Goal: Transaction & Acquisition: Book appointment/travel/reservation

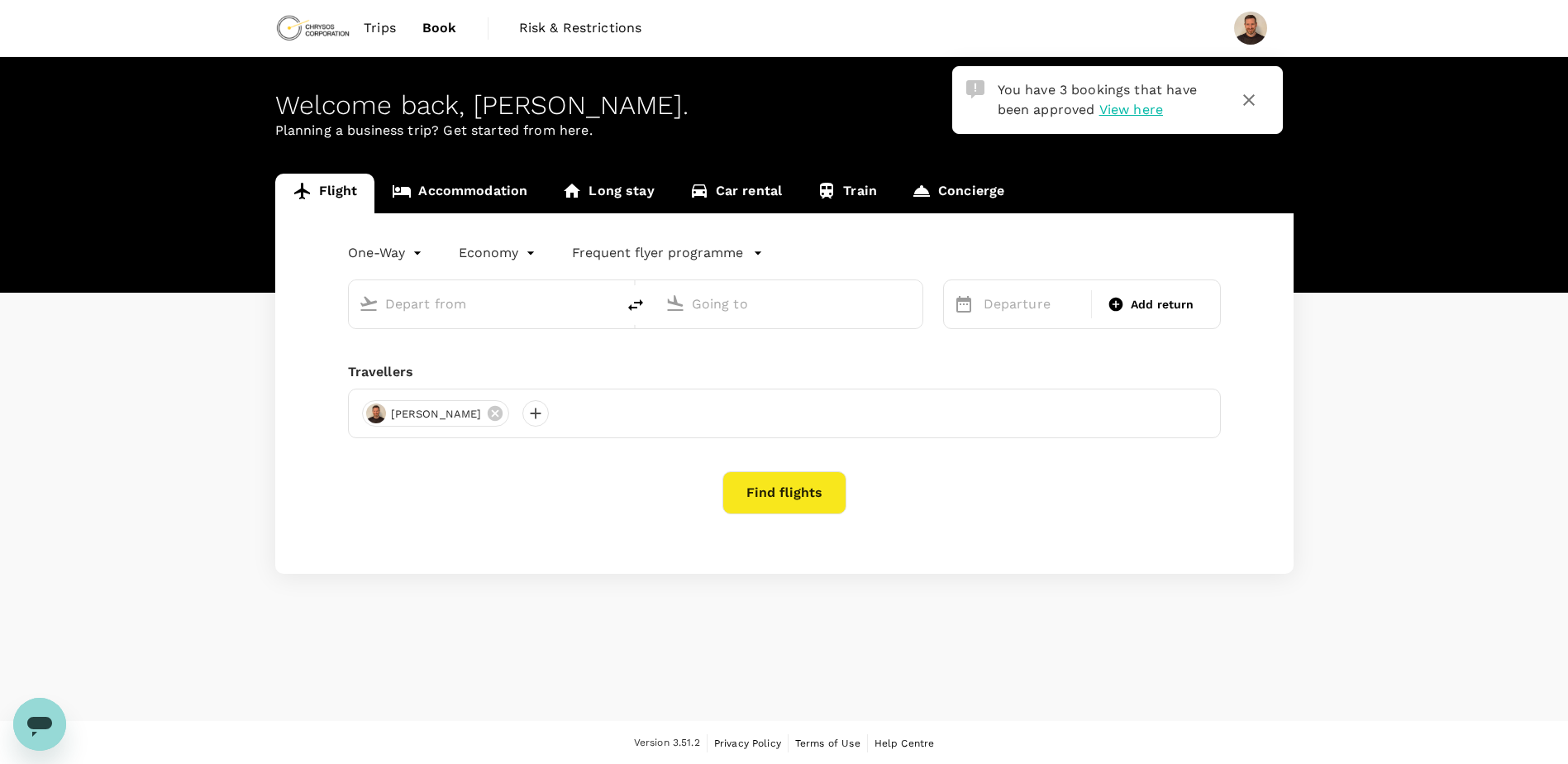
type input "Adelaide (ADL)"
type input "[GEOGRAPHIC_DATA] (AKL)"
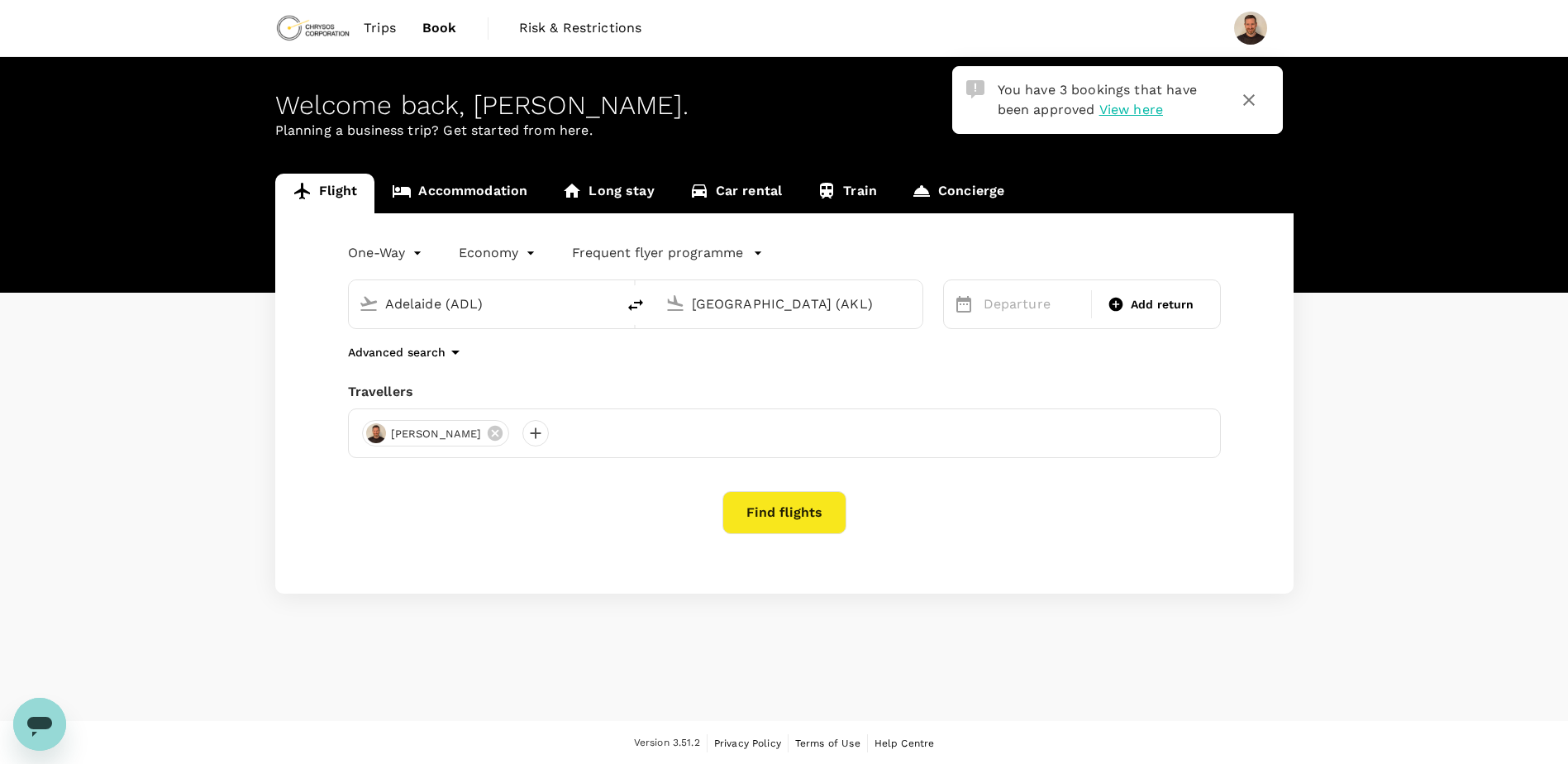
click at [1257, 91] on icon "button" at bounding box center [1249, 100] width 20 height 20
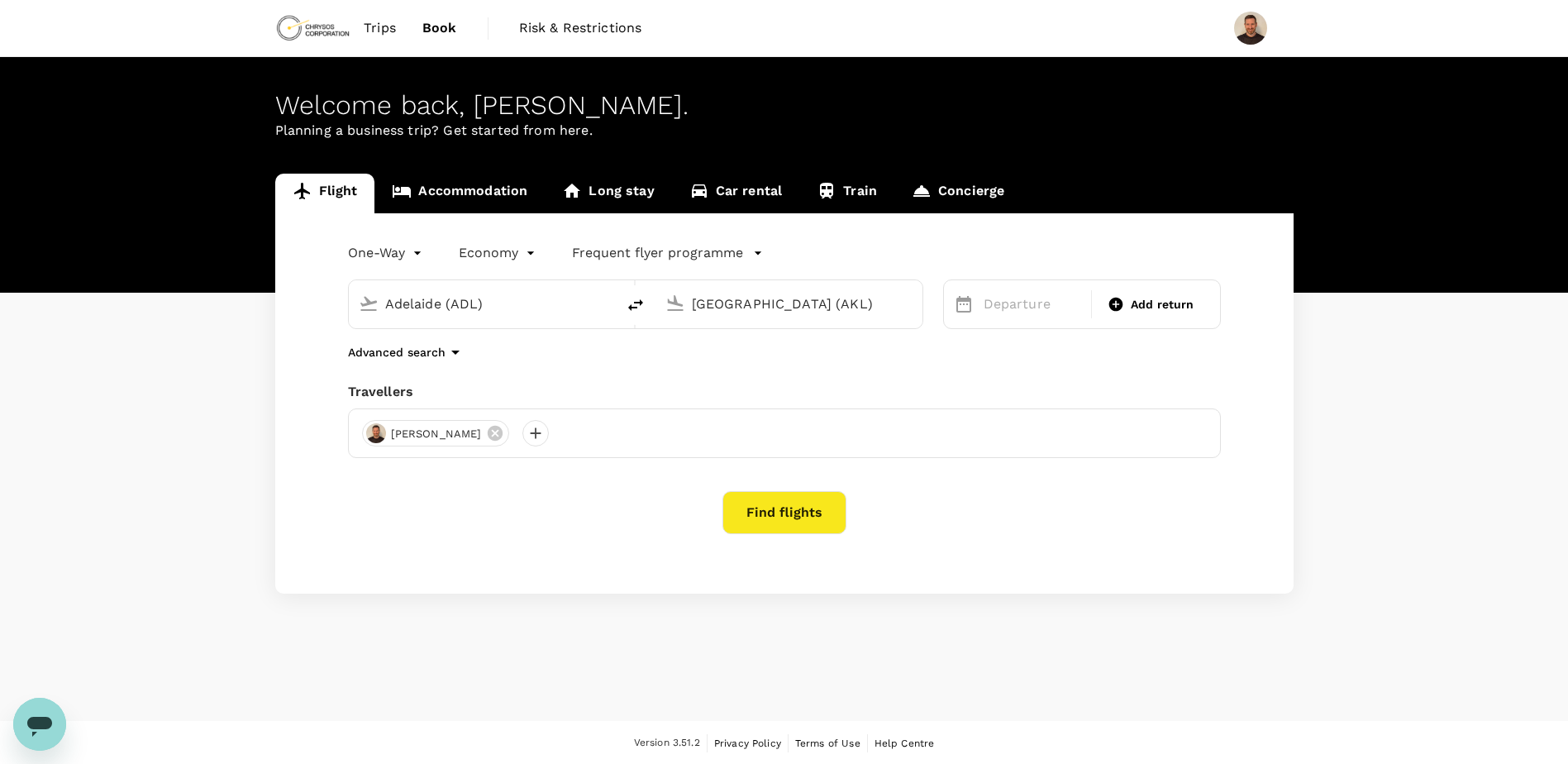
click at [419, 300] on input "Adelaide (ADL)" at bounding box center [484, 303] width 196 height 25
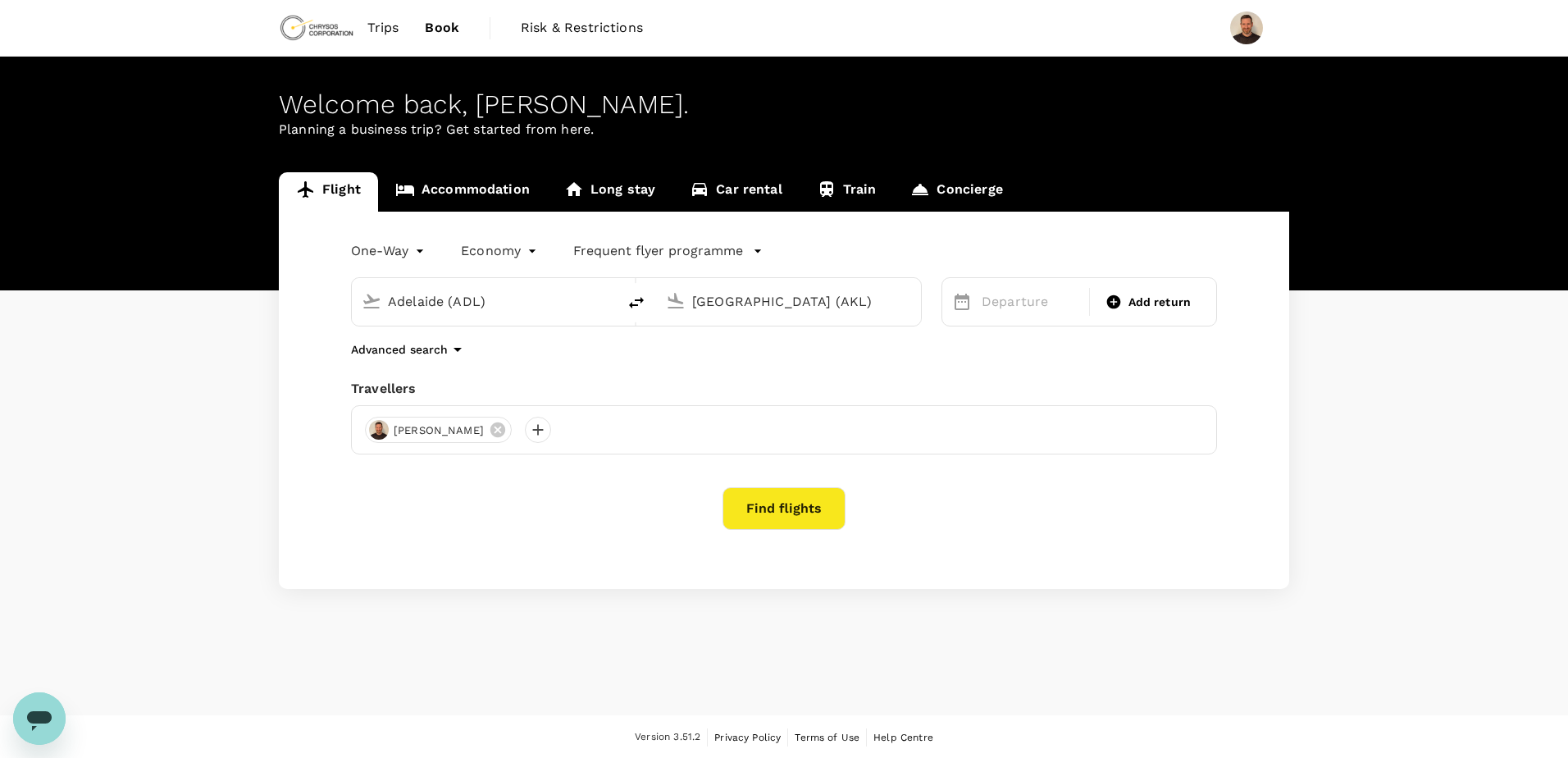
click at [420, 247] on body "Trips Book Risk & Restrictions Welcome back , [PERSON_NAME] . Planning a busine…" at bounding box center [784, 380] width 1568 height 760
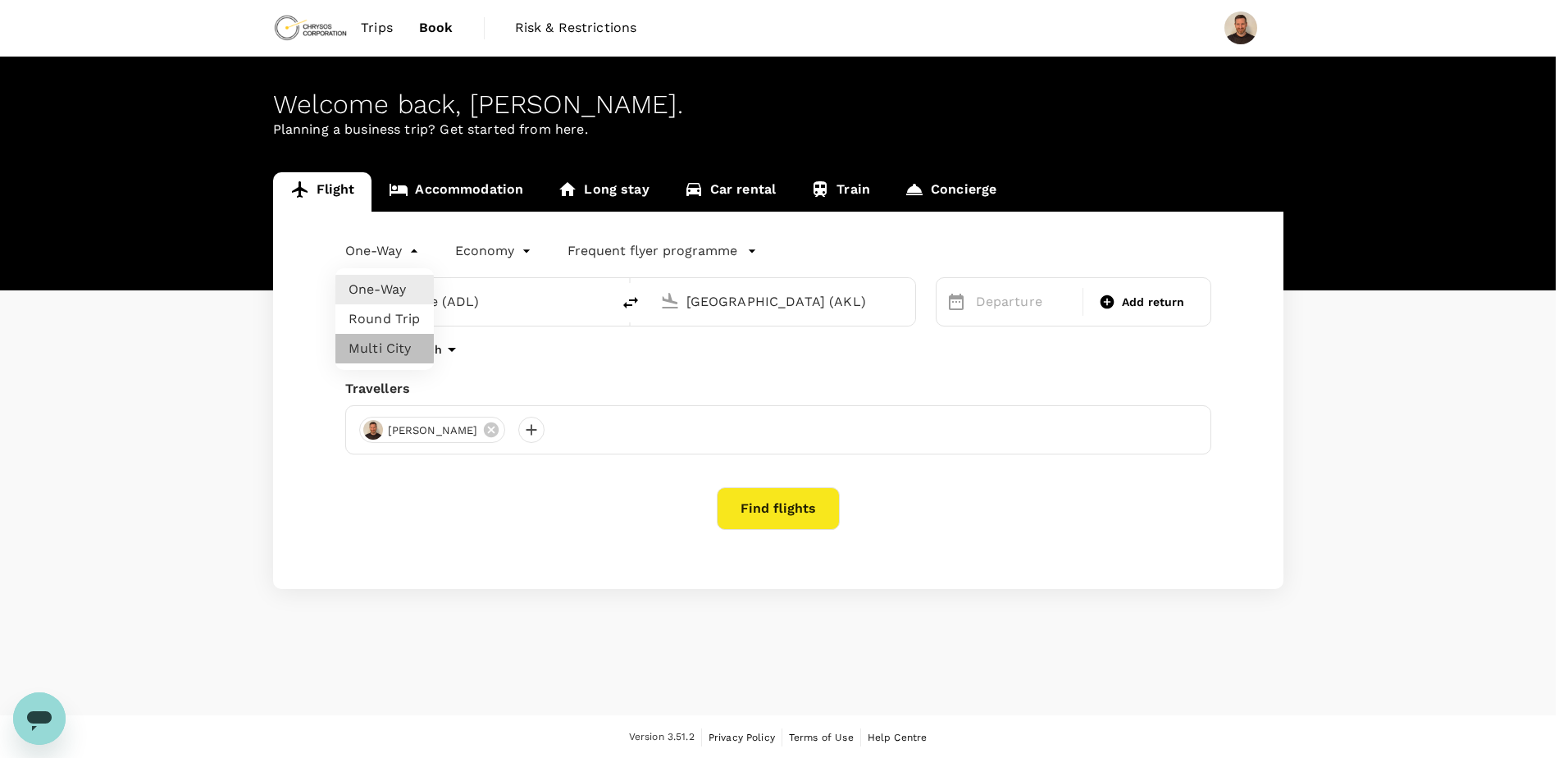
click at [402, 351] on li "Multi City" at bounding box center [384, 349] width 98 height 30
type input "multicity"
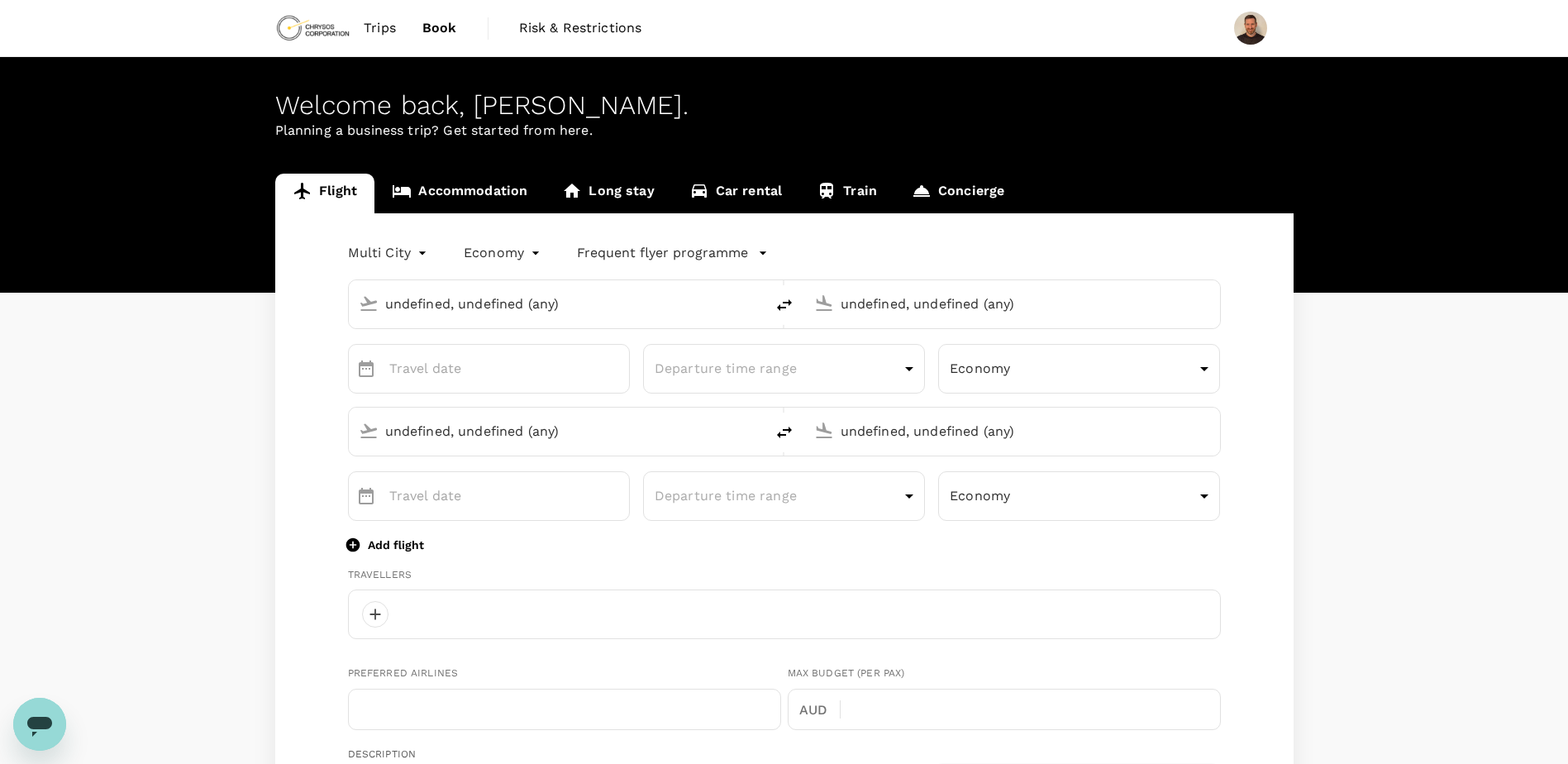
type input "Adelaide (ADL)"
type input "[GEOGRAPHIC_DATA] (AKL)"
type input "[PERSON_NAME][EMAIL_ADDRESS][PERSON_NAME][DOMAIN_NAME]"
type input "1"
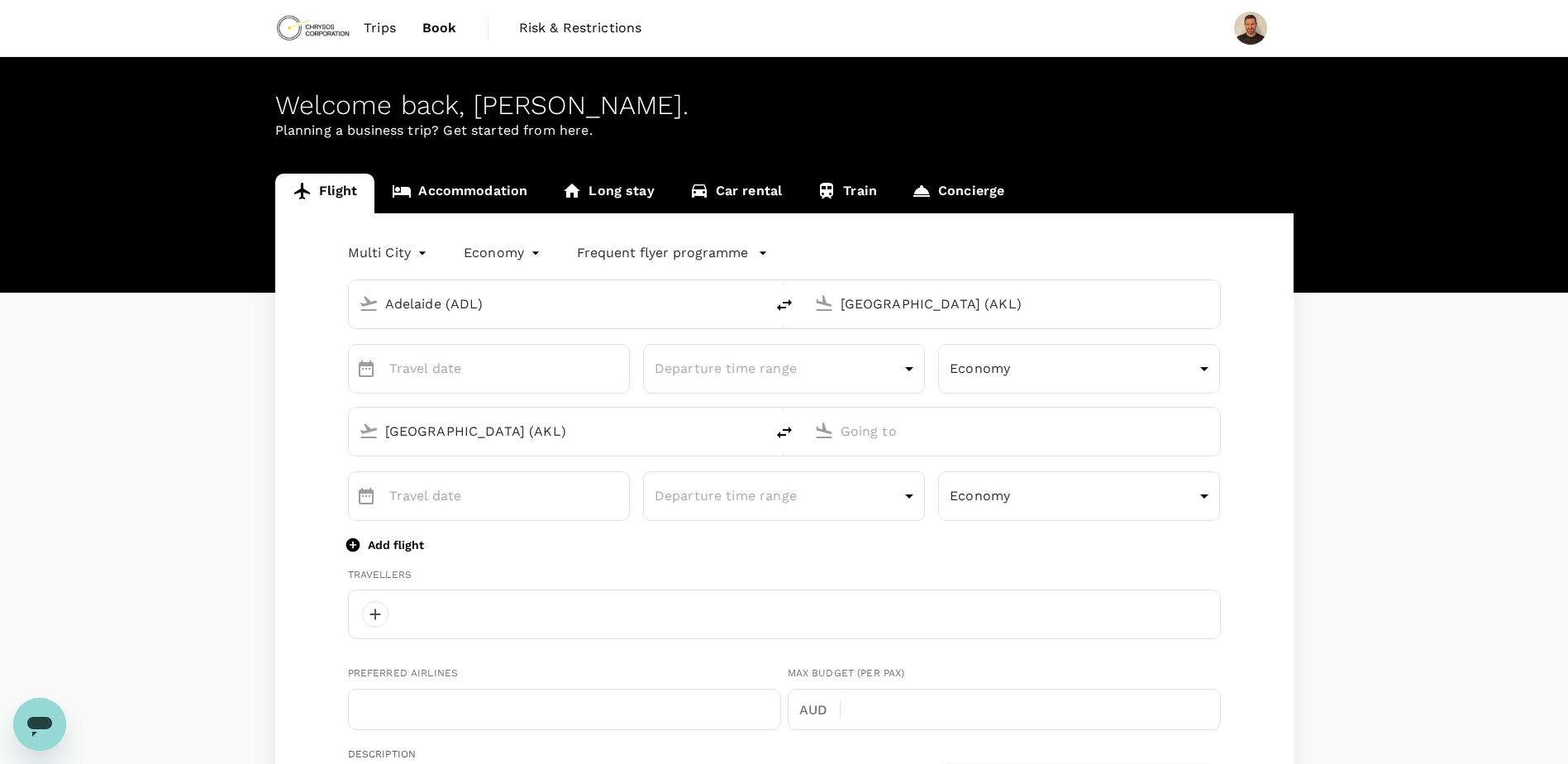
type input "6048099106"
click at [451, 309] on input "Adelaide (ADL)" at bounding box center [557, 303] width 344 height 25
click at [960, 191] on link "Concierge" at bounding box center [958, 193] width 127 height 39
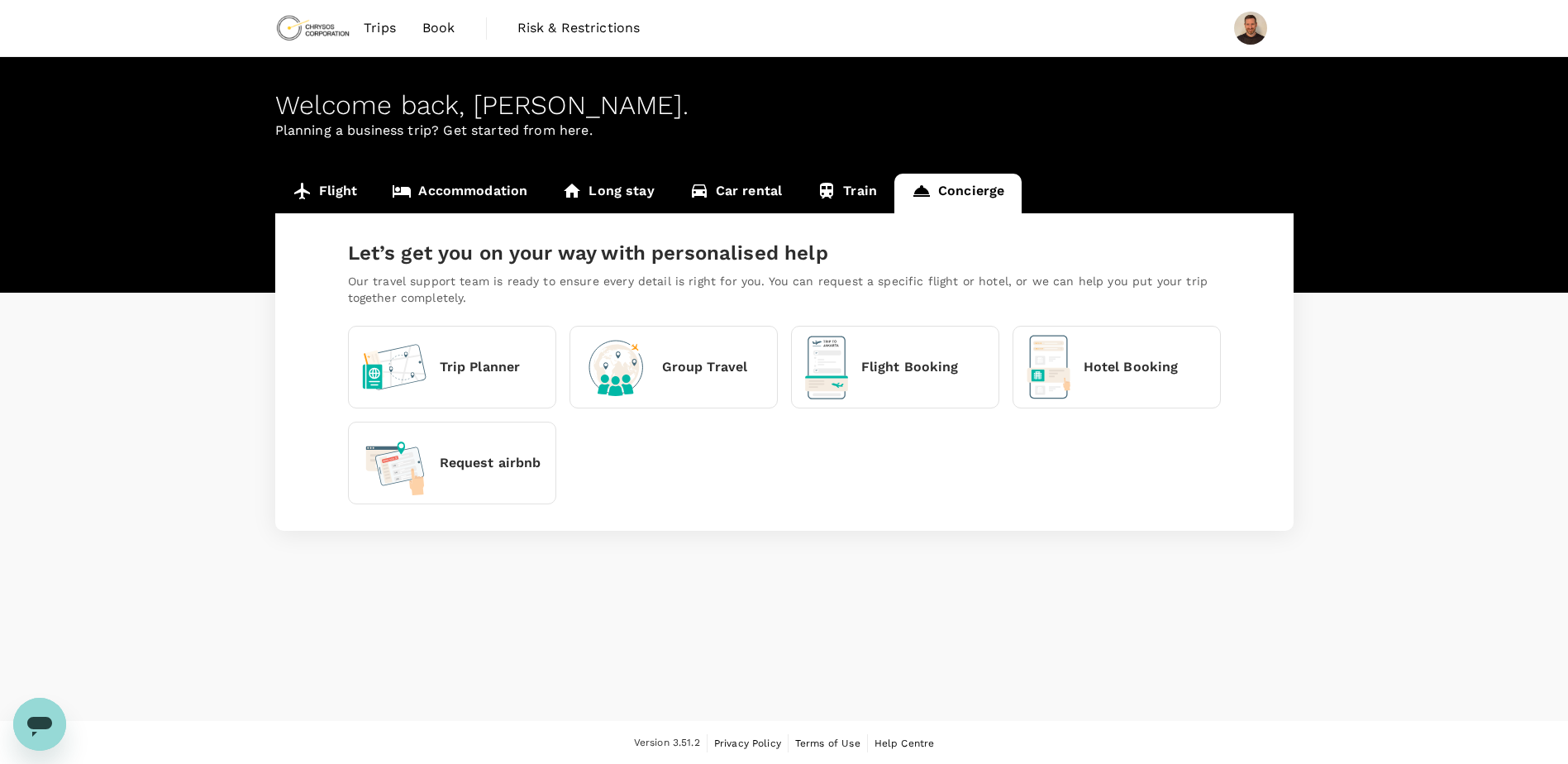
click at [477, 363] on p "Trip Planner" at bounding box center [480, 367] width 81 height 20
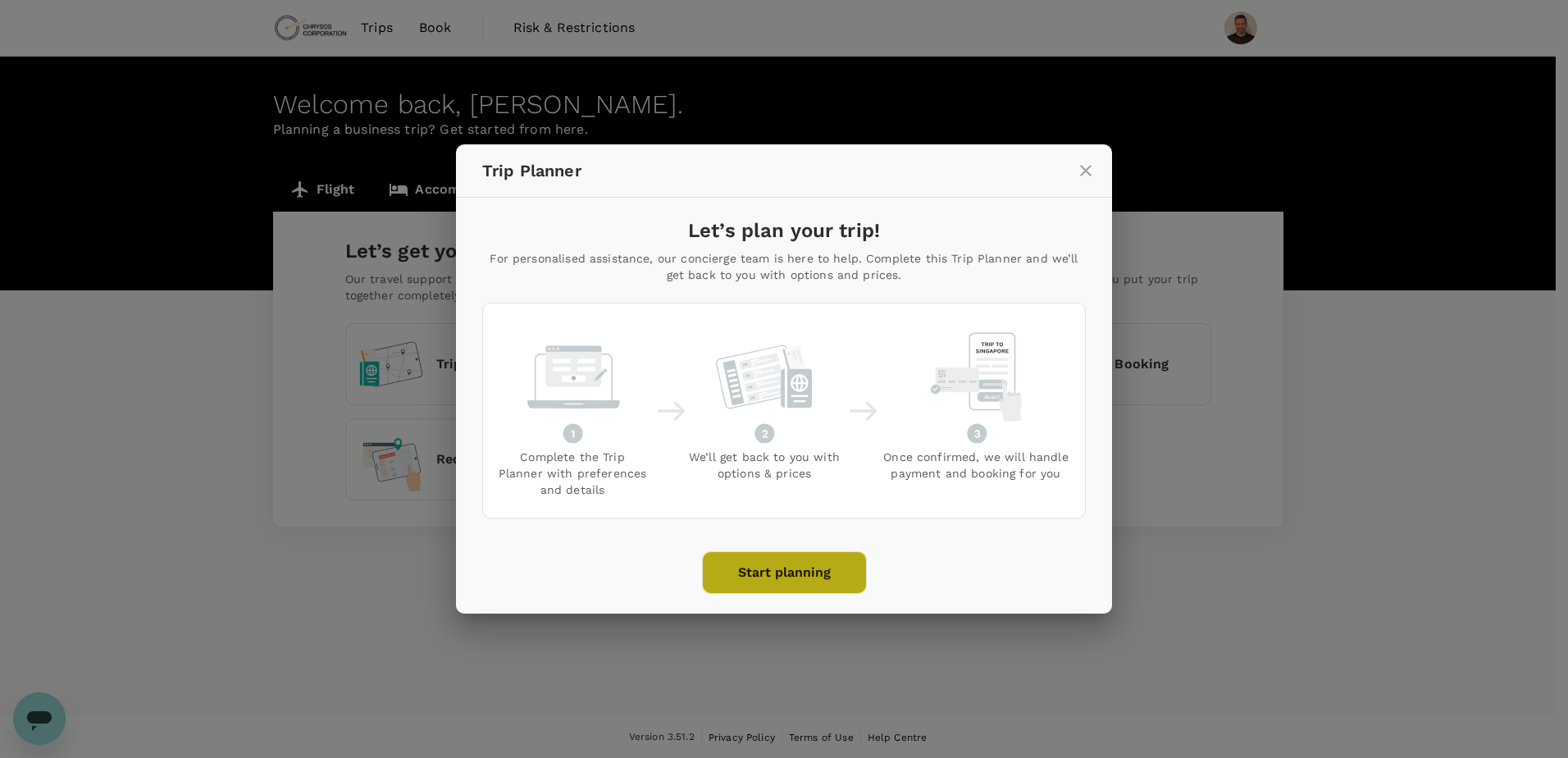
click at [814, 563] on button "Start planning" at bounding box center [784, 572] width 165 height 43
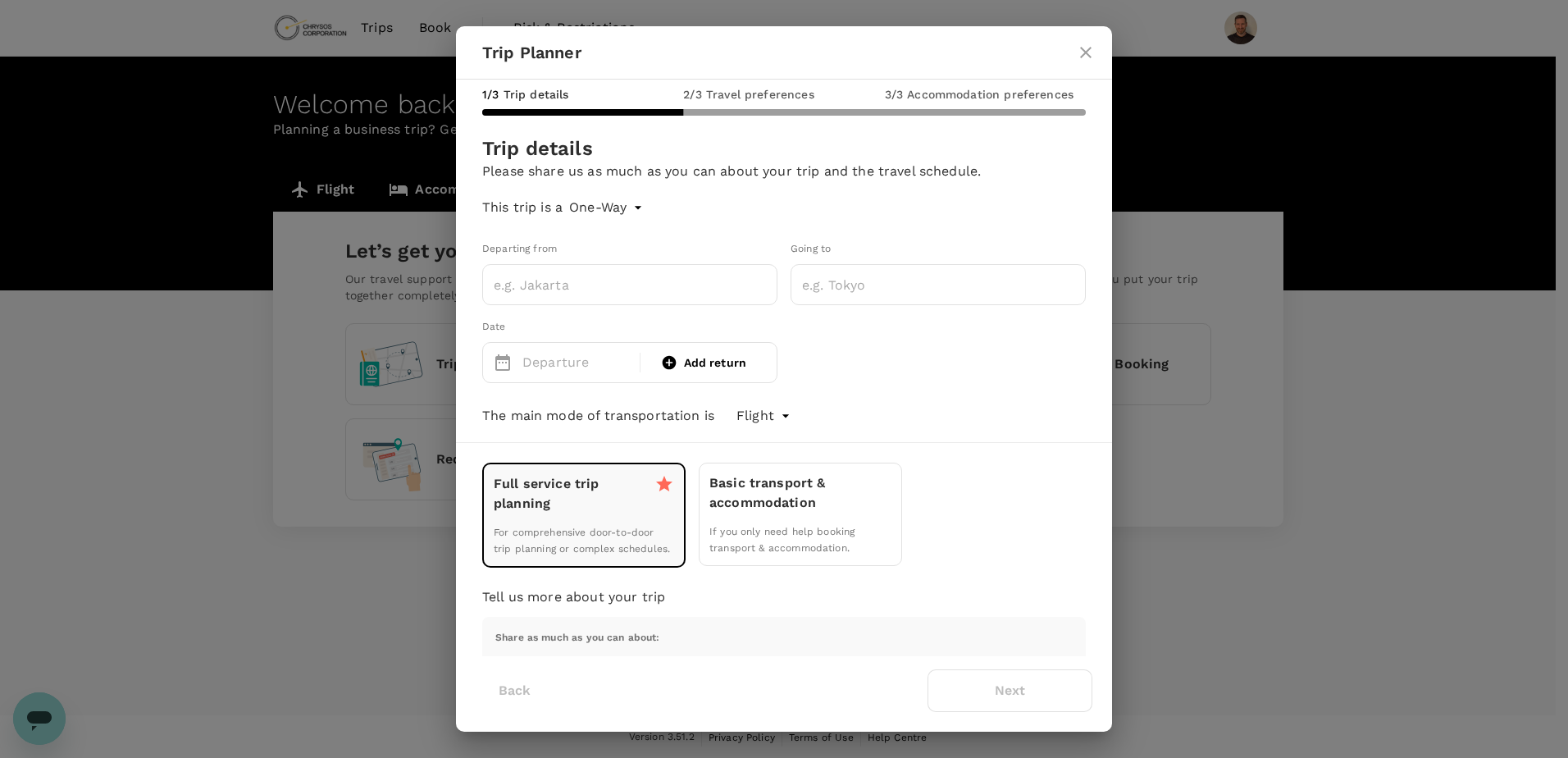
click at [642, 199] on body "Trips Book Risk & Restrictions Welcome back , [PERSON_NAME] . Planning a busine…" at bounding box center [784, 380] width 1568 height 760
click at [598, 303] on li "Multi City" at bounding box center [609, 305] width 98 height 30
type input "multicity"
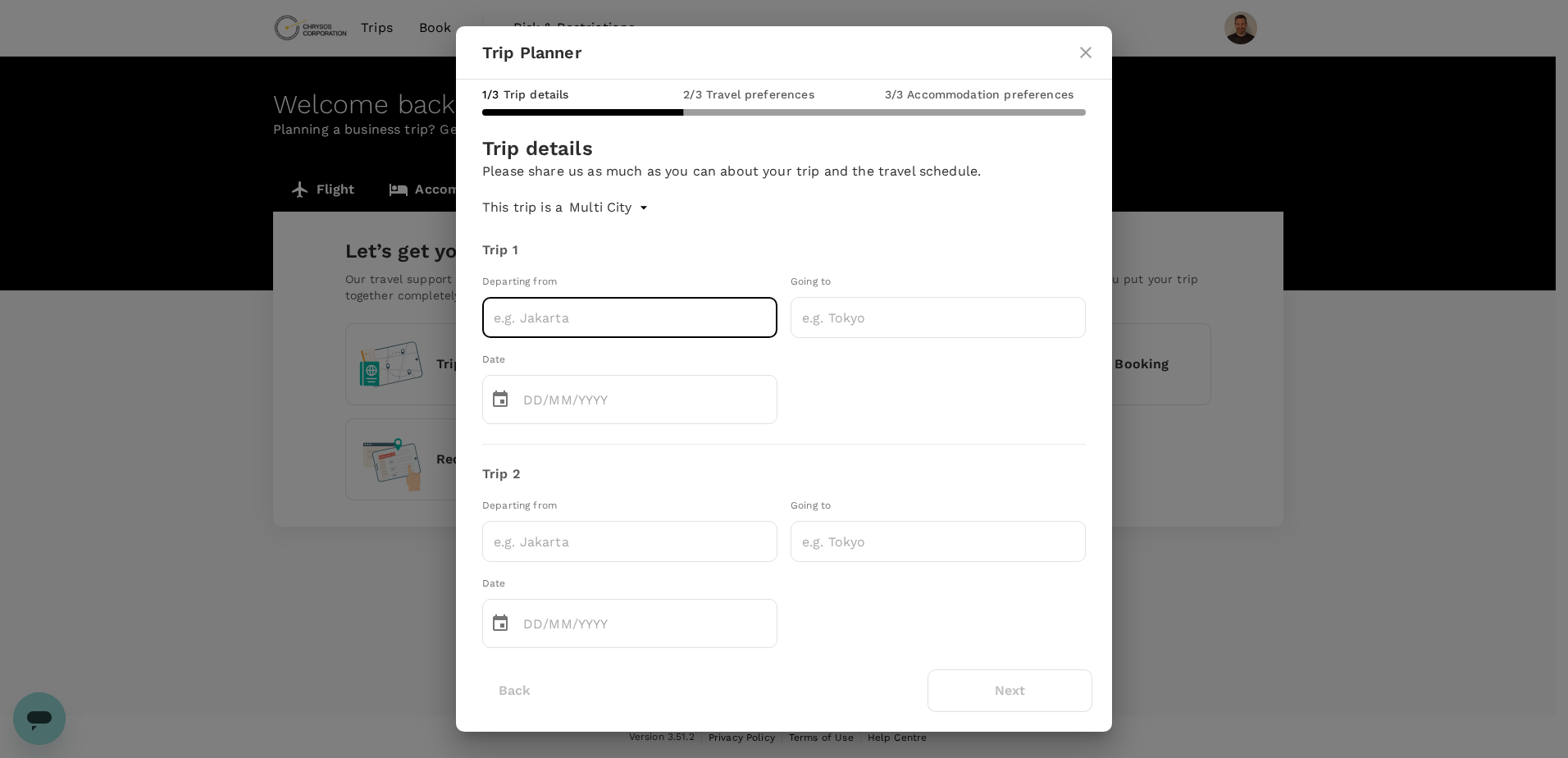
click at [541, 316] on input "text" at bounding box center [630, 316] width 296 height 41
type input "[GEOGRAPHIC_DATA]"
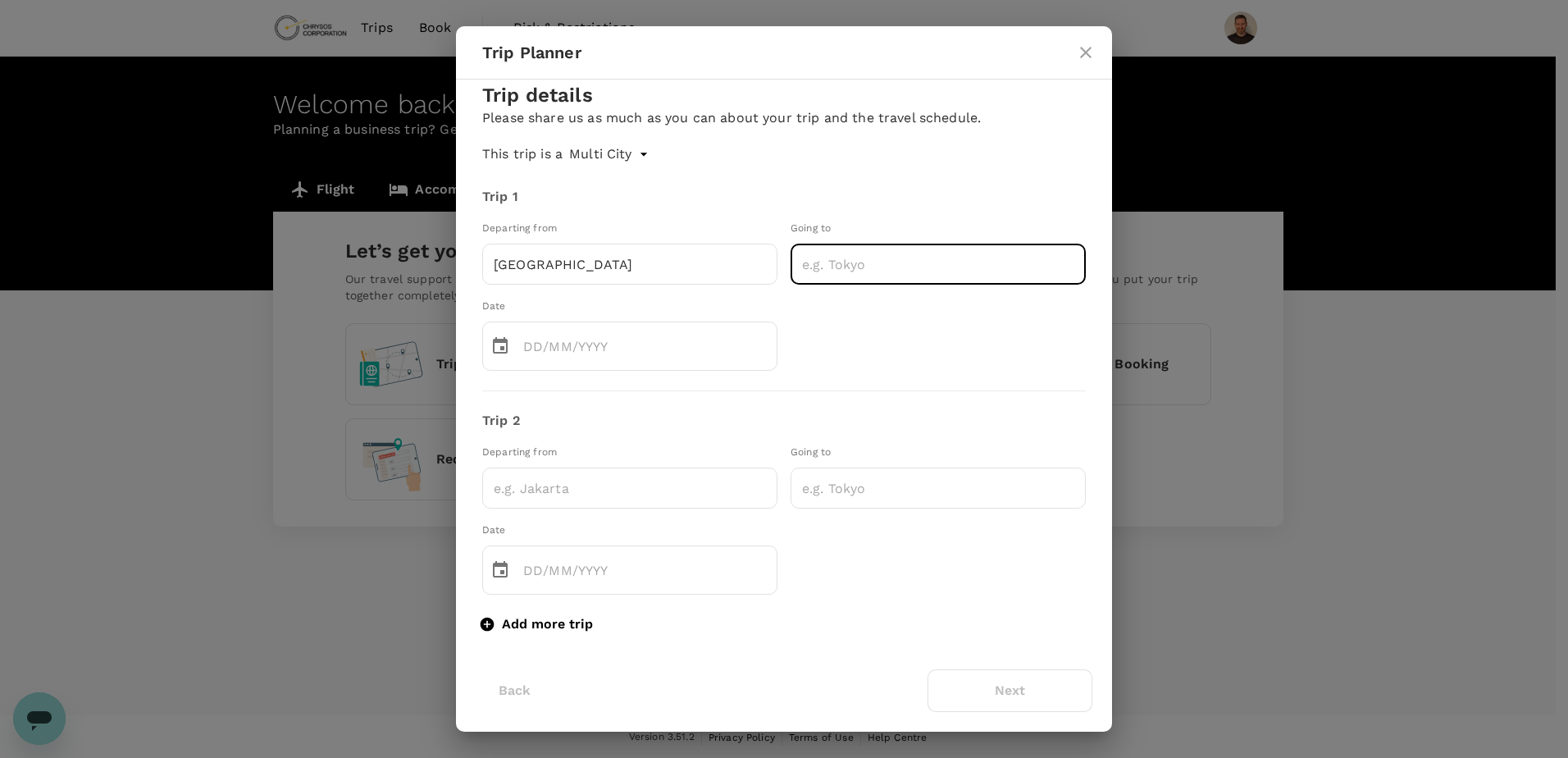
scroll to position [82, 0]
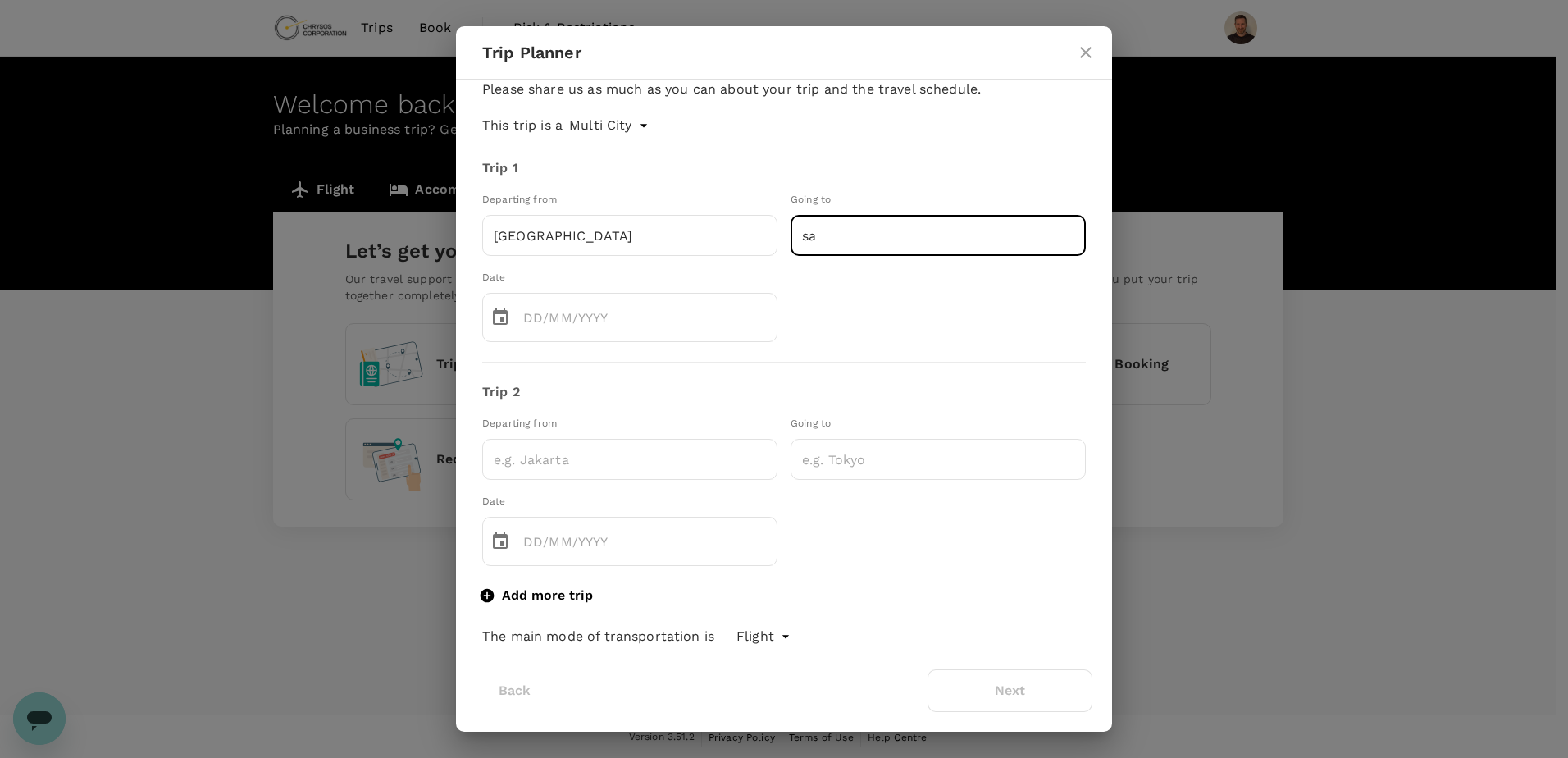
type input "s"
type input "[PERSON_NAME]"
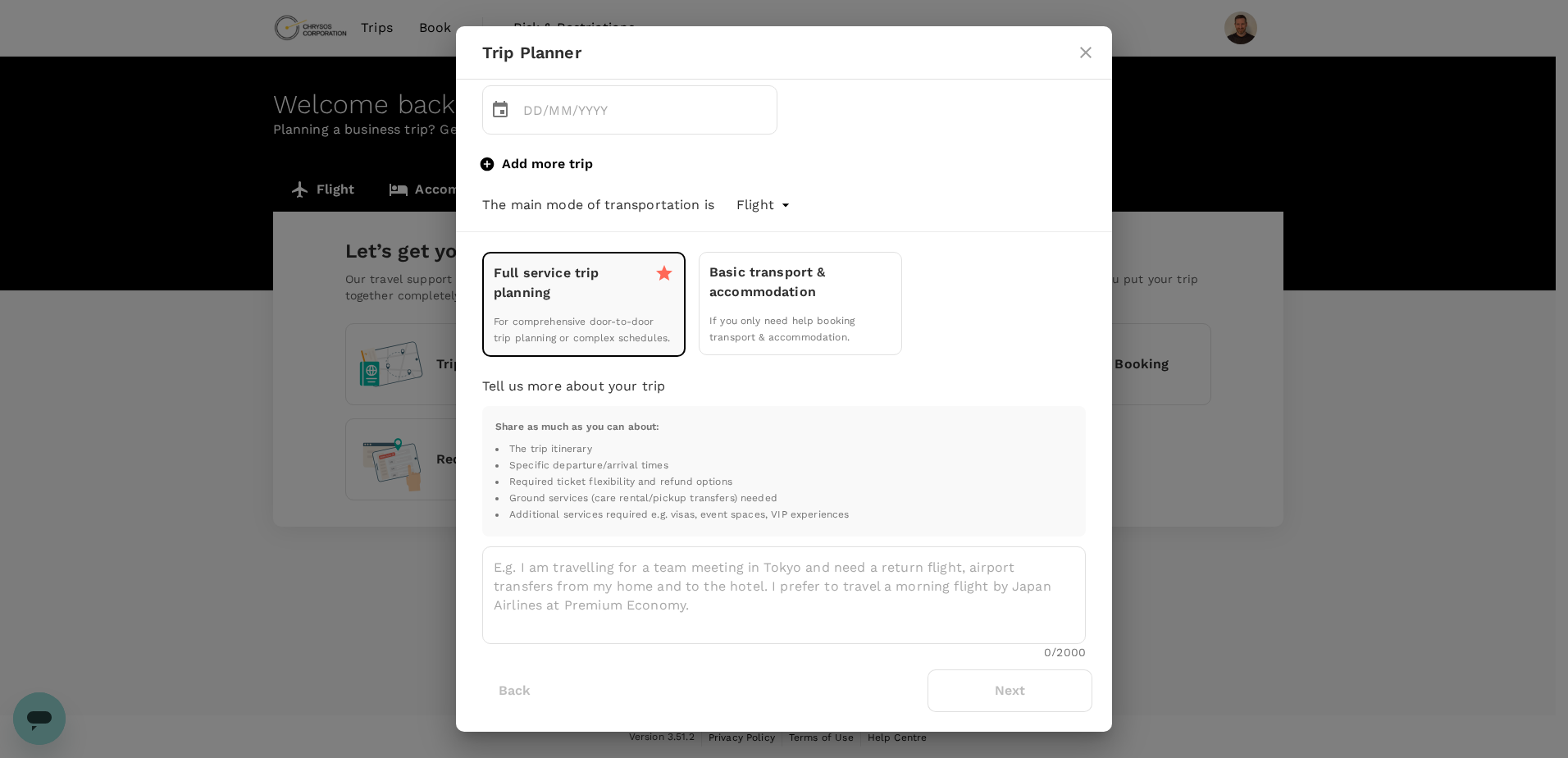
scroll to position [574, 0]
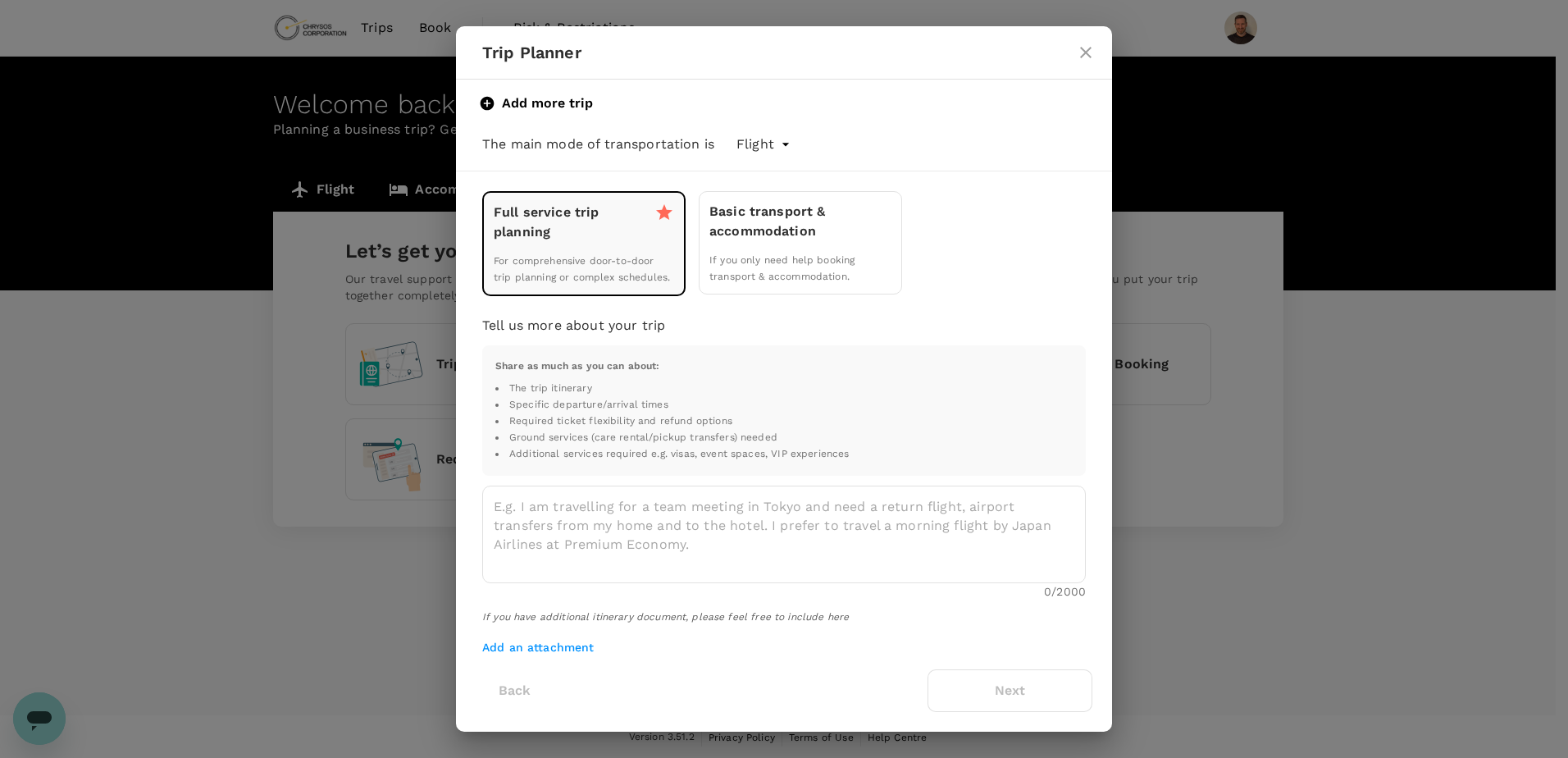
click at [774, 254] on span "If you only need help booking transport & accommodation." at bounding box center [781, 268] width 145 height 28
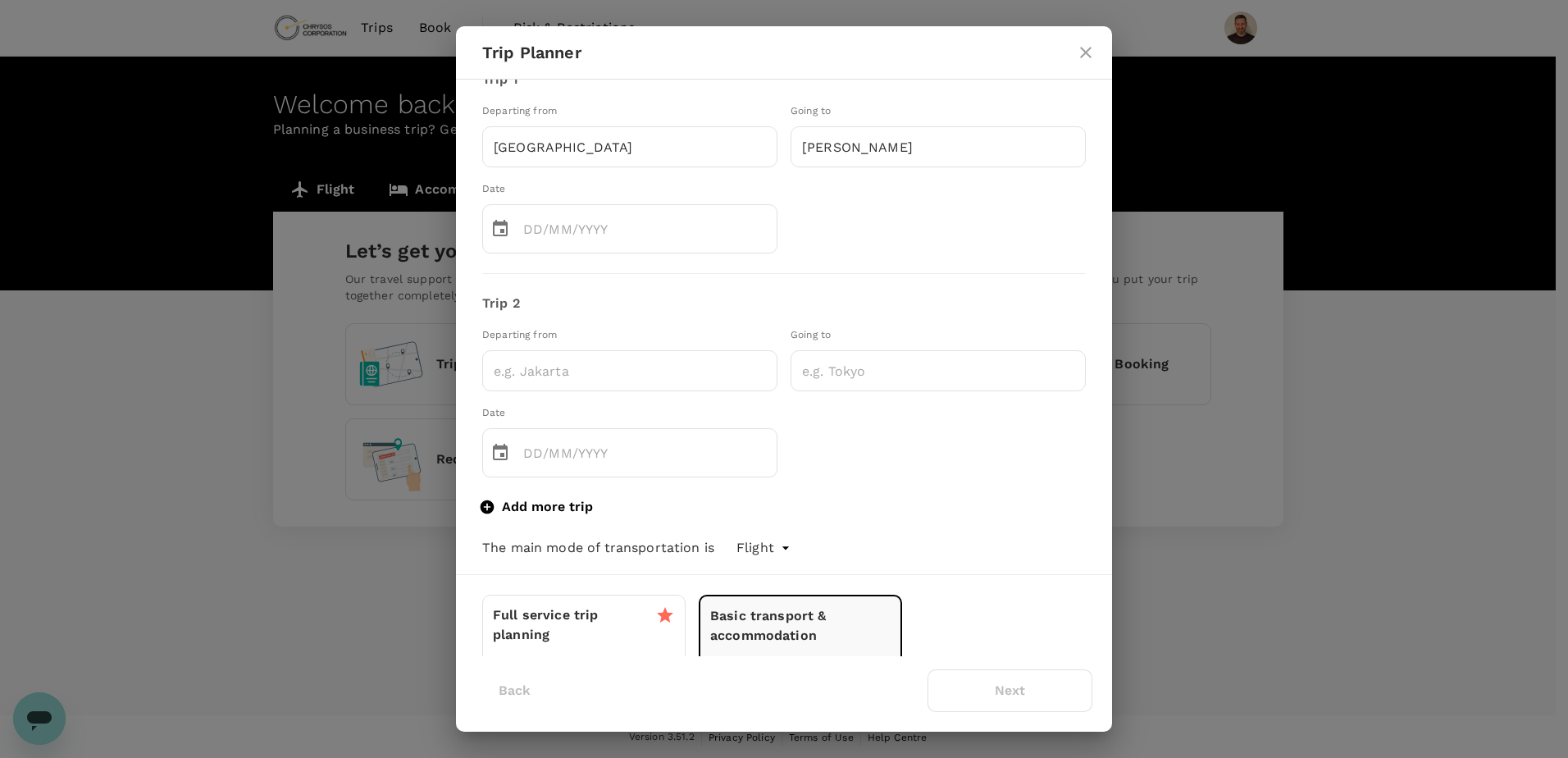
scroll to position [0, 0]
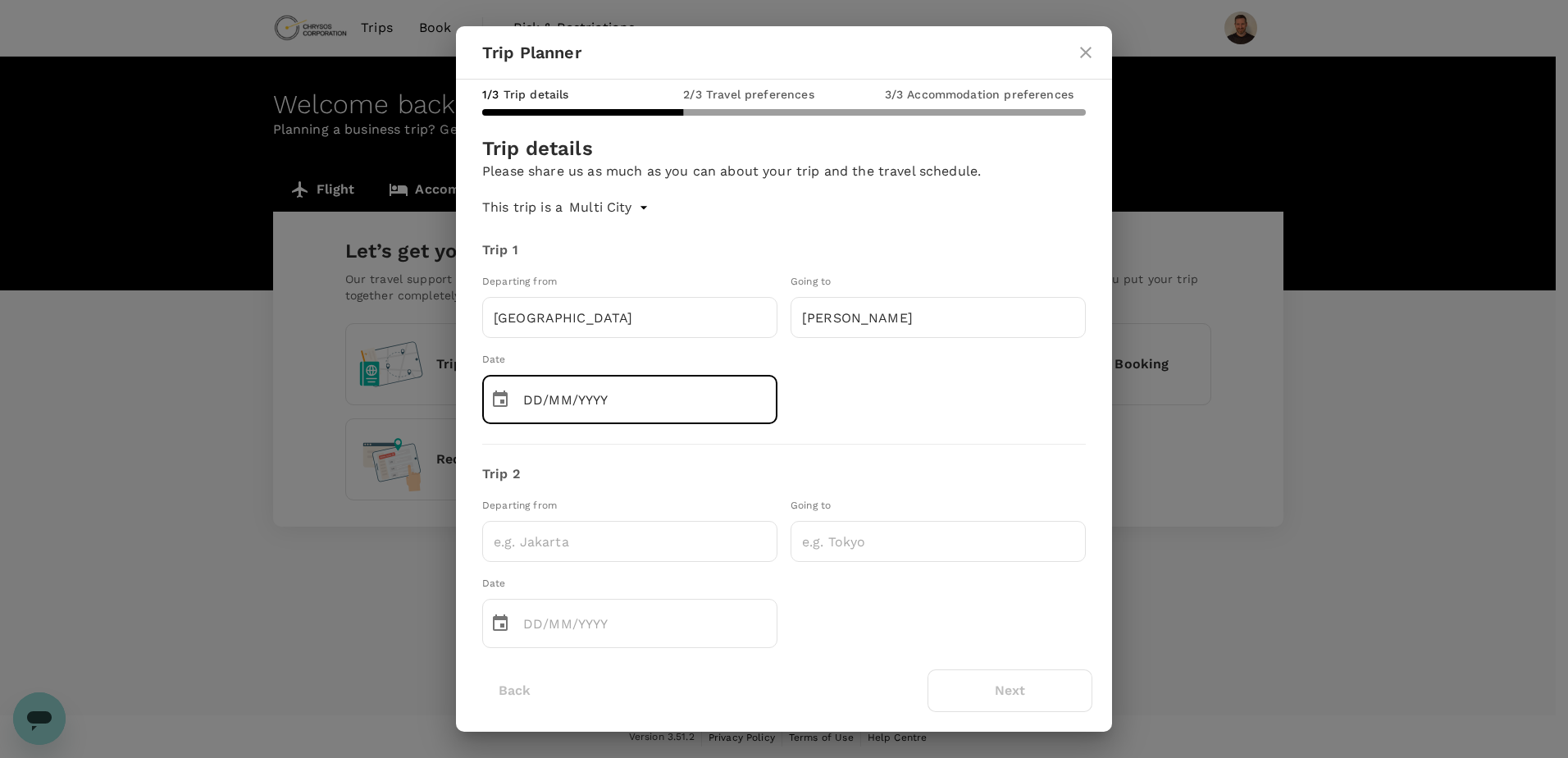
click at [663, 411] on input "DD/MM/YYYY" at bounding box center [650, 399] width 254 height 50
click at [608, 398] on input "DD/MM/YYYY" at bounding box center [650, 399] width 254 height 50
click at [536, 397] on input "DD/MM/YYYY" at bounding box center [650, 399] width 254 height 50
type input "[DATE]"
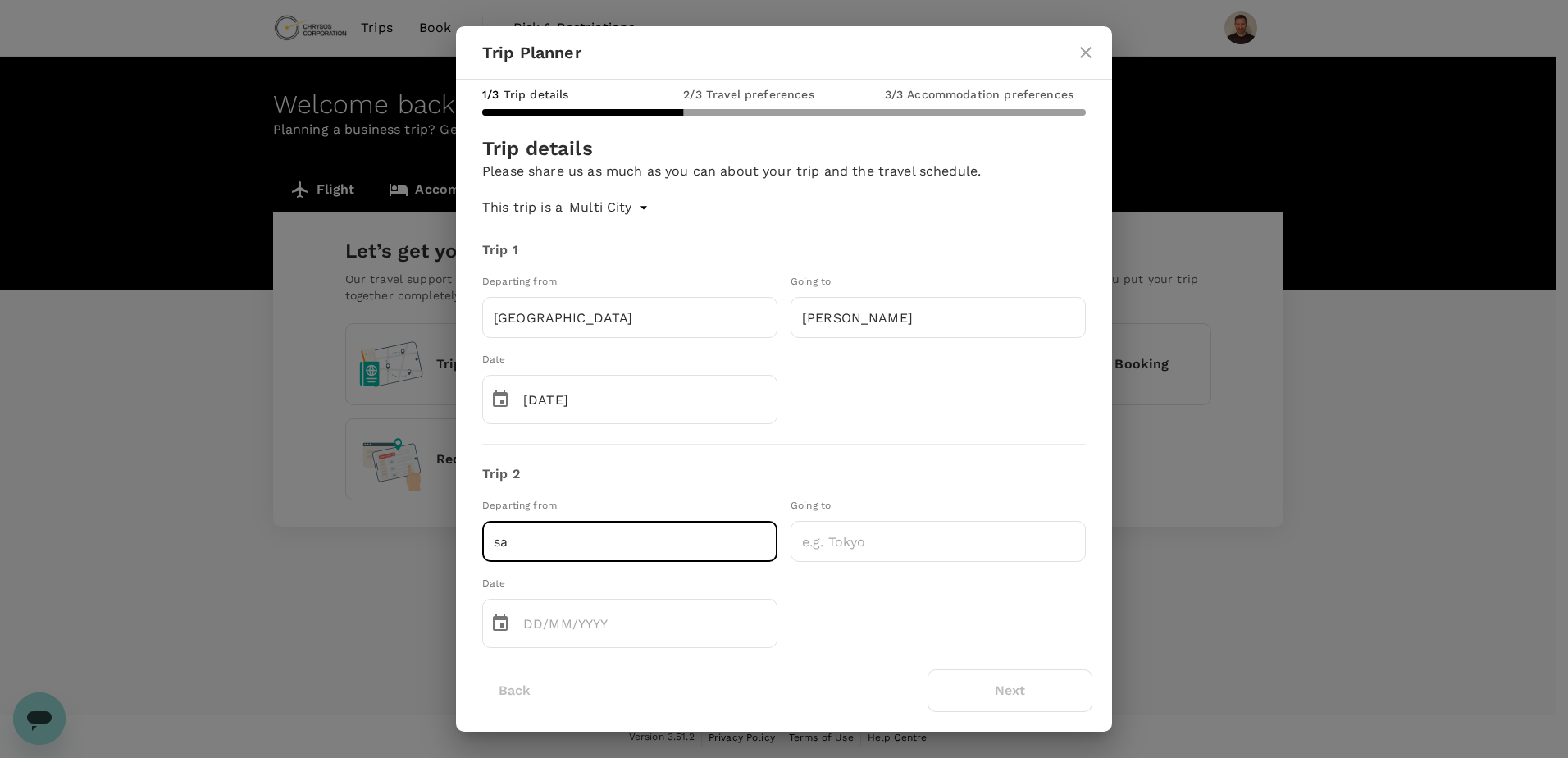
type input "s"
type input "[PERSON_NAME]"
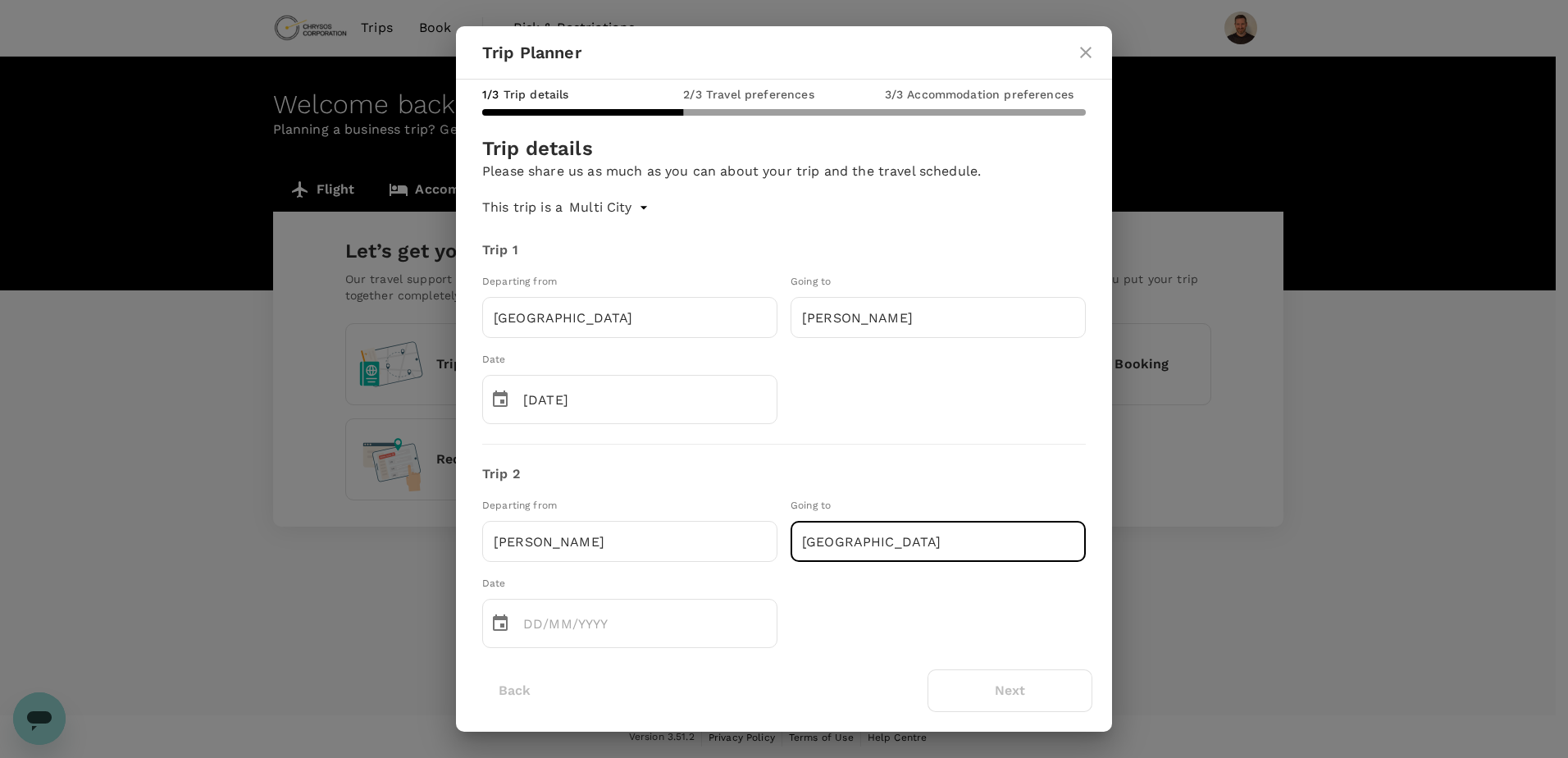
type input "[GEOGRAPHIC_DATA]"
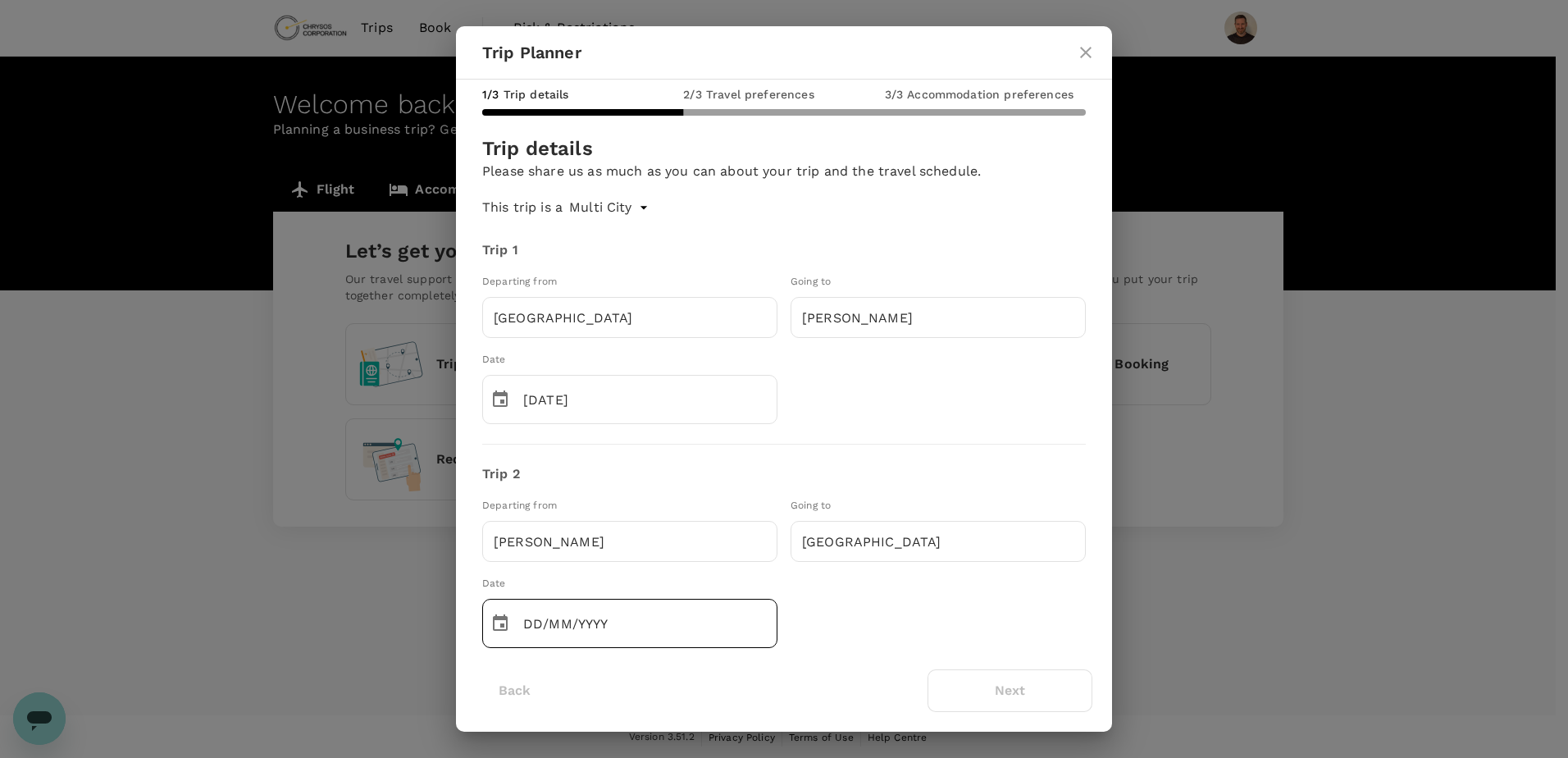
click at [535, 628] on input "DD/MM/YYYY" at bounding box center [650, 623] width 254 height 50
type input "[DATE]"
click at [870, 614] on div "Departing from [GEOGRAPHIC_DATA] ​ Going to [GEOGRAPHIC_DATA] ​ Date ​ [DATE] ​" at bounding box center [777, 566] width 616 height 164
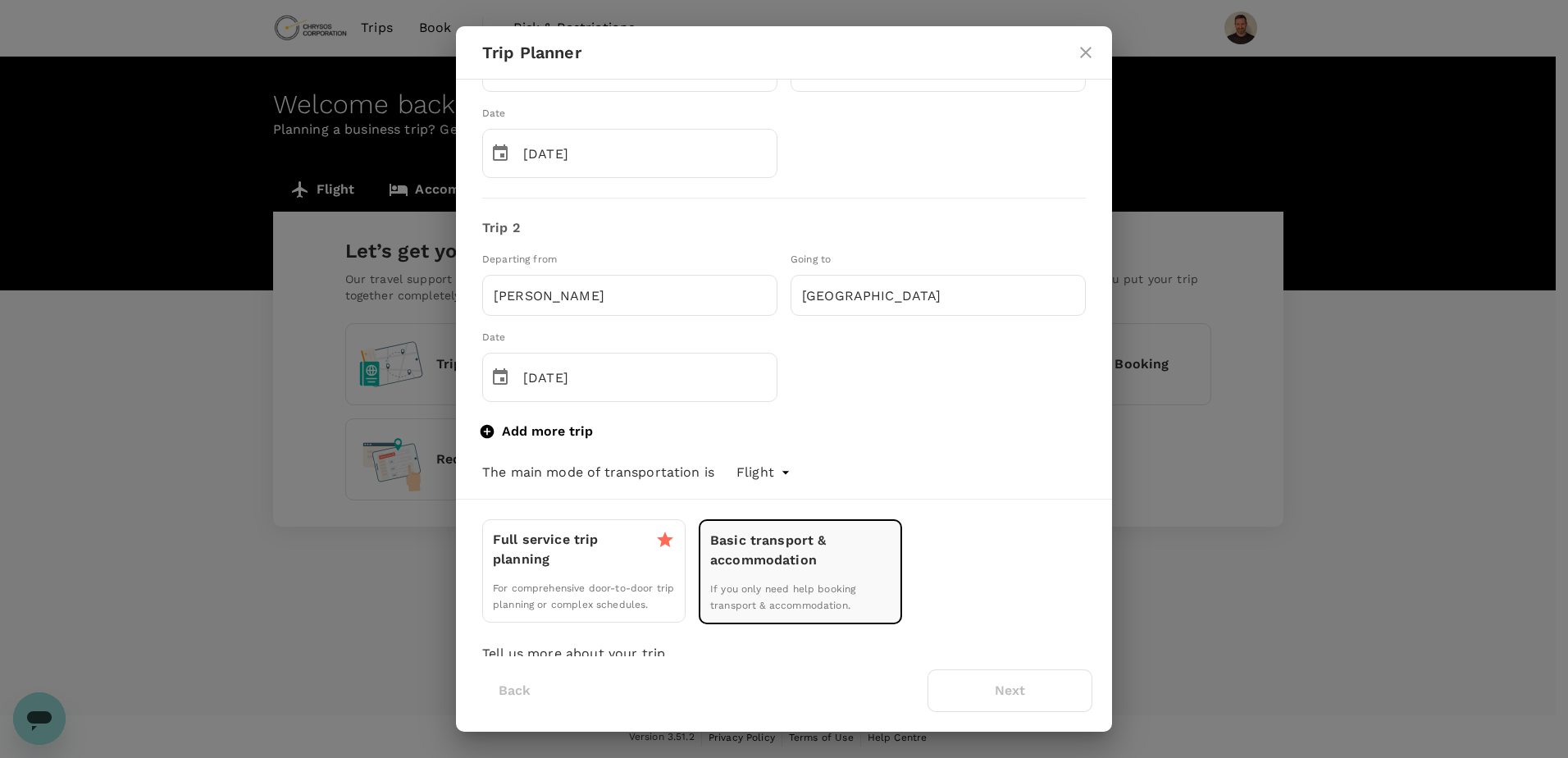
click at [485, 436] on icon "button" at bounding box center [488, 431] width 14 height 14
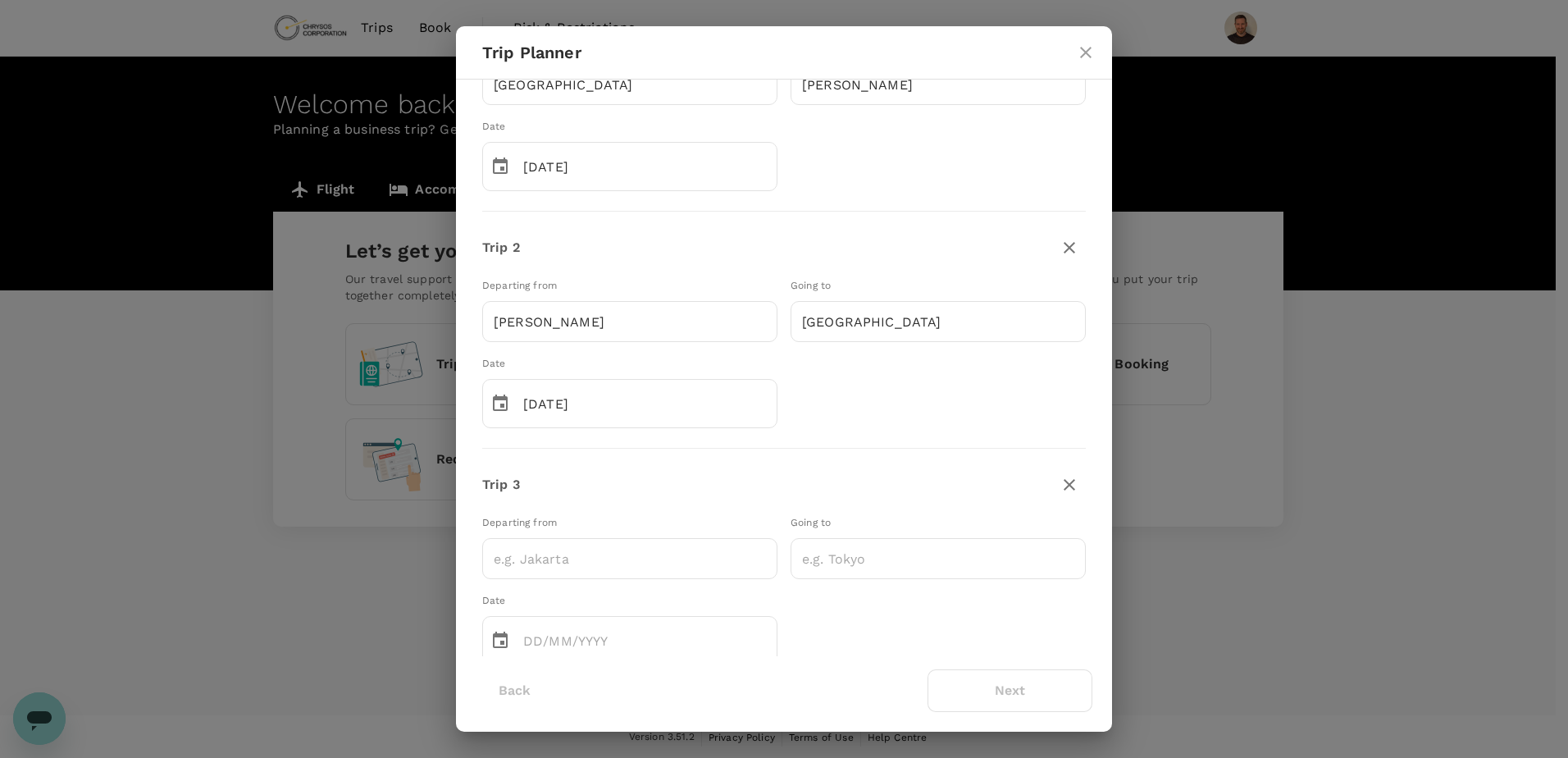
scroll to position [259, 0]
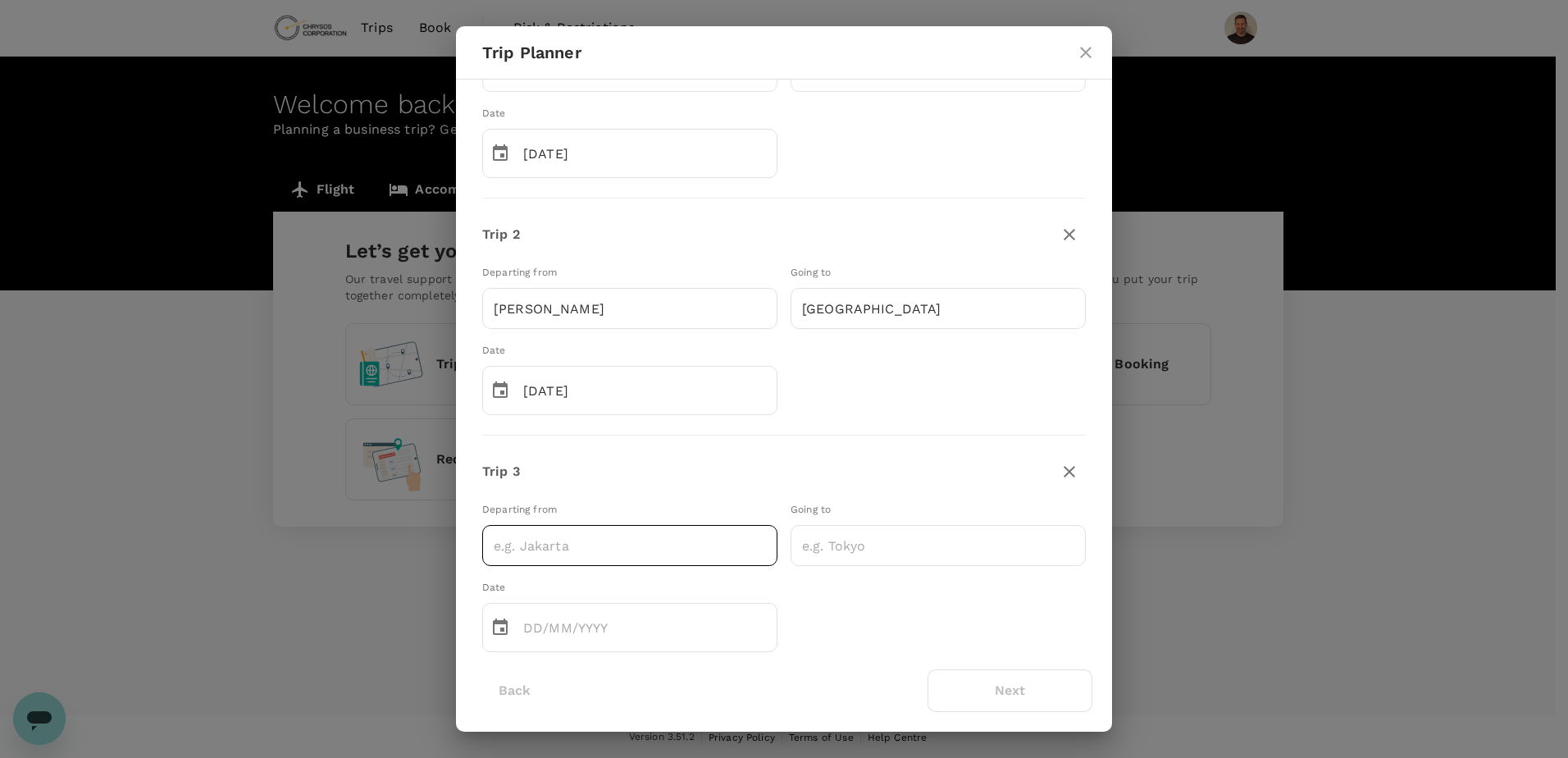
click at [599, 549] on input "text" at bounding box center [630, 545] width 296 height 41
type input "[GEOGRAPHIC_DATA]"
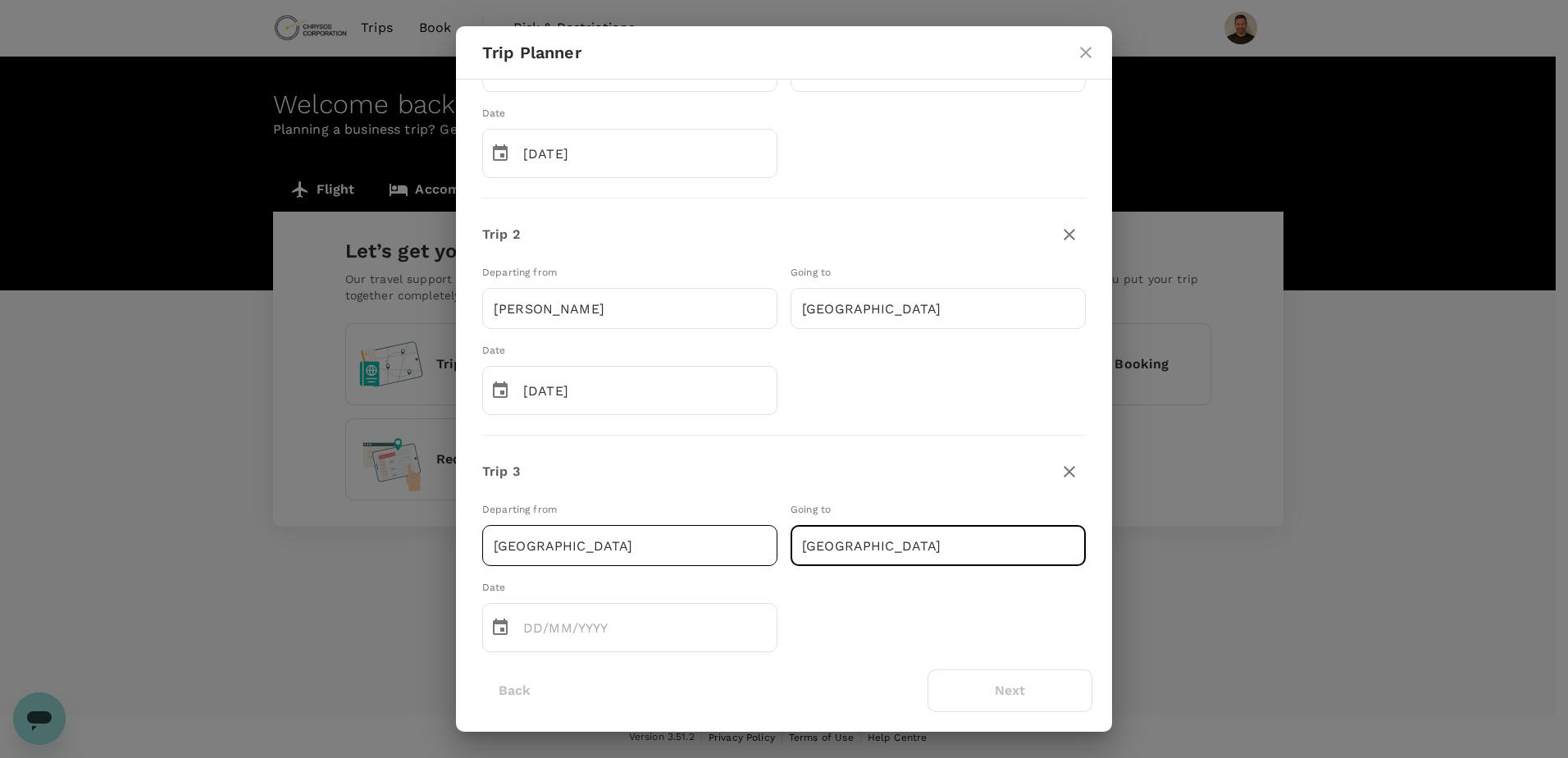
type input "[GEOGRAPHIC_DATA]"
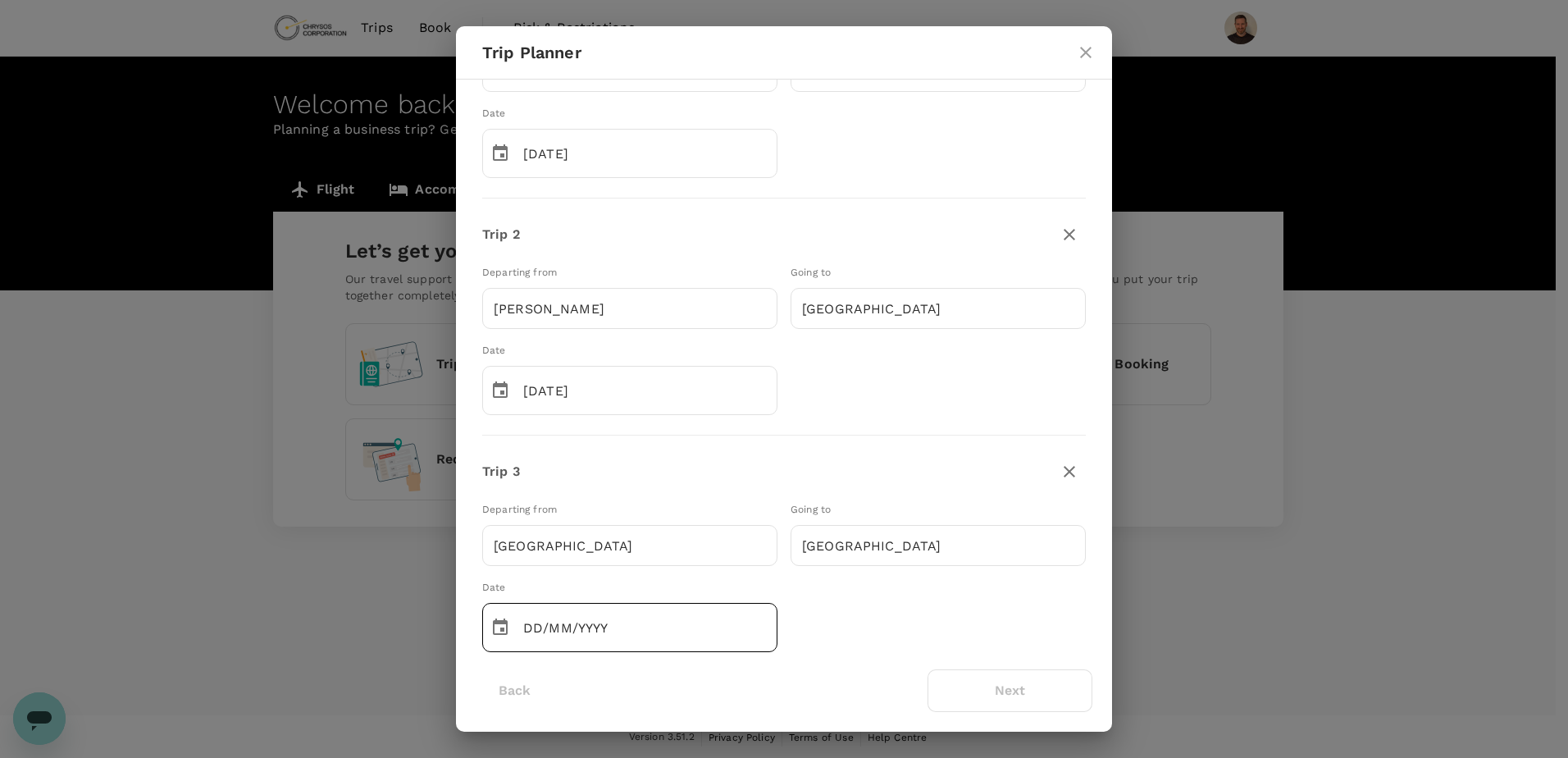
click at [533, 628] on input "DD/MM/YYYY" at bounding box center [650, 627] width 254 height 50
click at [934, 629] on div "Departing from [GEOGRAPHIC_DATA] ​ Going to [GEOGRAPHIC_DATA] ​ Date ​ [DATE] ​" at bounding box center [777, 569] width 616 height 164
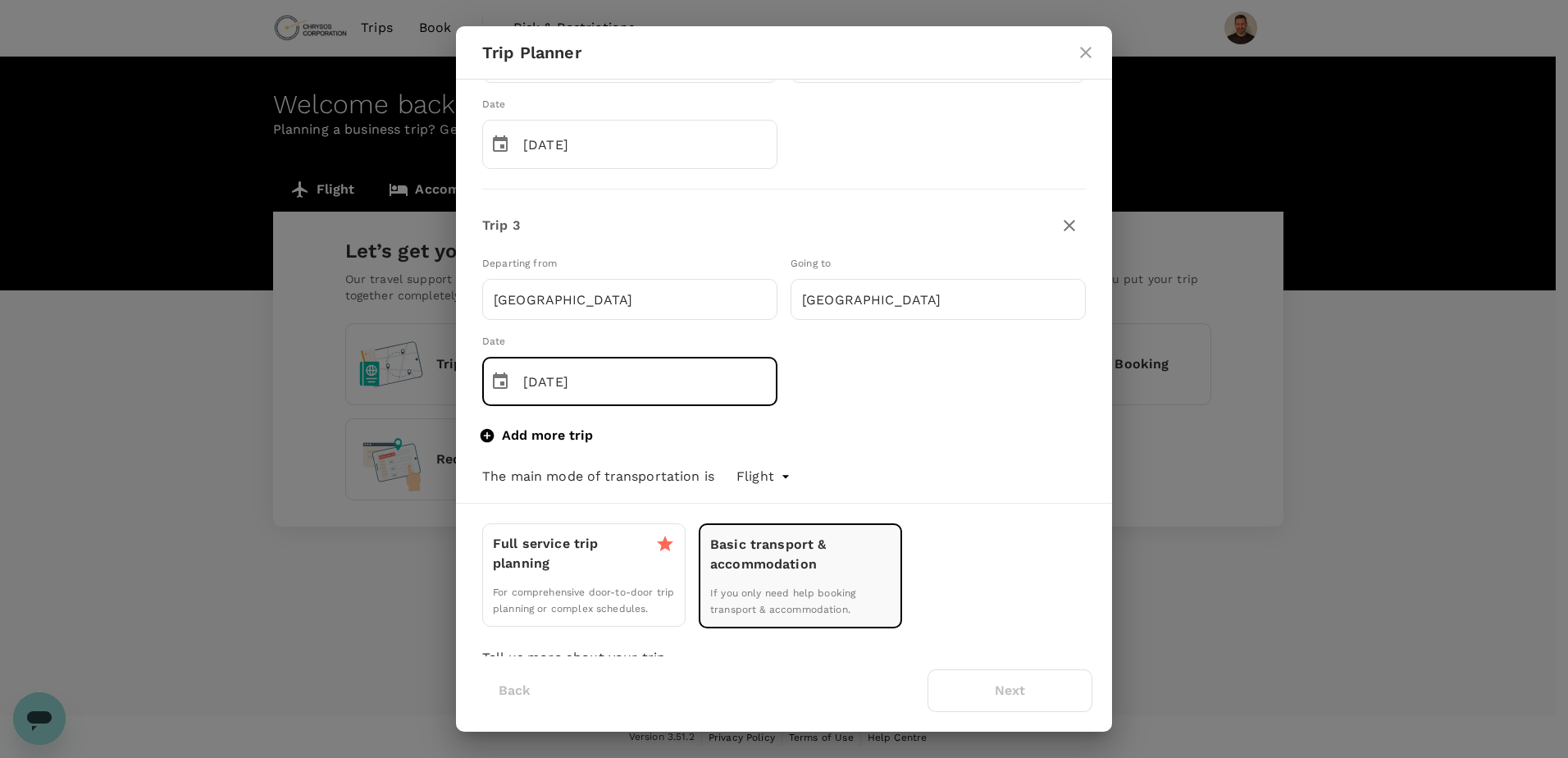
click at [638, 389] on input "[DATE]" at bounding box center [650, 381] width 254 height 50
click at [553, 376] on input "[DATE]" at bounding box center [650, 381] width 254 height 50
click at [550, 382] on input "10/02/0002" at bounding box center [650, 381] width 254 height 50
type input "[DATE]"
click at [887, 404] on div "Departing from [GEOGRAPHIC_DATA] ​ Going to [GEOGRAPHIC_DATA] ​ Date ​ [DATE] ​" at bounding box center [777, 323] width 616 height 164
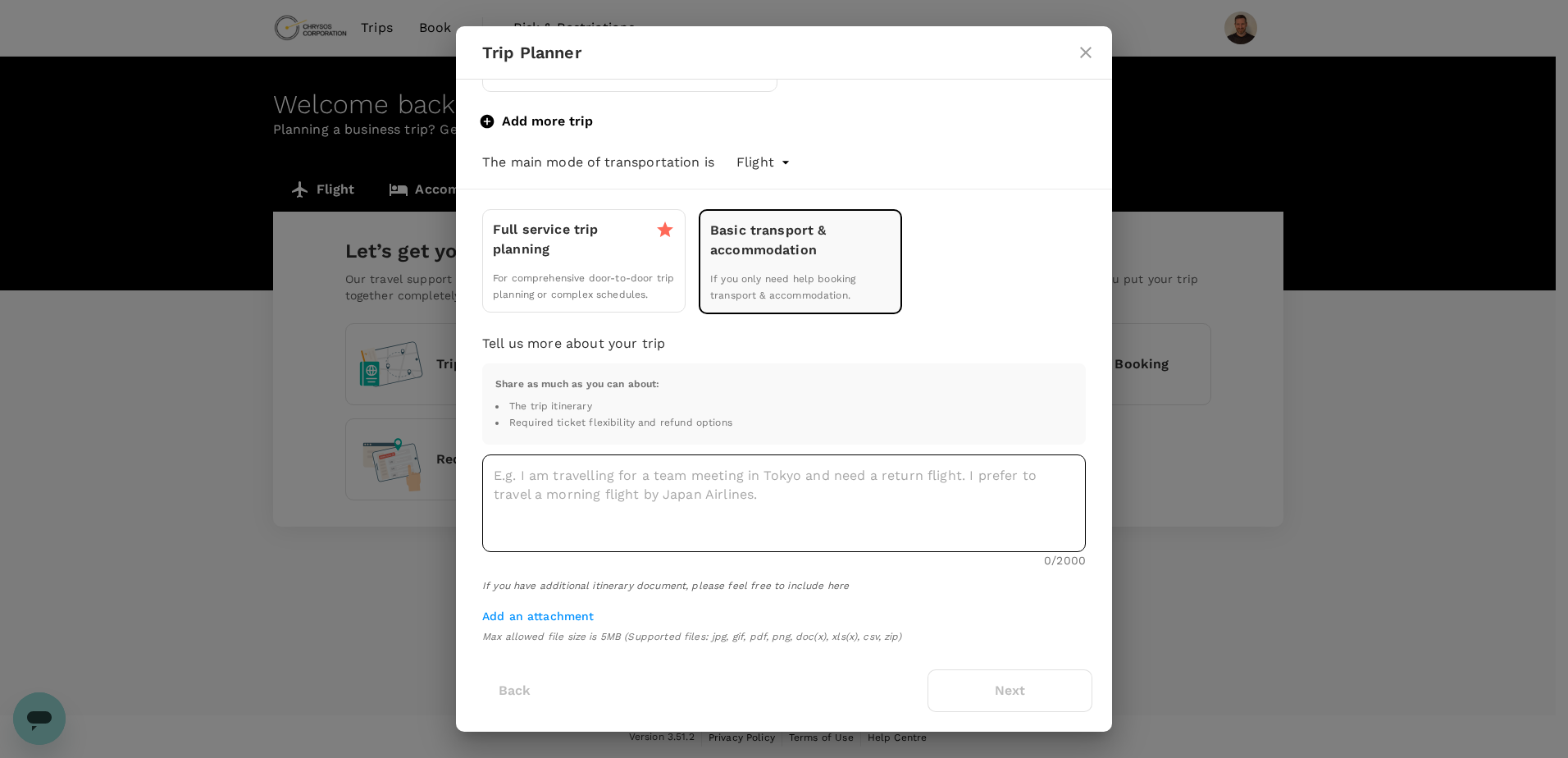
scroll to position [833, 0]
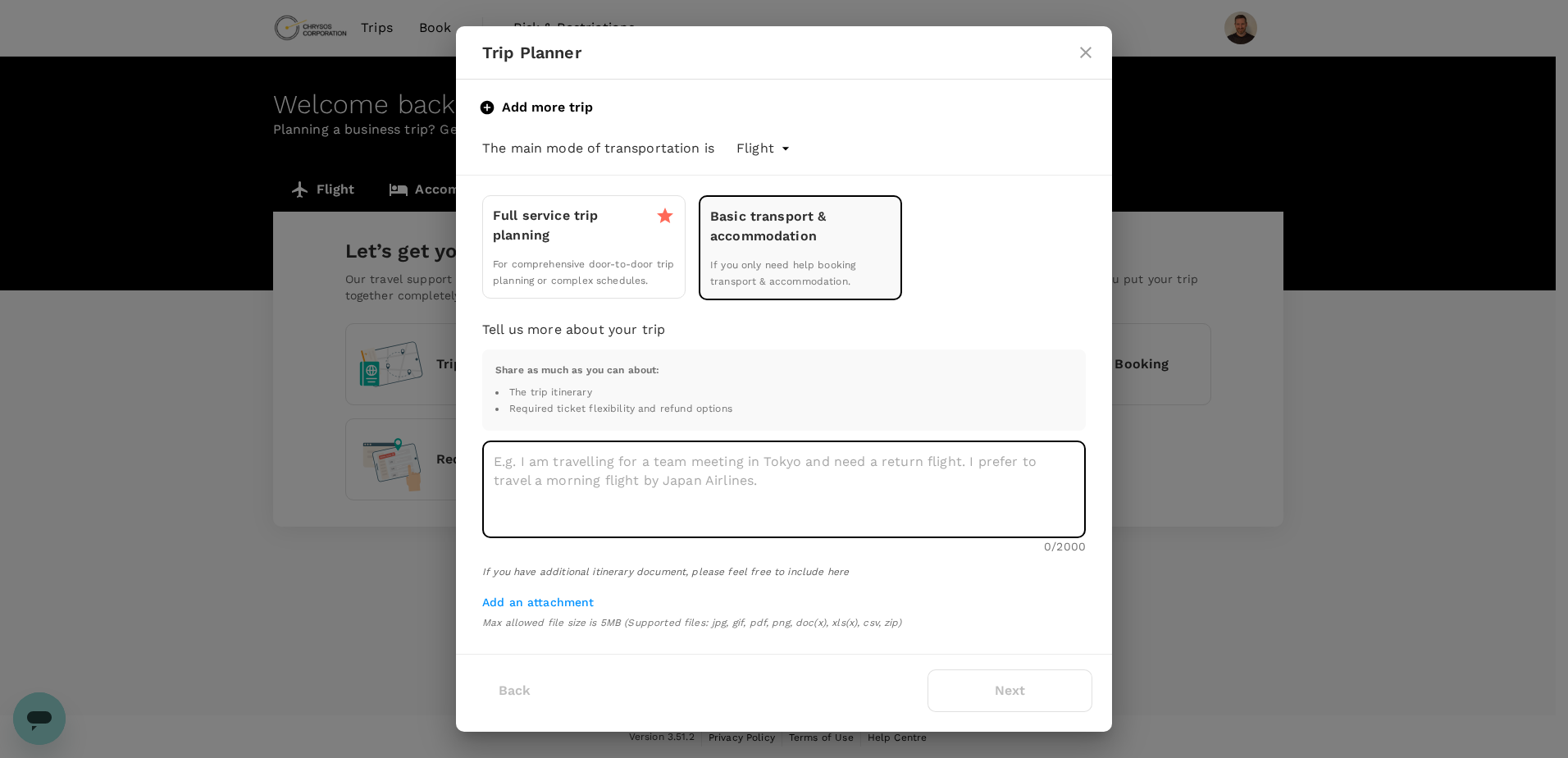
click at [681, 489] on textarea at bounding box center [784, 489] width 603 height 97
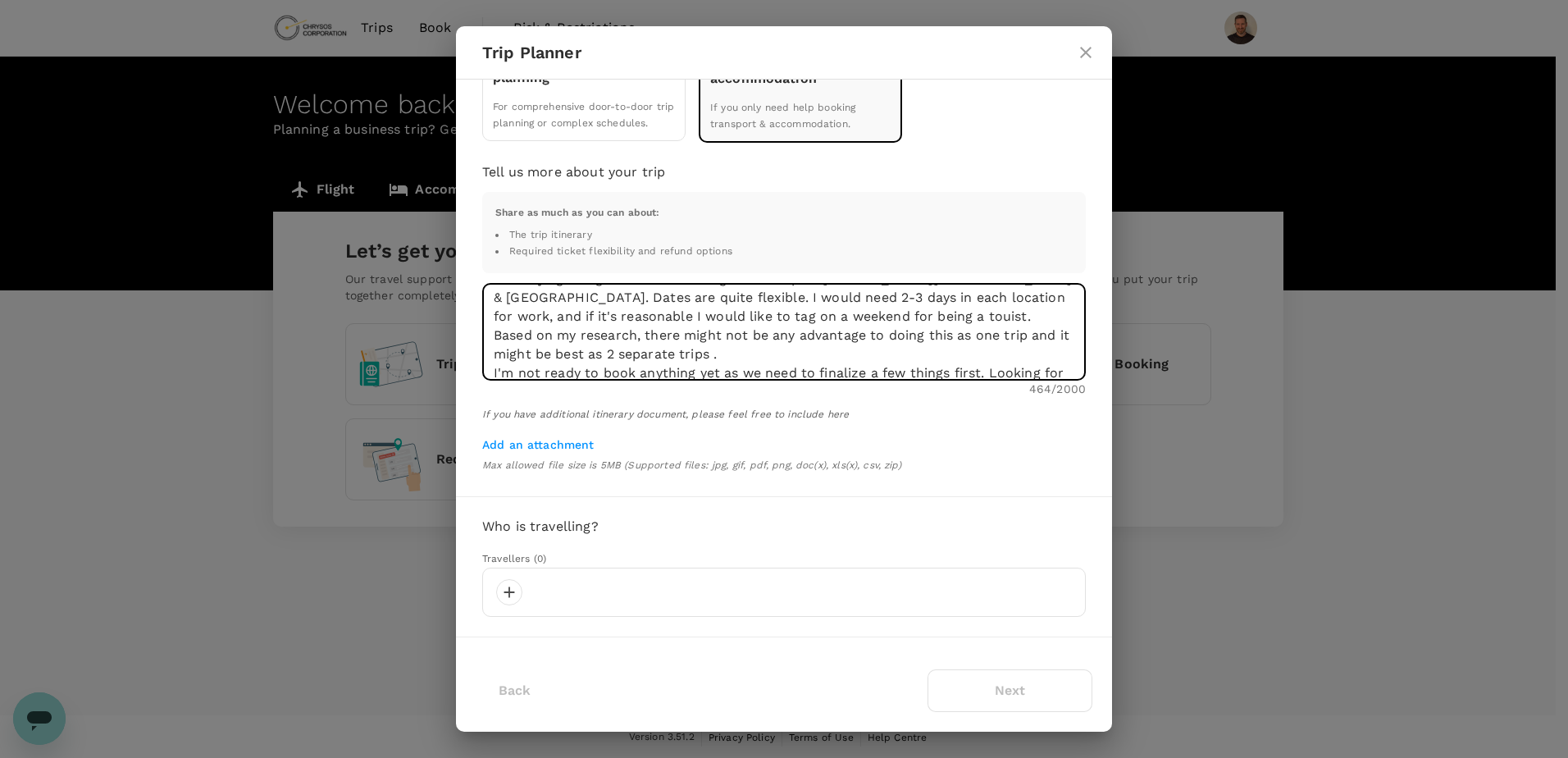
scroll to position [991, 0]
type textarea "I am trying to figure out how to organise a trip to [PERSON_NAME][GEOGRAPHIC_DA…"
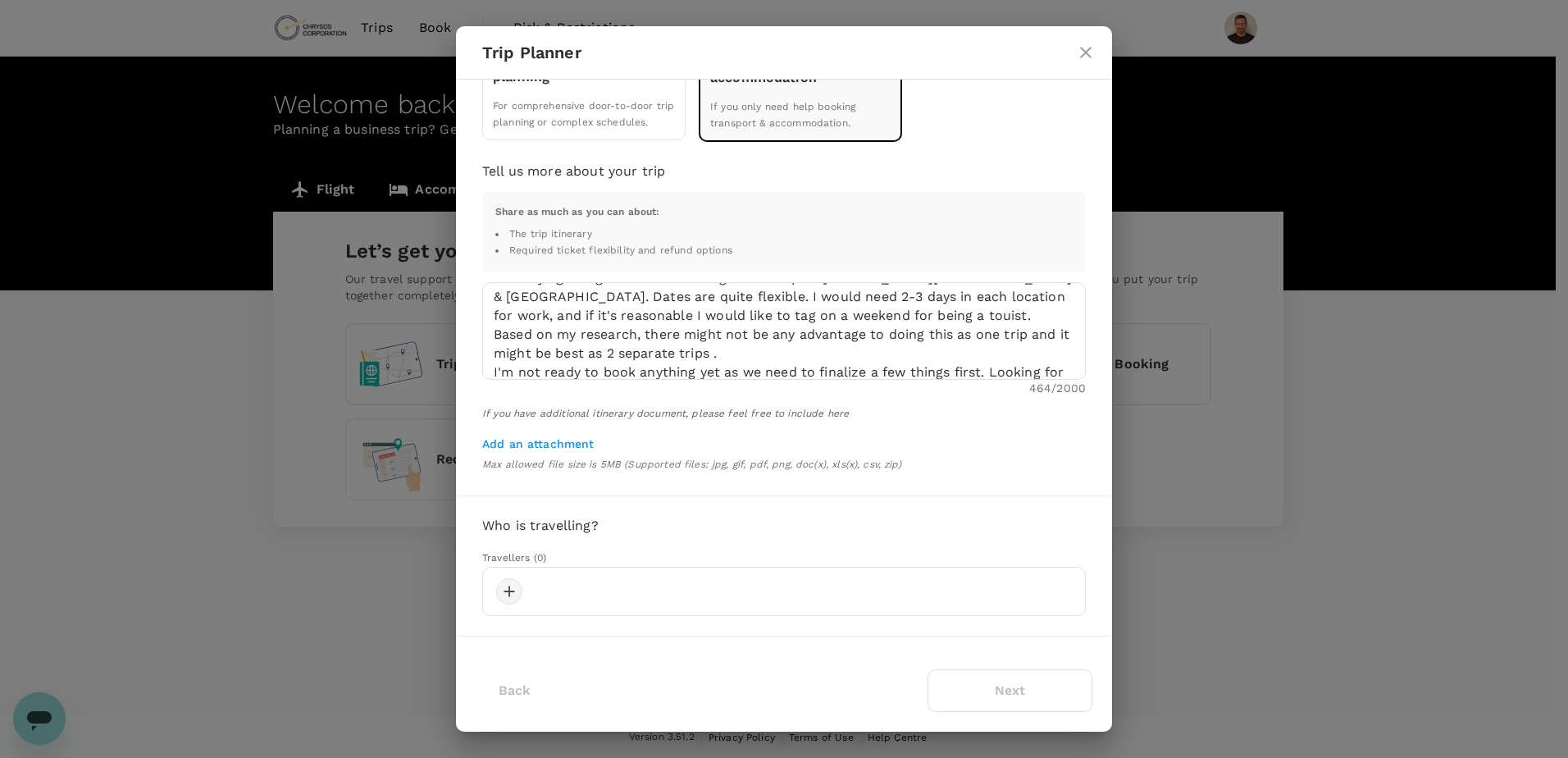
click at [509, 588] on div at bounding box center [509, 591] width 26 height 26
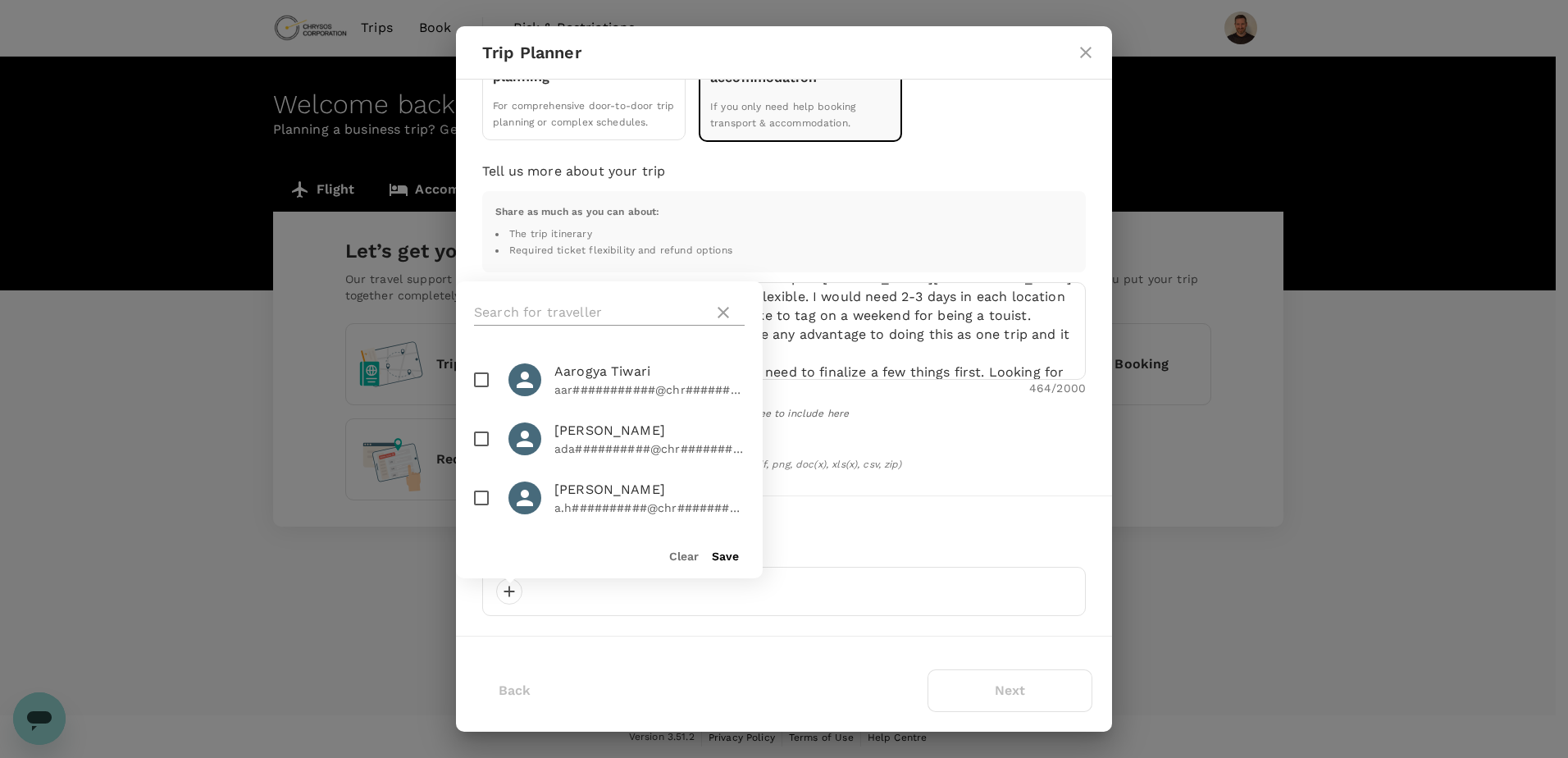
click at [601, 314] on input "text" at bounding box center [590, 312] width 233 height 26
type input "micha"
click at [489, 441] on input "checkbox" at bounding box center [482, 439] width 35 height 35
checkbox input "true"
click at [721, 563] on div "Clear Save" at bounding box center [602, 549] width 320 height 59
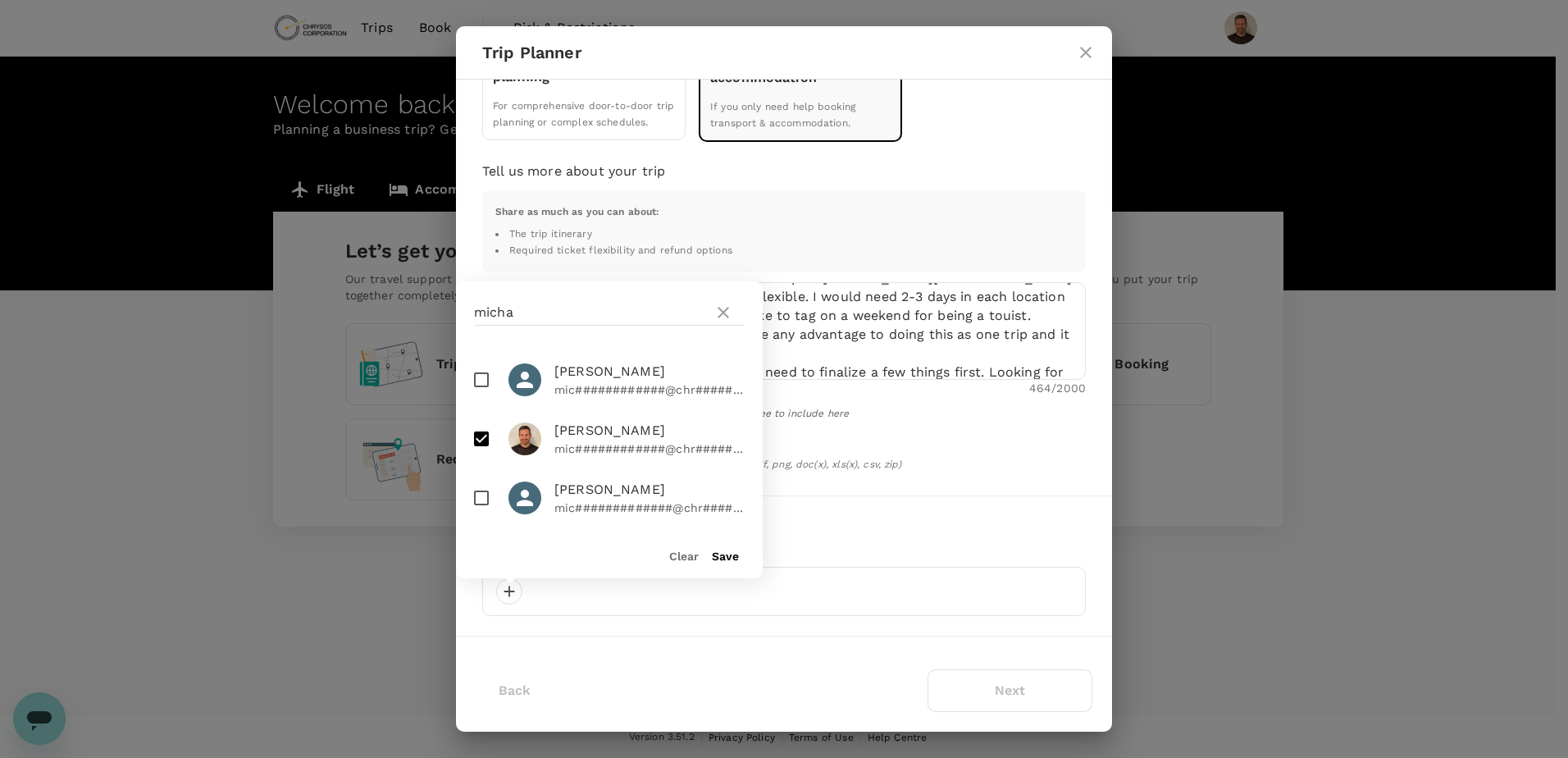
click at [721, 557] on button "Save" at bounding box center [725, 555] width 27 height 13
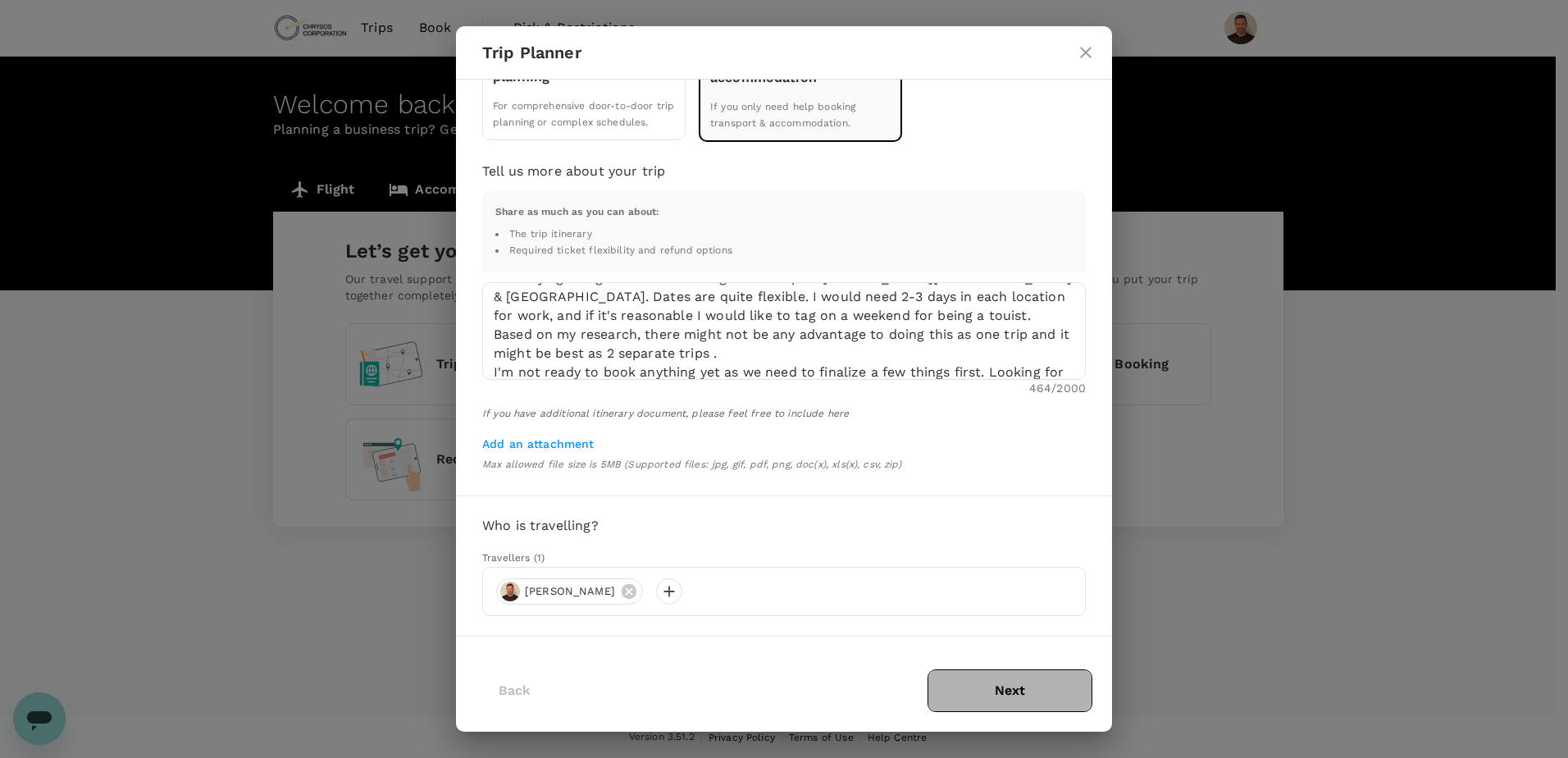
click at [1011, 685] on button "Next" at bounding box center [1010, 690] width 165 height 43
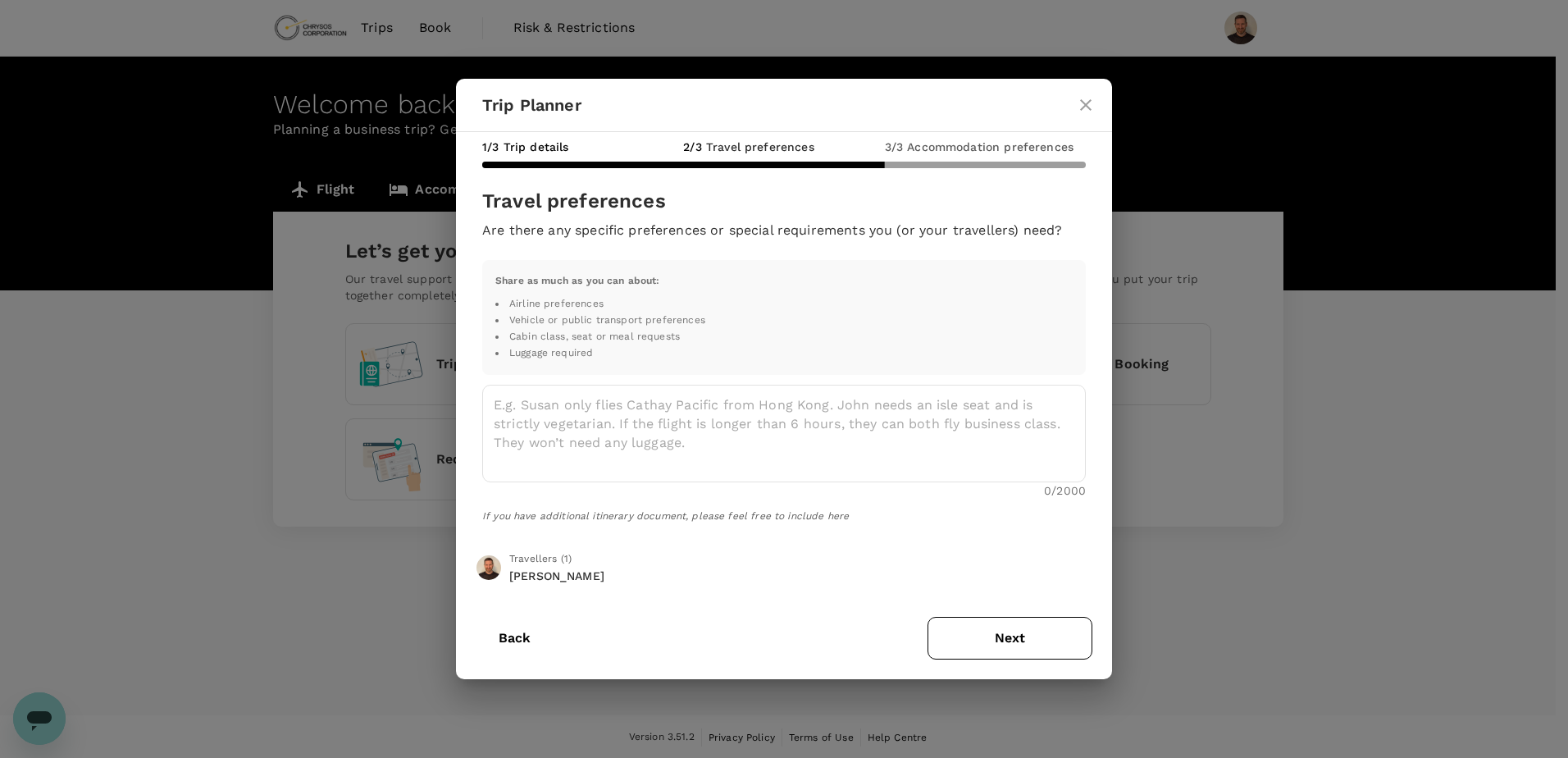
scroll to position [0, 0]
click at [1024, 632] on button "Next" at bounding box center [1010, 637] width 165 height 43
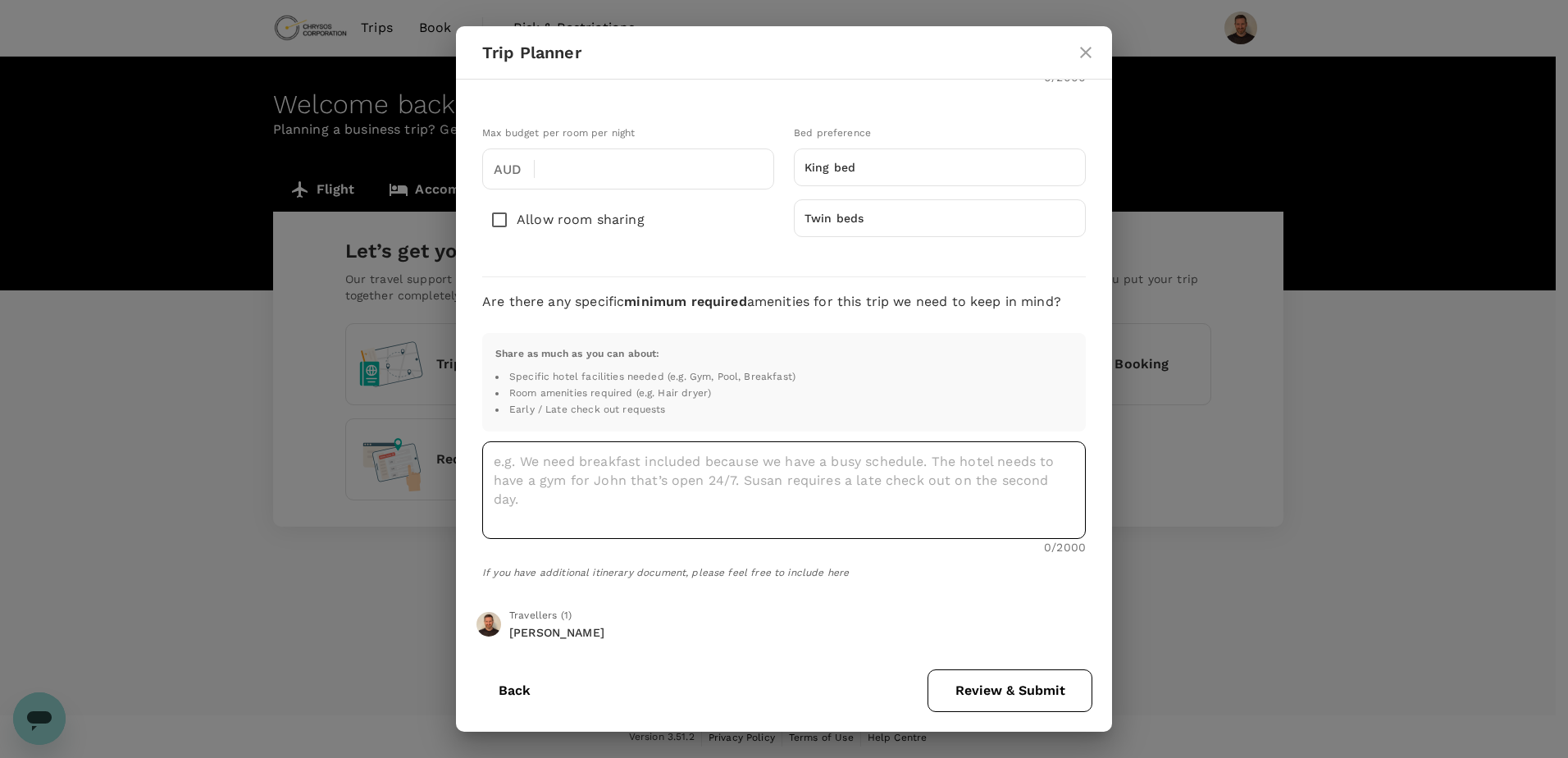
scroll to position [329, 0]
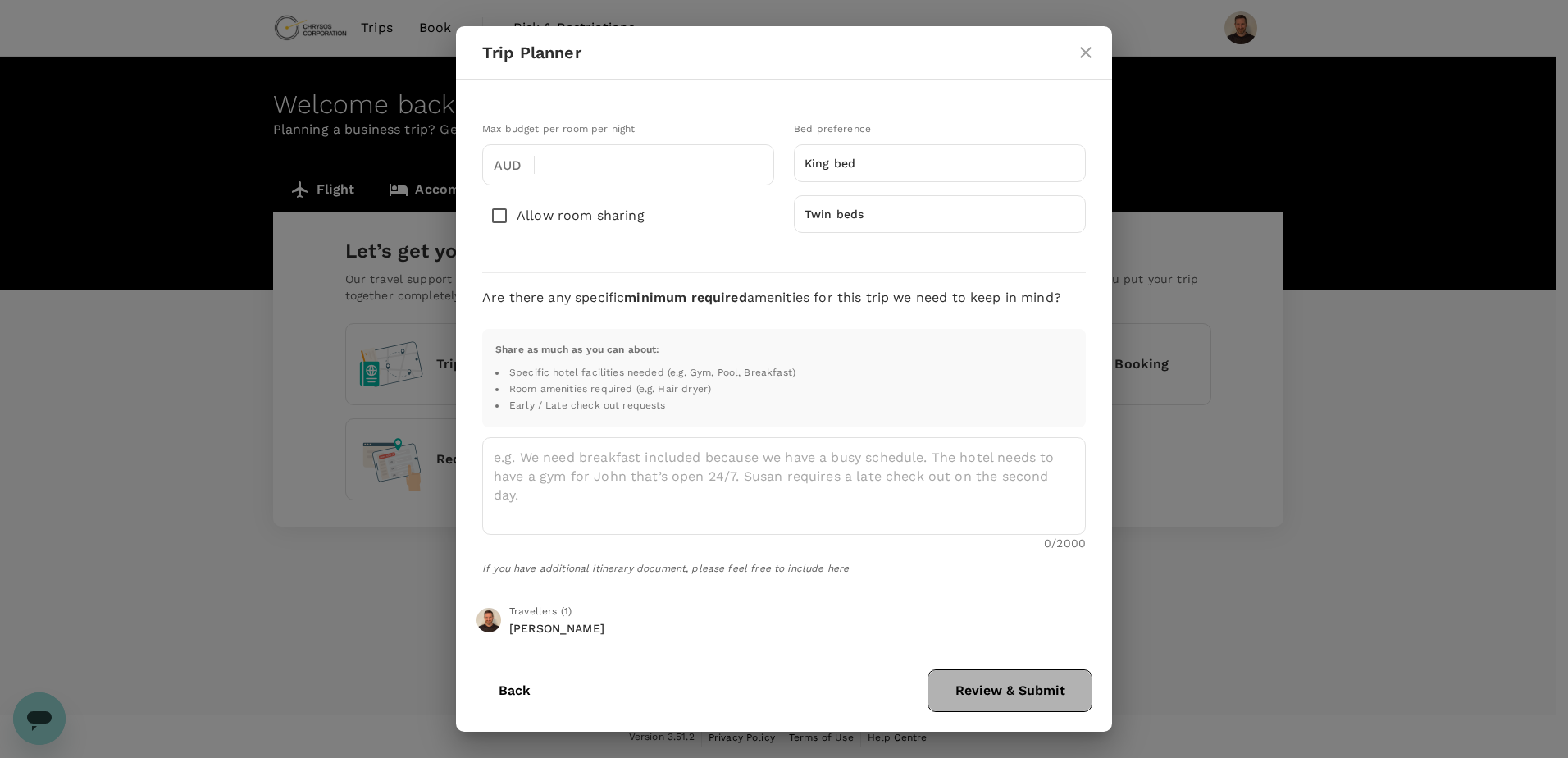
click at [1013, 694] on button "Review & Submit" at bounding box center [1010, 690] width 165 height 43
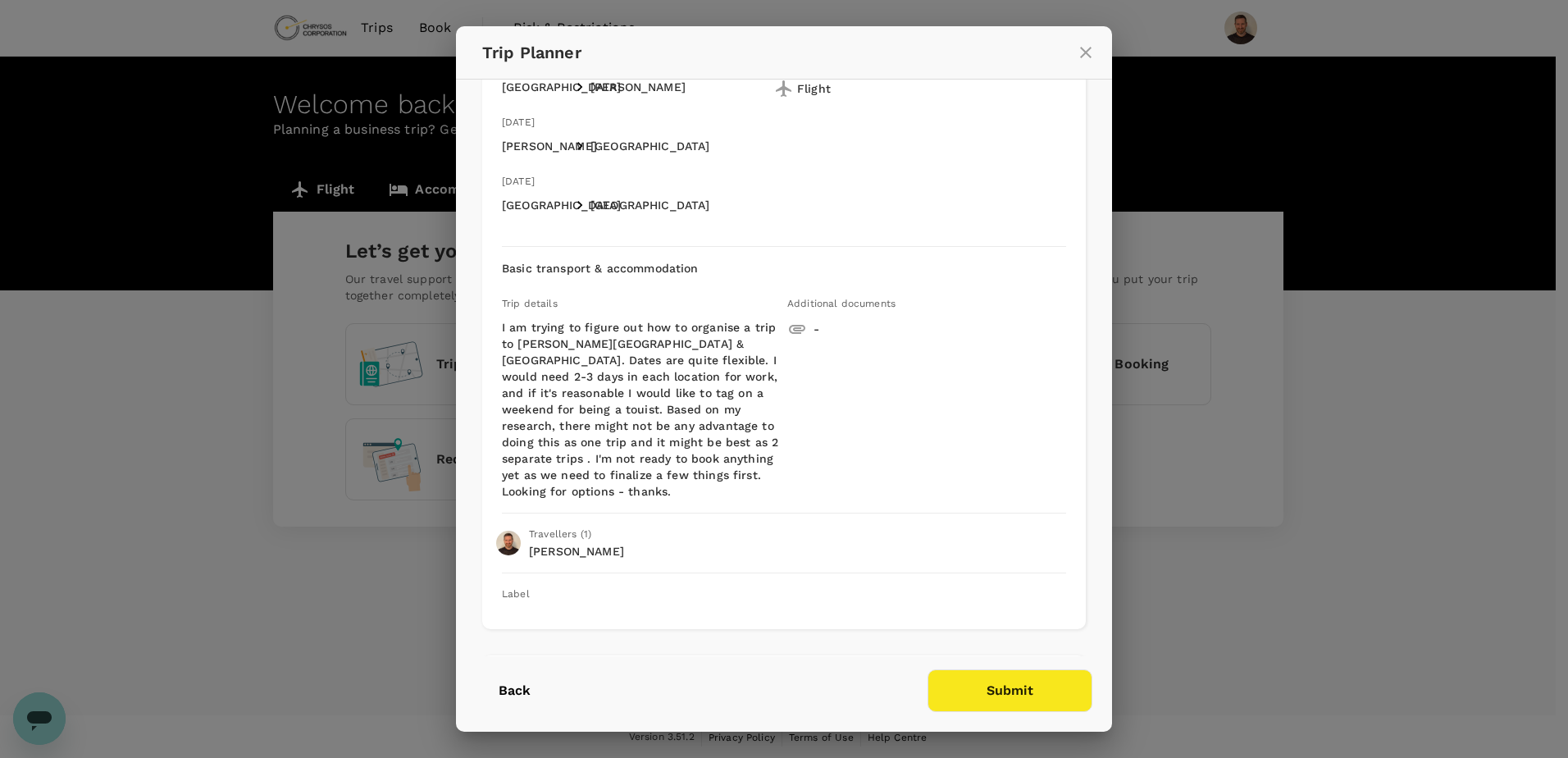
scroll to position [293, 0]
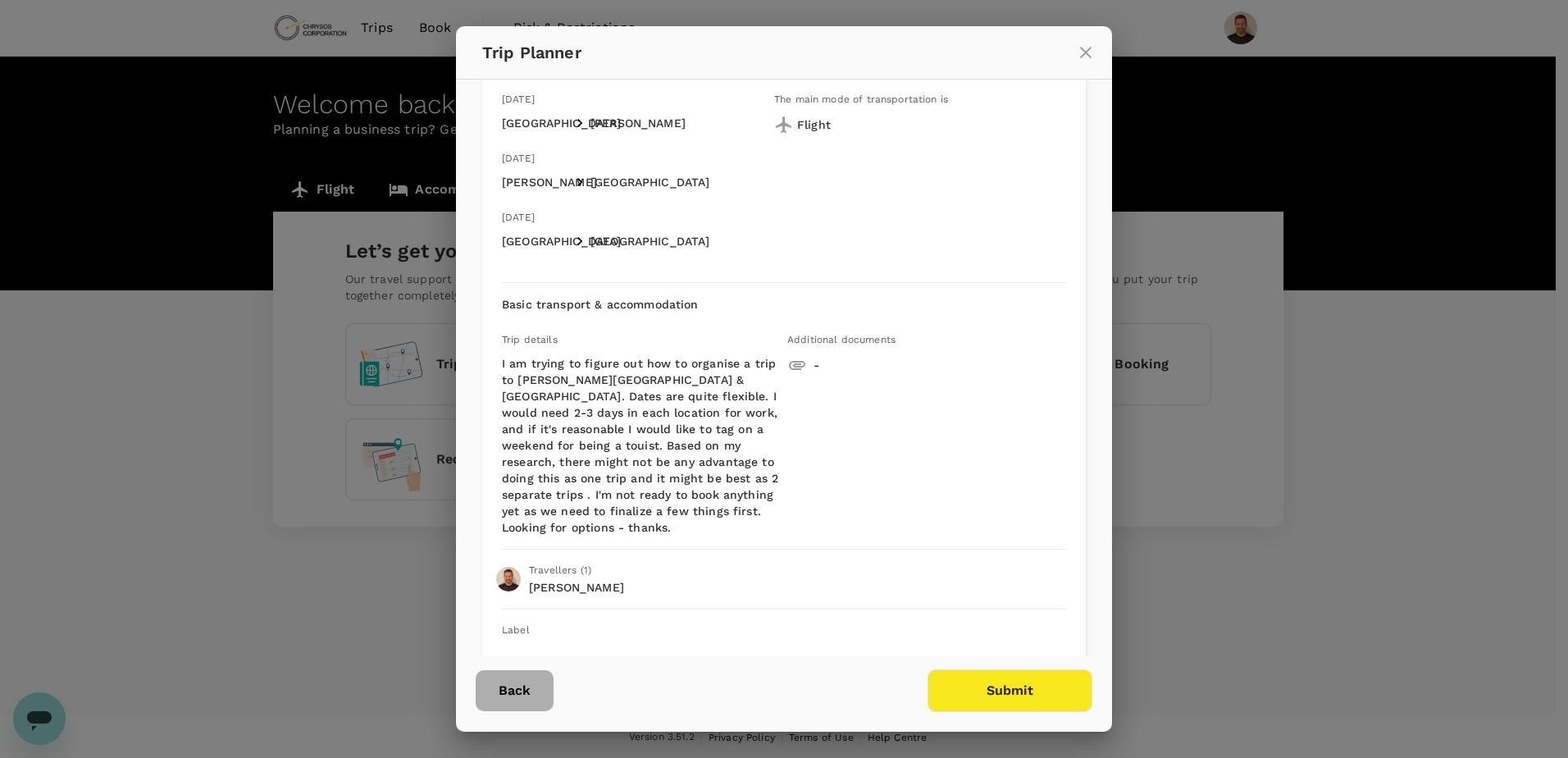
click at [512, 689] on button "Back" at bounding box center [515, 690] width 78 height 41
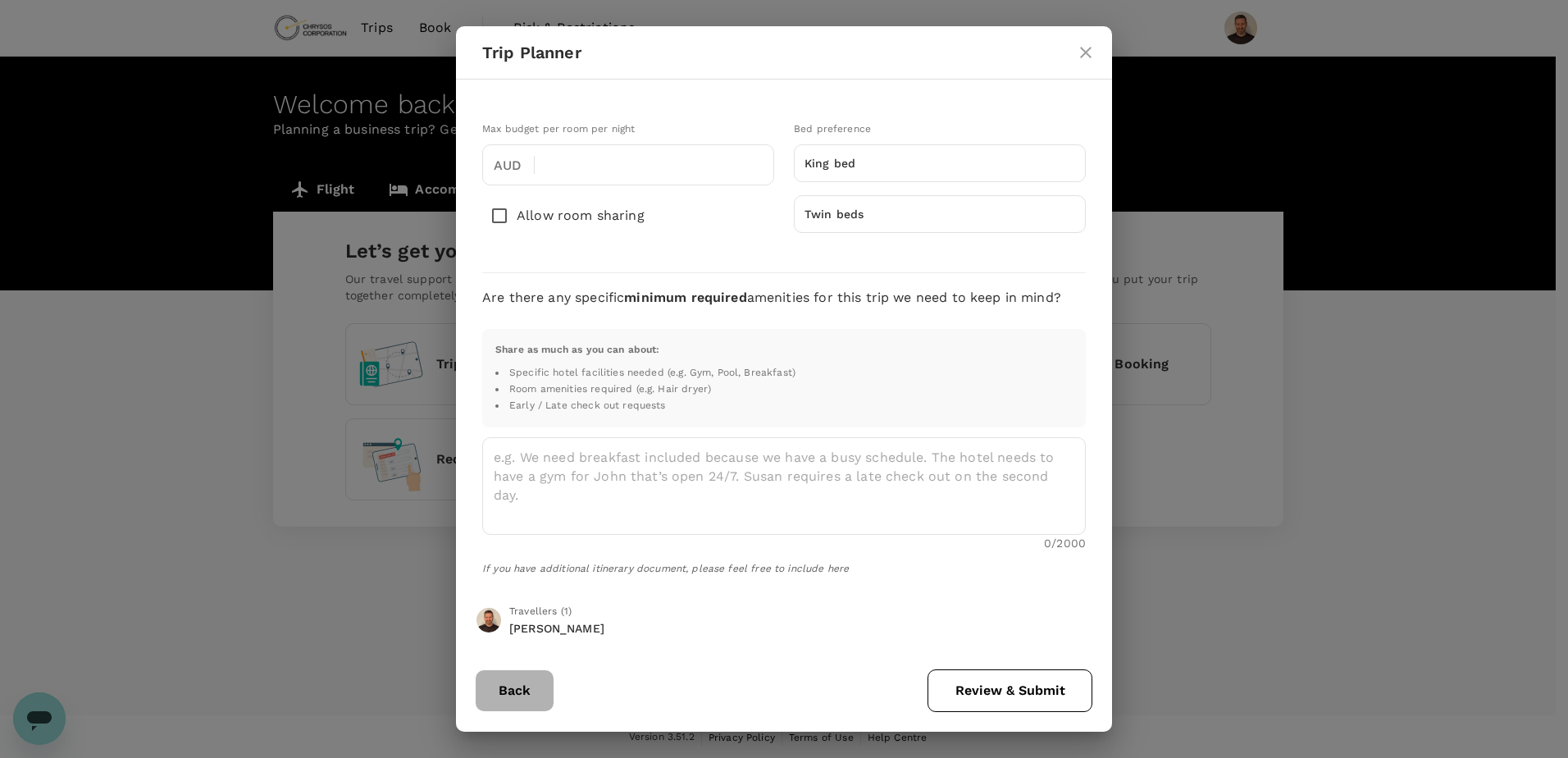
click at [522, 689] on button "Back" at bounding box center [515, 690] width 78 height 41
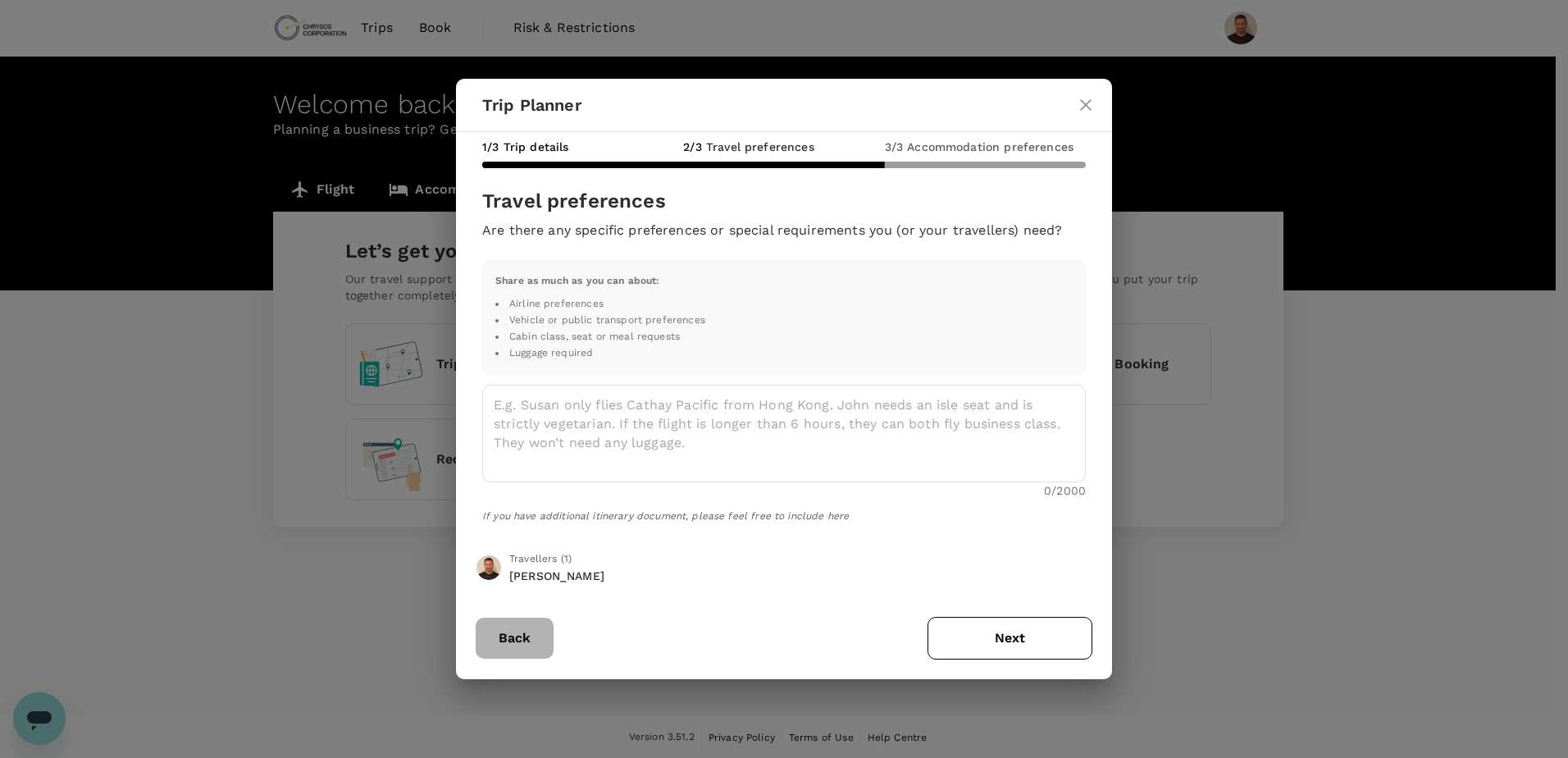
click at [490, 621] on button "Back" at bounding box center [515, 637] width 78 height 41
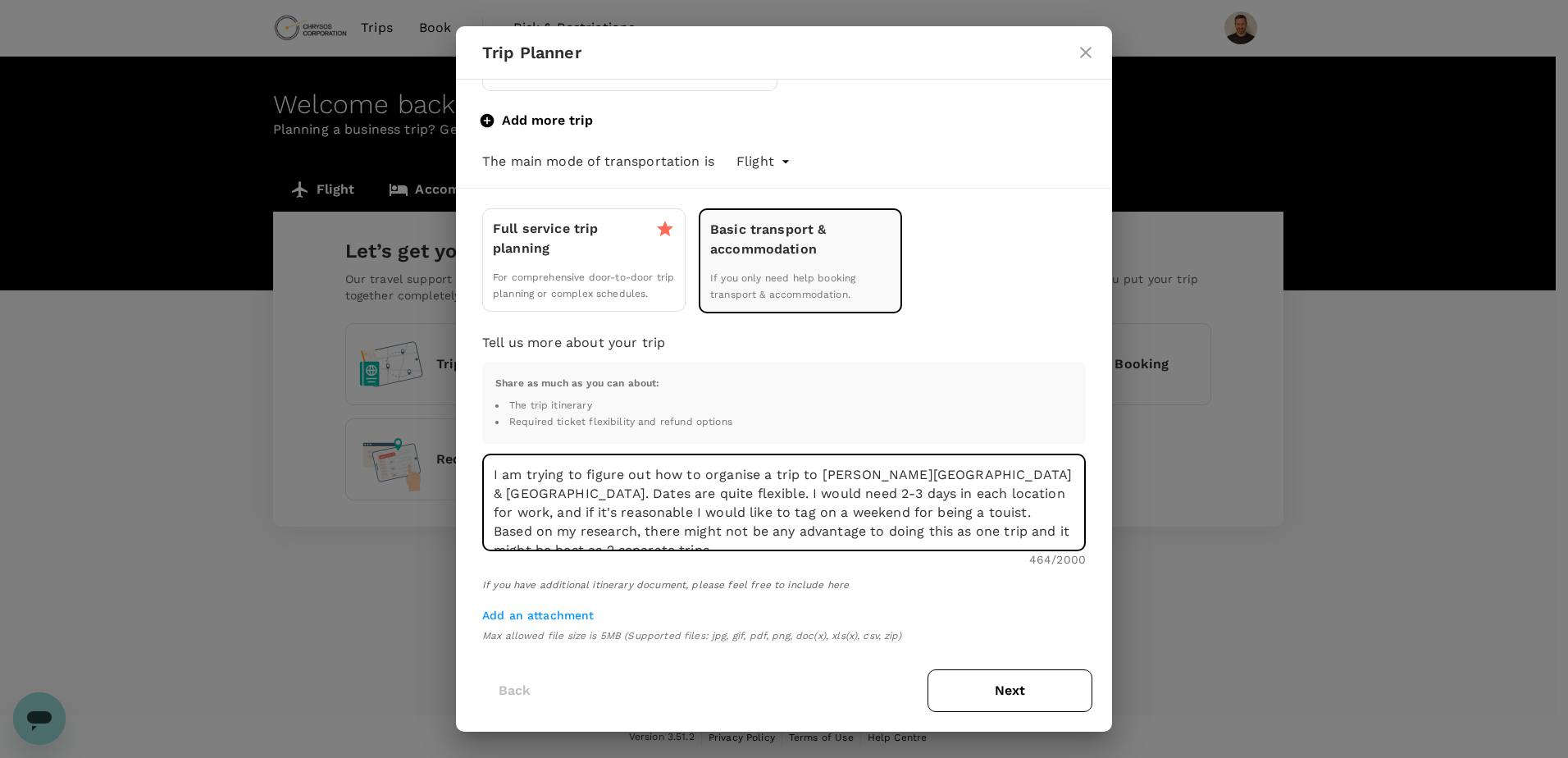
click at [925, 511] on textarea "I am trying to figure out how to organise a trip to [PERSON_NAME][GEOGRAPHIC_DA…" at bounding box center [784, 502] width 603 height 97
type textarea "I am trying to figure out how to organise a trip to [PERSON_NAME][GEOGRAPHIC_DA…"
click at [1037, 690] on button "Next" at bounding box center [1010, 690] width 165 height 43
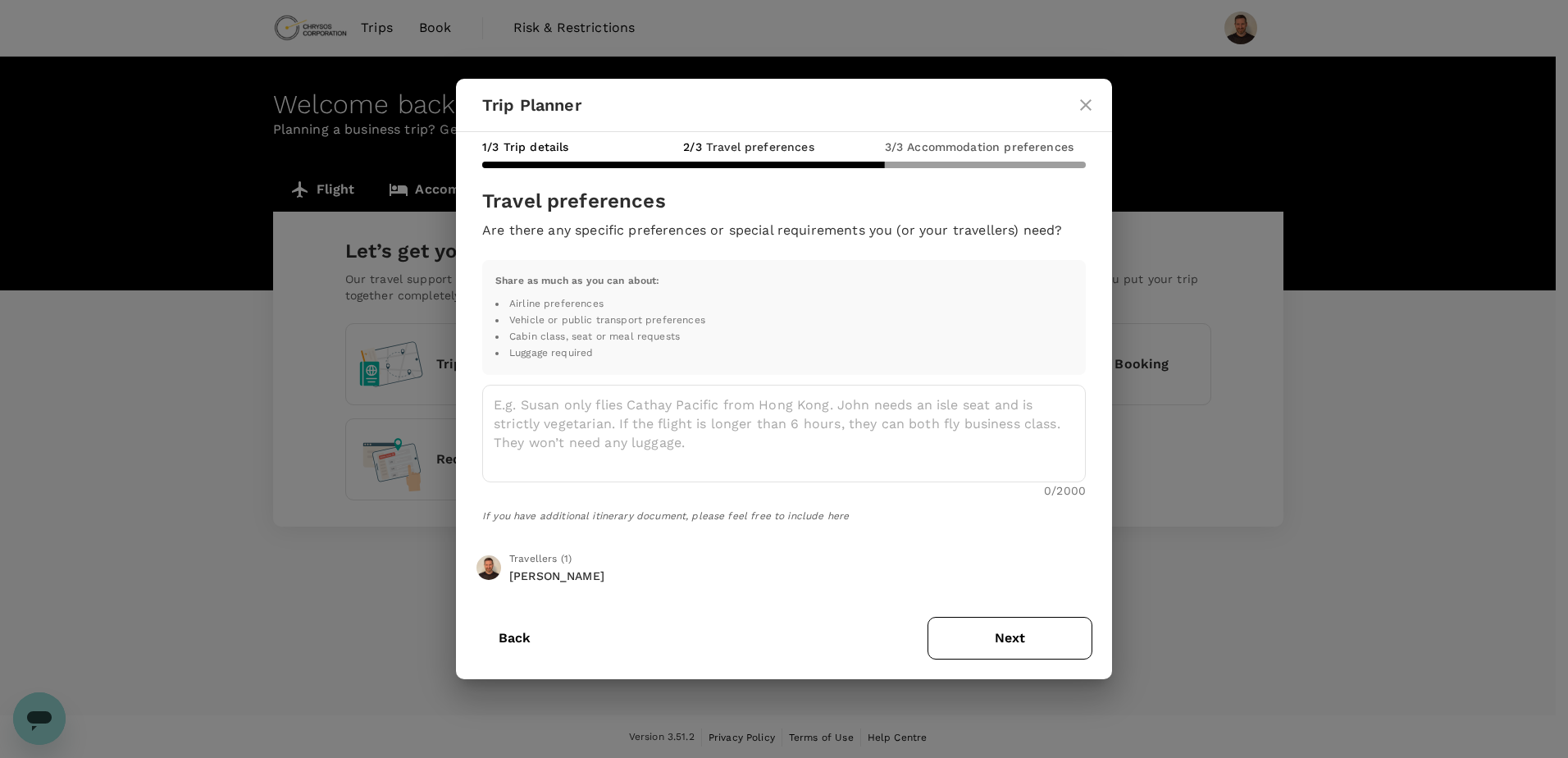
click at [1023, 642] on button "Next" at bounding box center [1010, 637] width 165 height 43
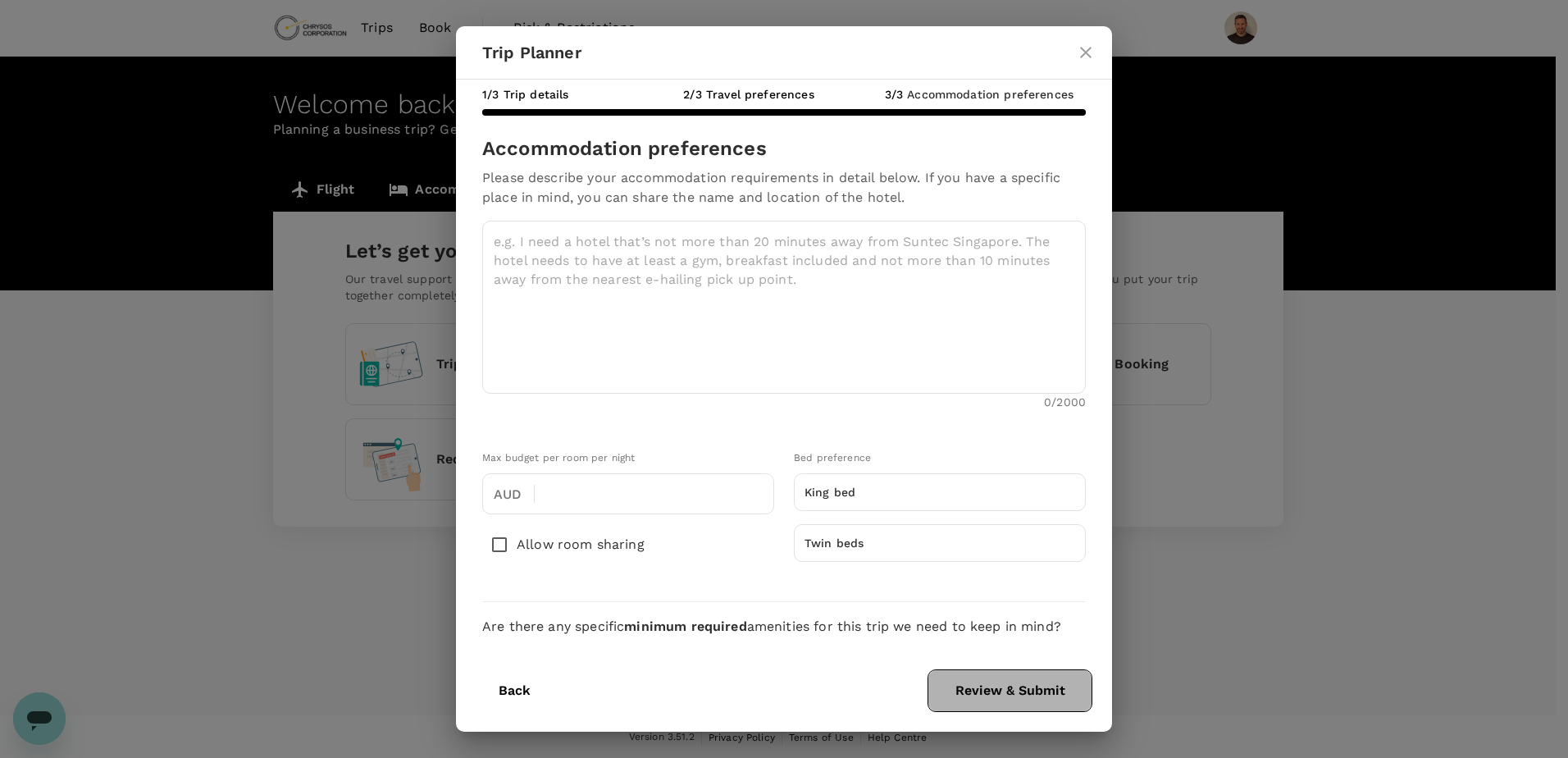
click at [1029, 694] on button "Review & Submit" at bounding box center [1010, 690] width 165 height 43
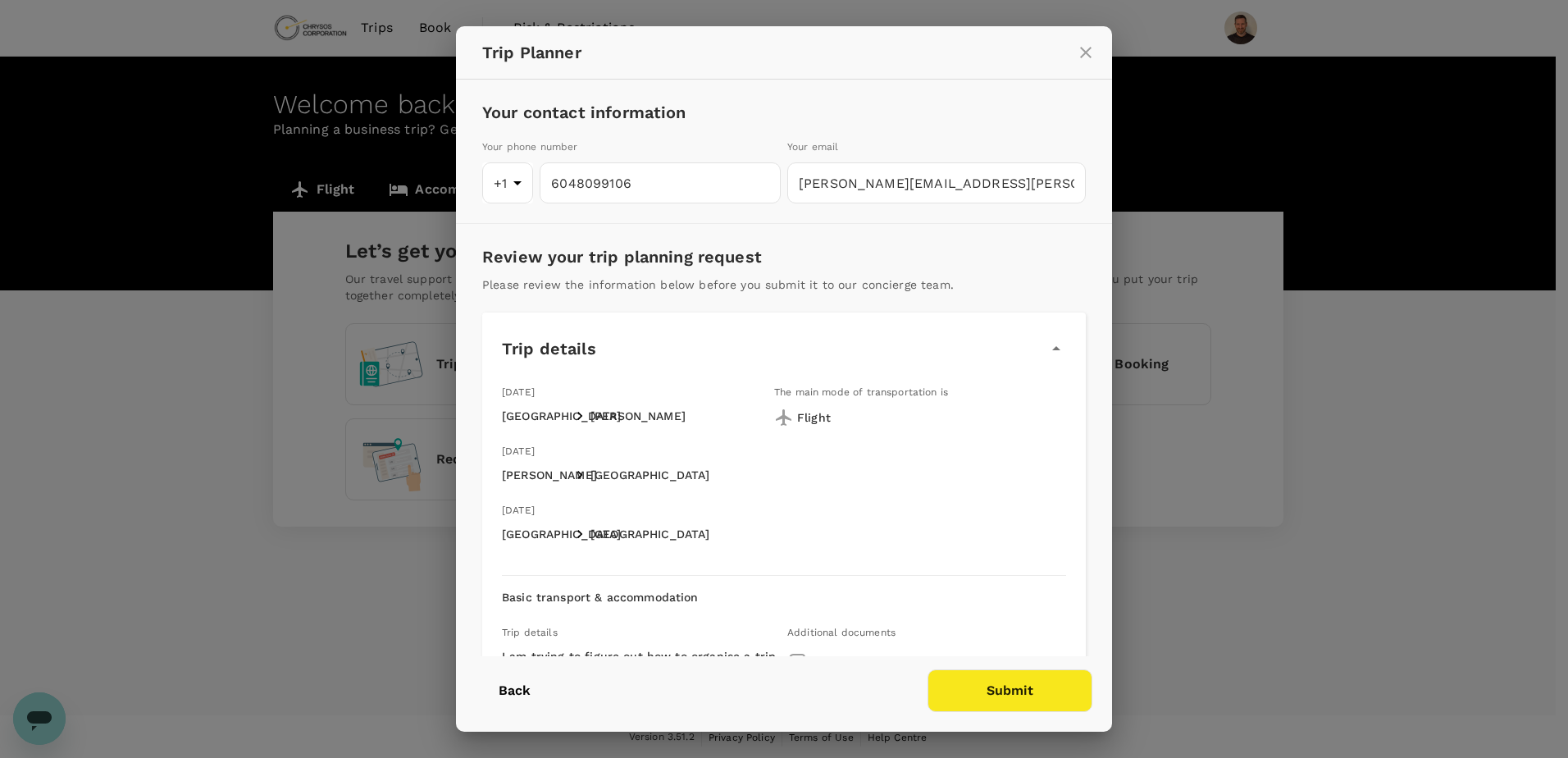
click at [1029, 694] on button "Submit" at bounding box center [1010, 690] width 165 height 43
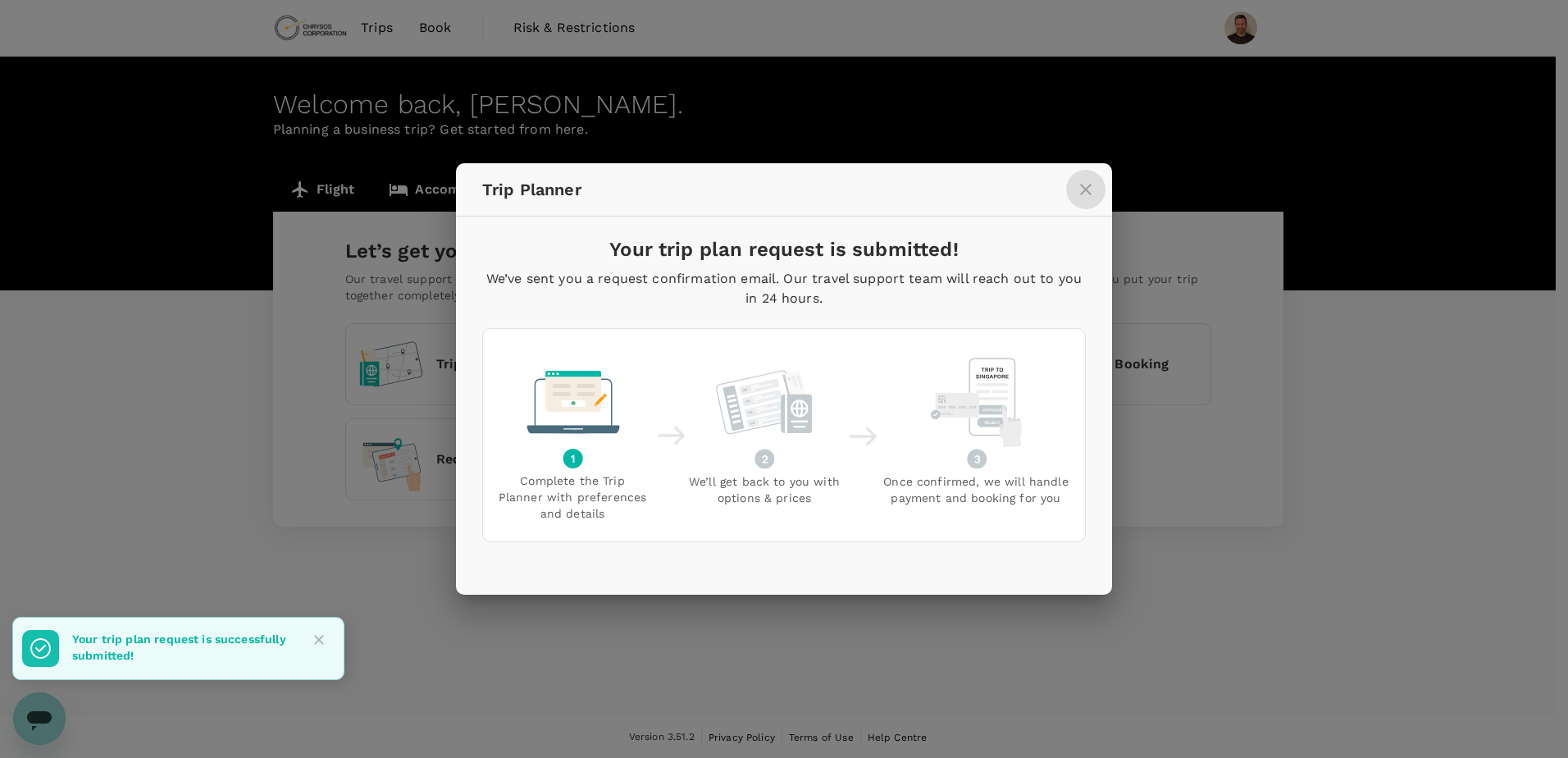
click at [1084, 187] on icon "close" at bounding box center [1085, 189] width 11 height 11
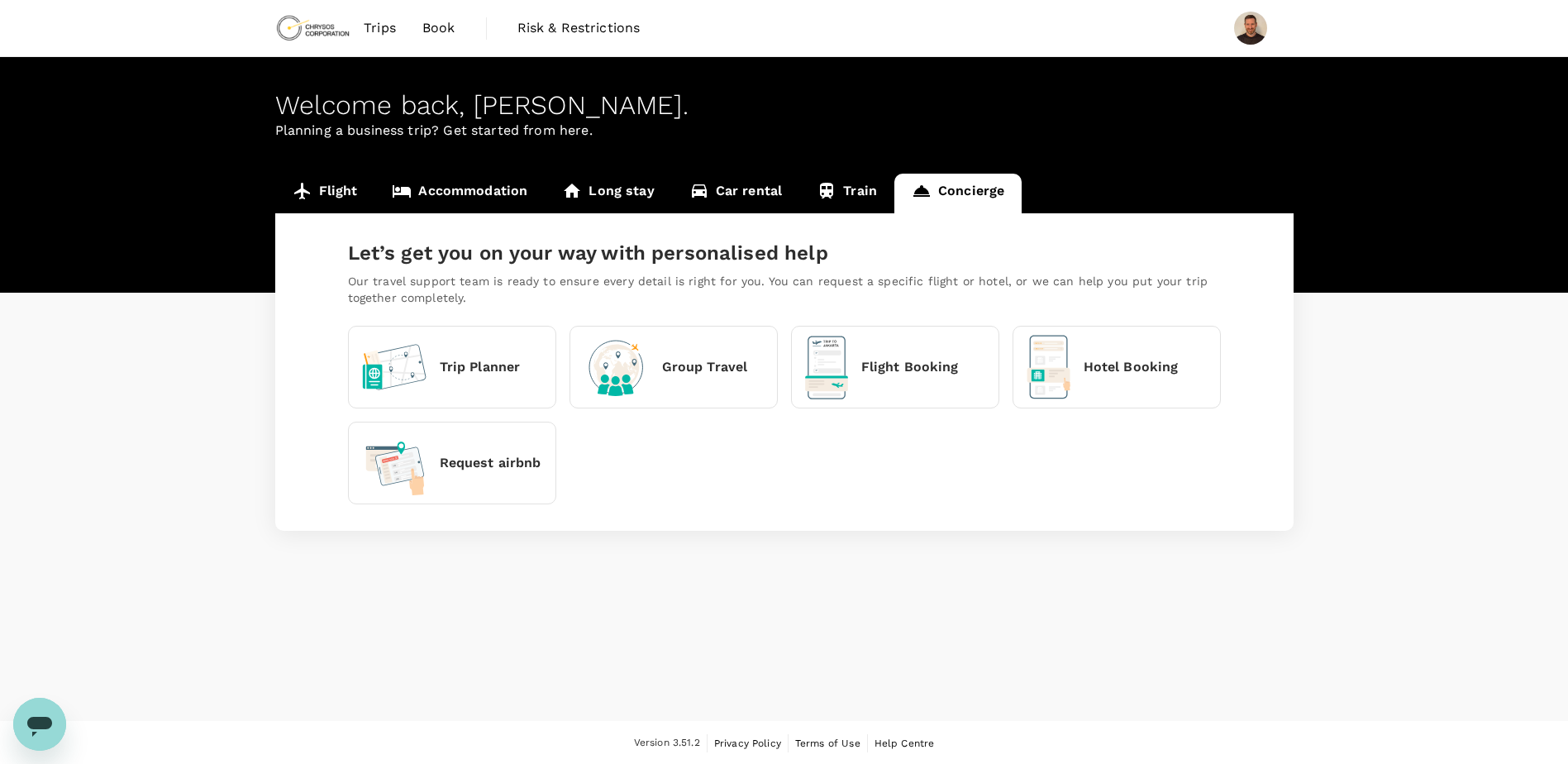
click at [386, 33] on span "Trips" at bounding box center [380, 28] width 32 height 20
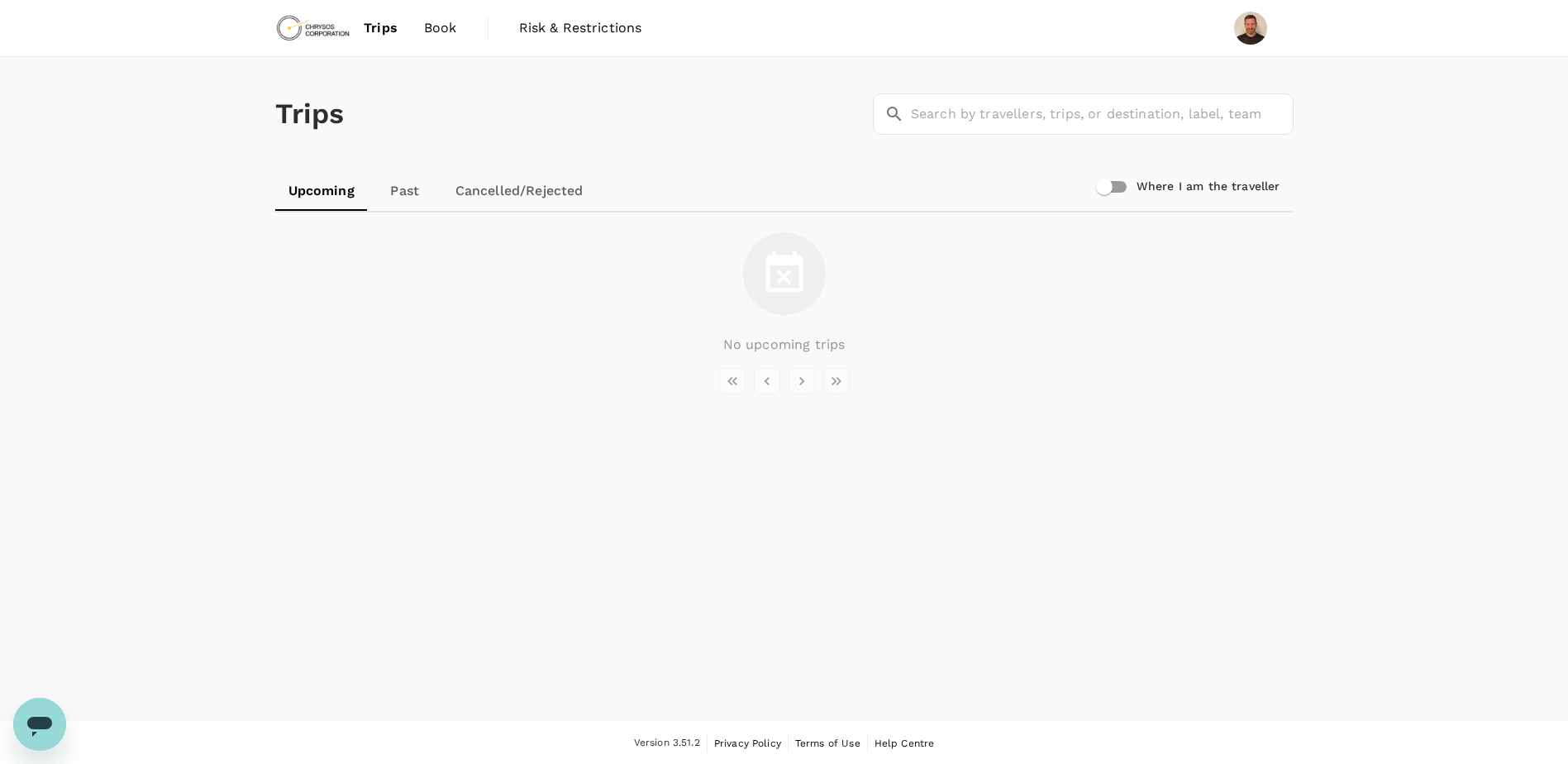
click at [421, 27] on link "Book" at bounding box center [441, 28] width 60 height 56
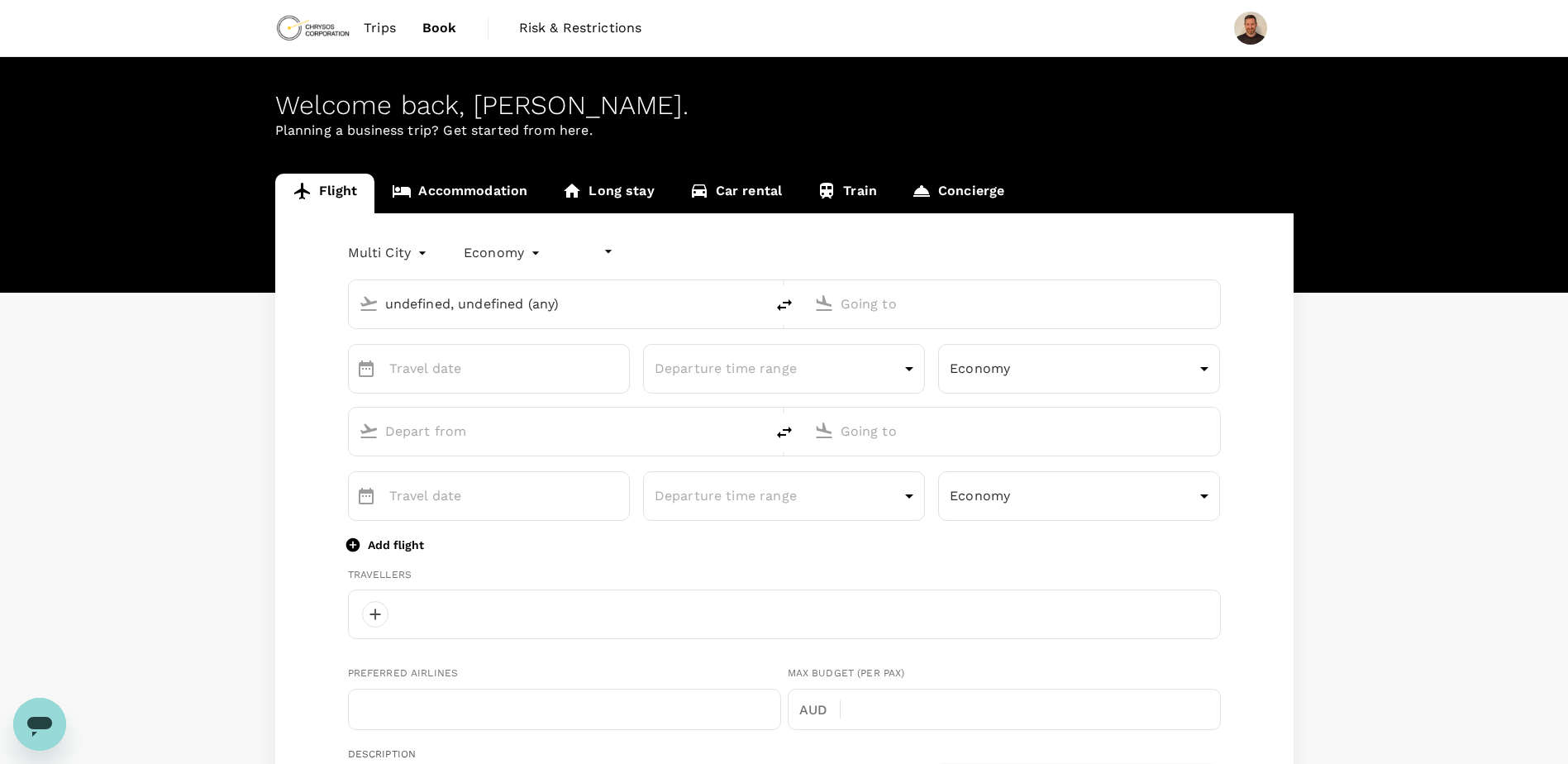
type input "undefined, undefined (any)"
type input "[PERSON_NAME][EMAIL_ADDRESS][PERSON_NAME][DOMAIN_NAME]"
type input "1"
type input "6048099106"
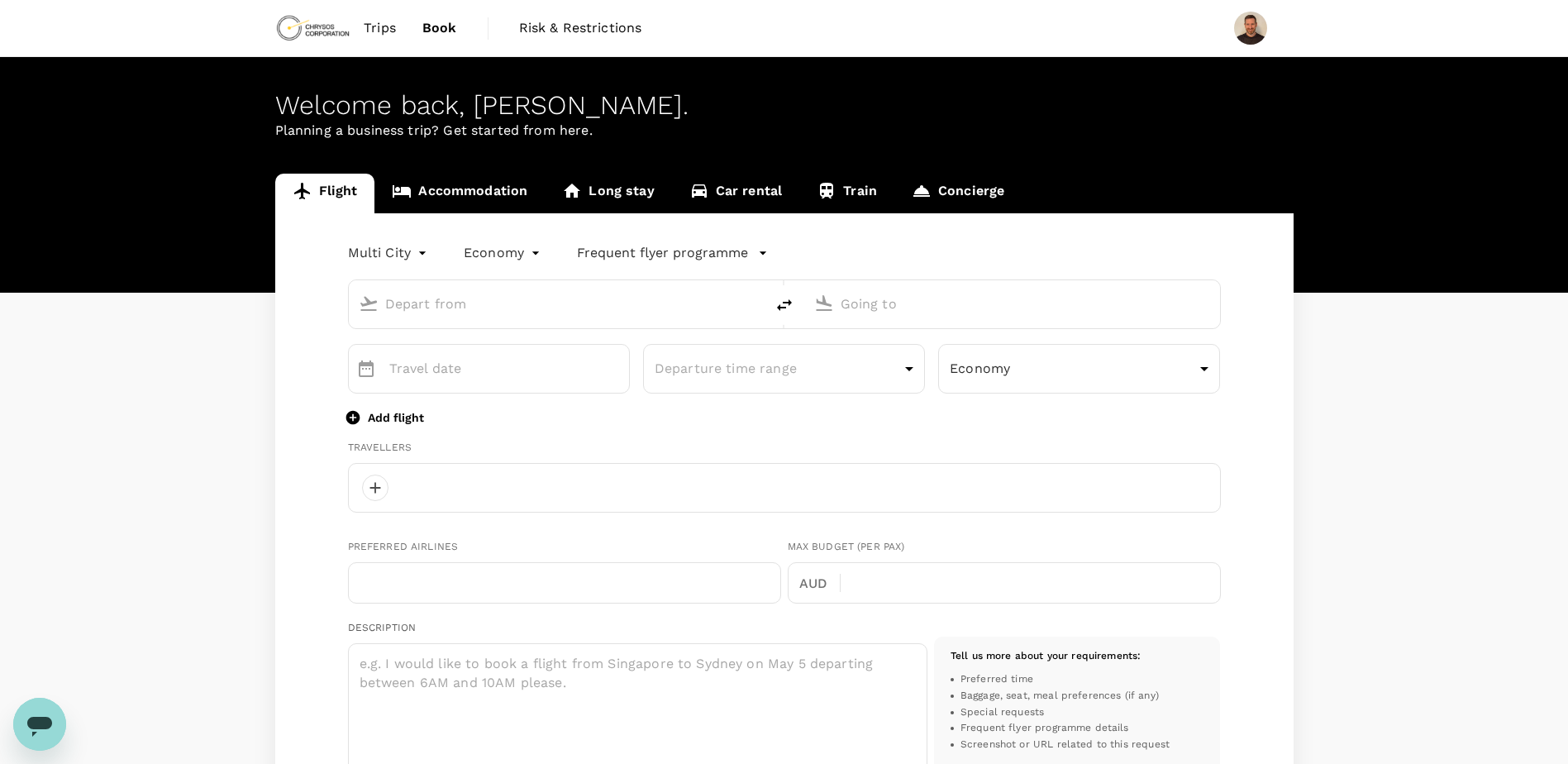
type input "oneway"
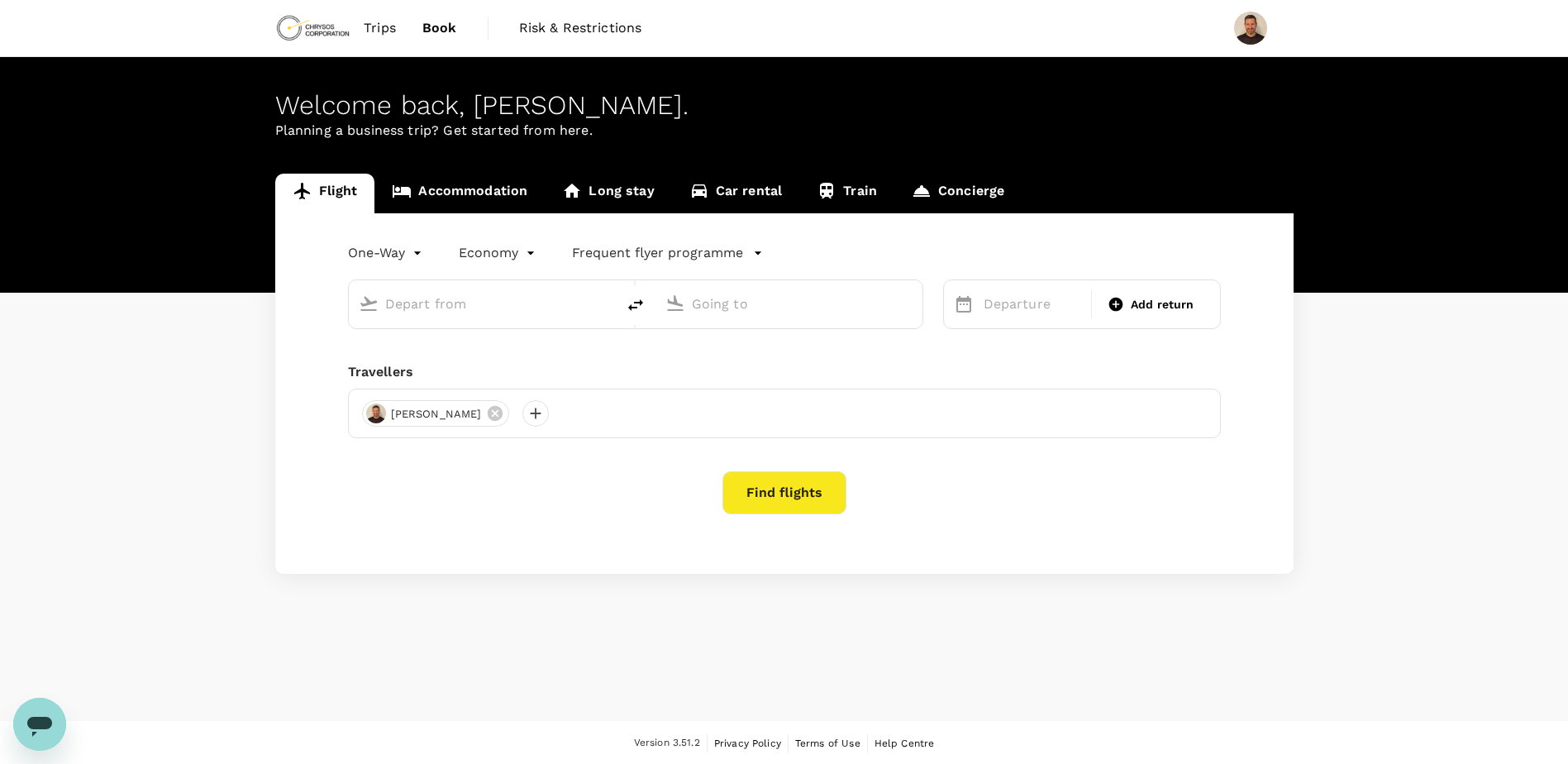
type input "Adelaide (ADL)"
type input "[GEOGRAPHIC_DATA] (AKL)"
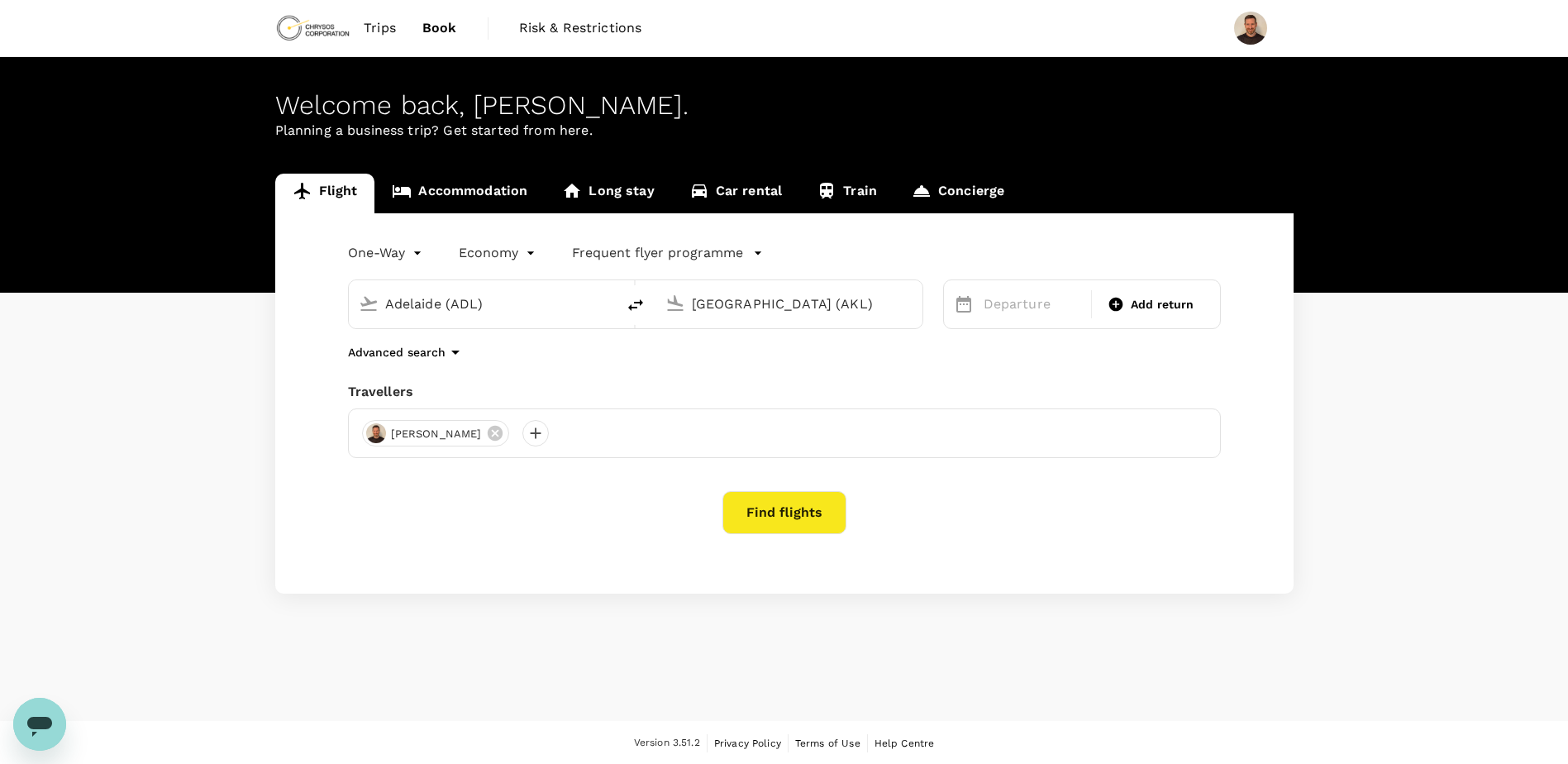
drag, startPoint x: 500, startPoint y: 301, endPoint x: 292, endPoint y: 300, distance: 208.0
click at [292, 300] on div "One-Way oneway Economy economy Frequent flyer programme [GEOGRAPHIC_DATA] (ADL)…" at bounding box center [784, 403] width 1018 height 380
click at [401, 371] on p "Vancouver Intl" at bounding box center [507, 368] width 292 height 17
type input "Vancouver Intl (YVR)"
drag, startPoint x: 834, startPoint y: 299, endPoint x: 501, endPoint y: 293, distance: 333.1
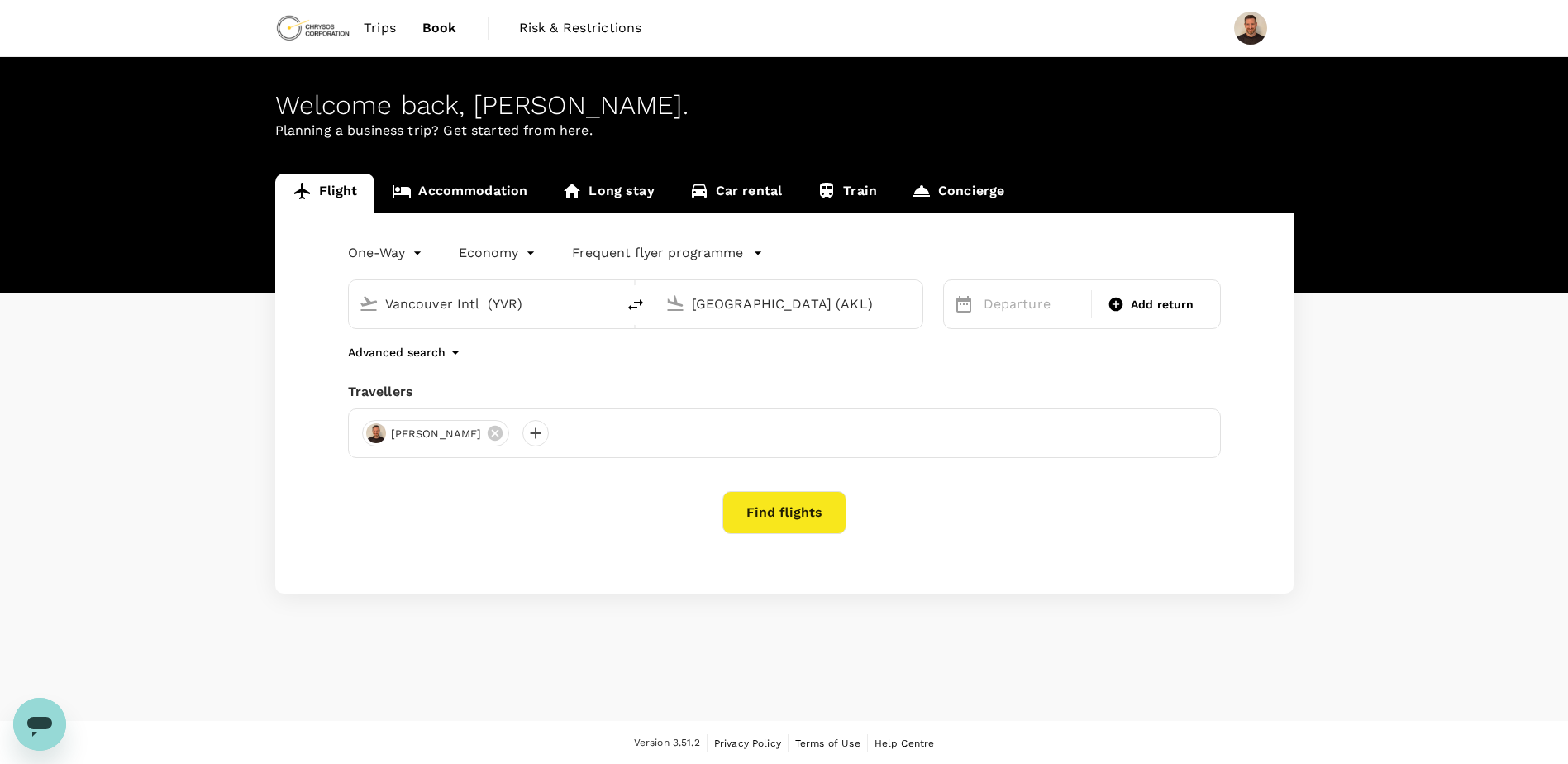
click at [501, 293] on div "Vancouver Intl (YVR) [GEOGRAPHIC_DATA] (AKL)" at bounding box center [635, 304] width 576 height 50
click at [836, 371] on p "[PERSON_NAME][GEOGRAPHIC_DATA]" at bounding box center [813, 368] width 289 height 17
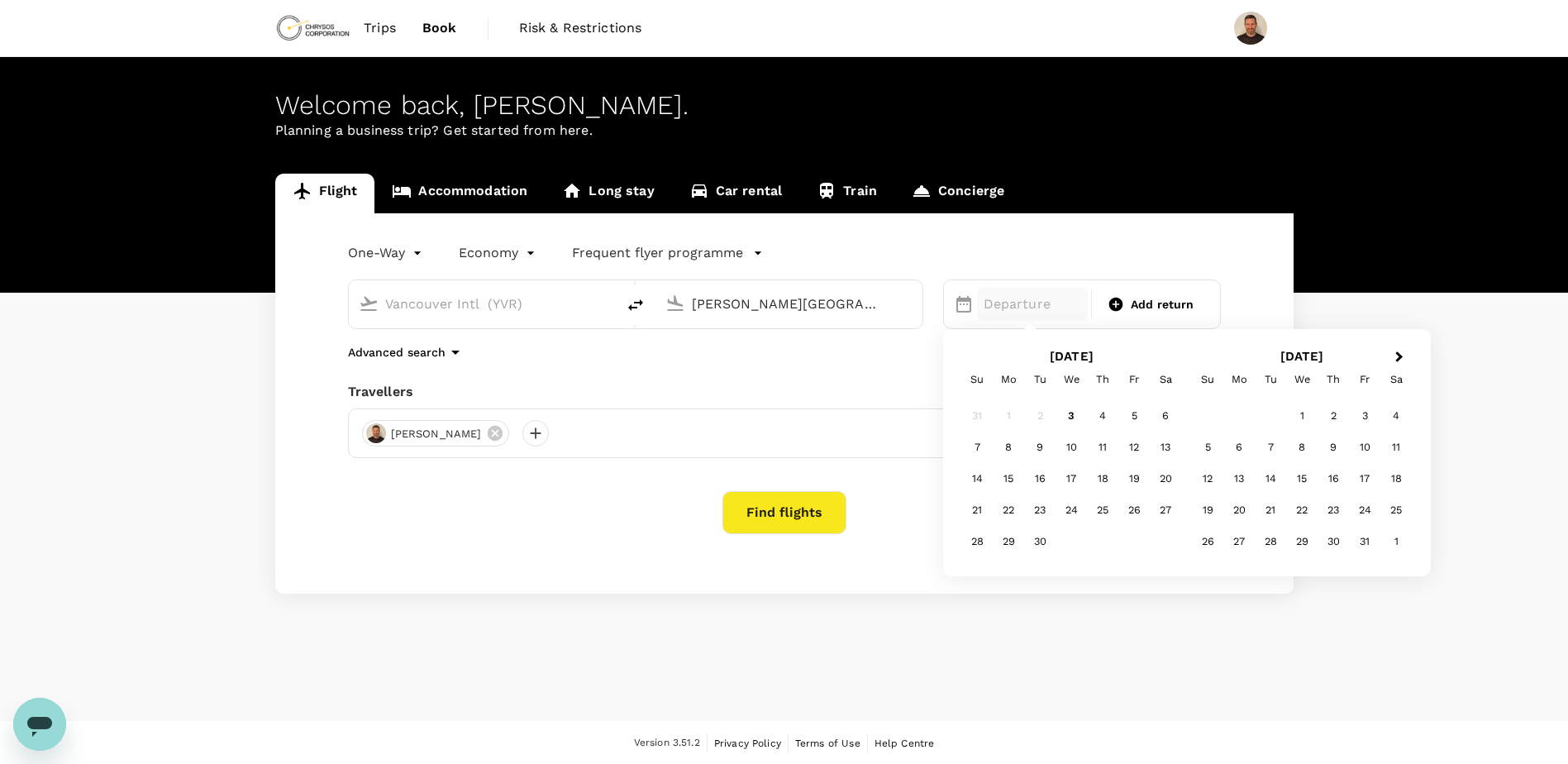
type input "[PERSON_NAME][GEOGRAPHIC_DATA] (PBM)"
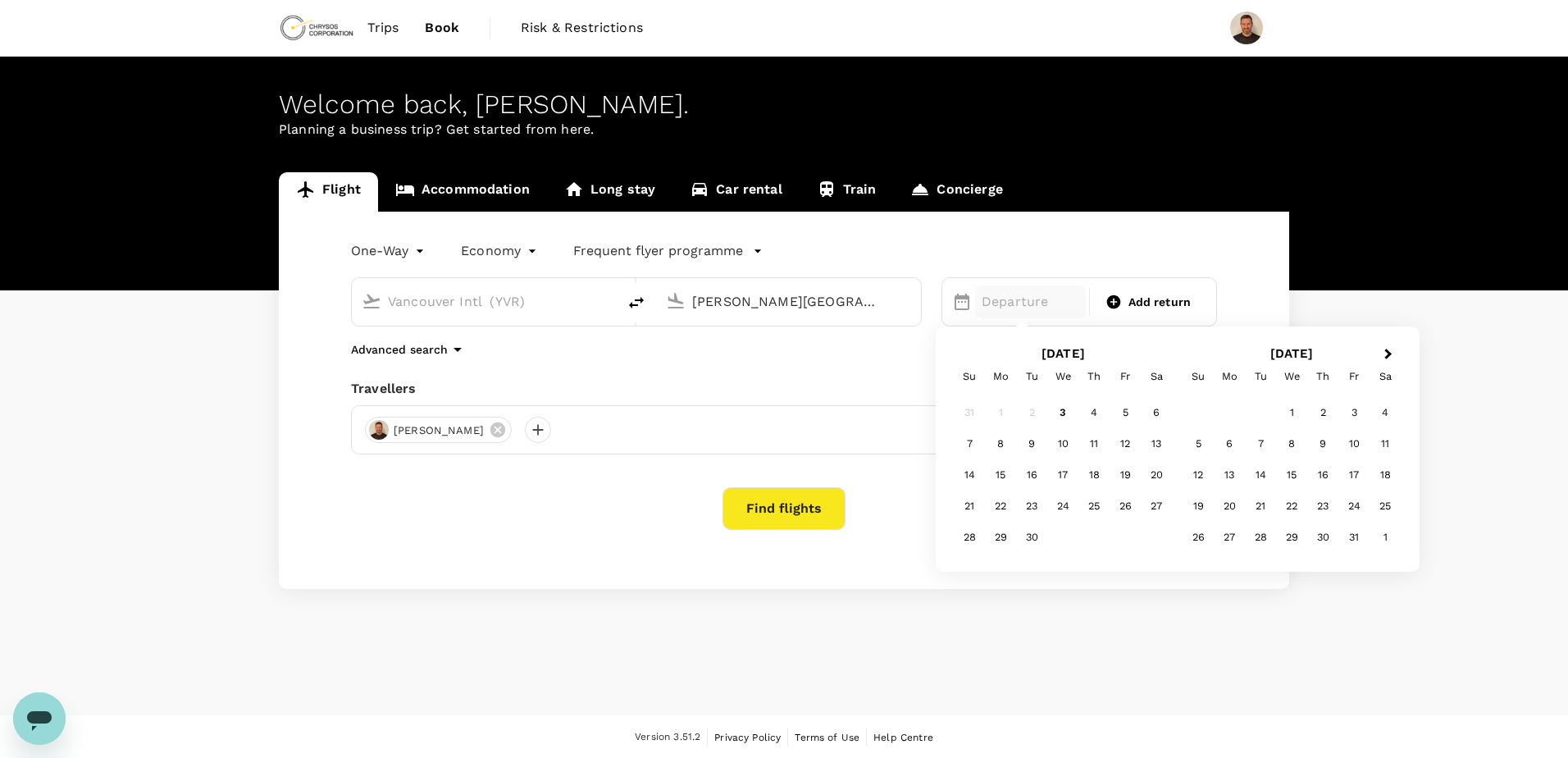
click at [395, 259] on body "Trips Book Risk & Restrictions Welcome back , [PERSON_NAME] . Planning a busine…" at bounding box center [784, 380] width 1568 height 760
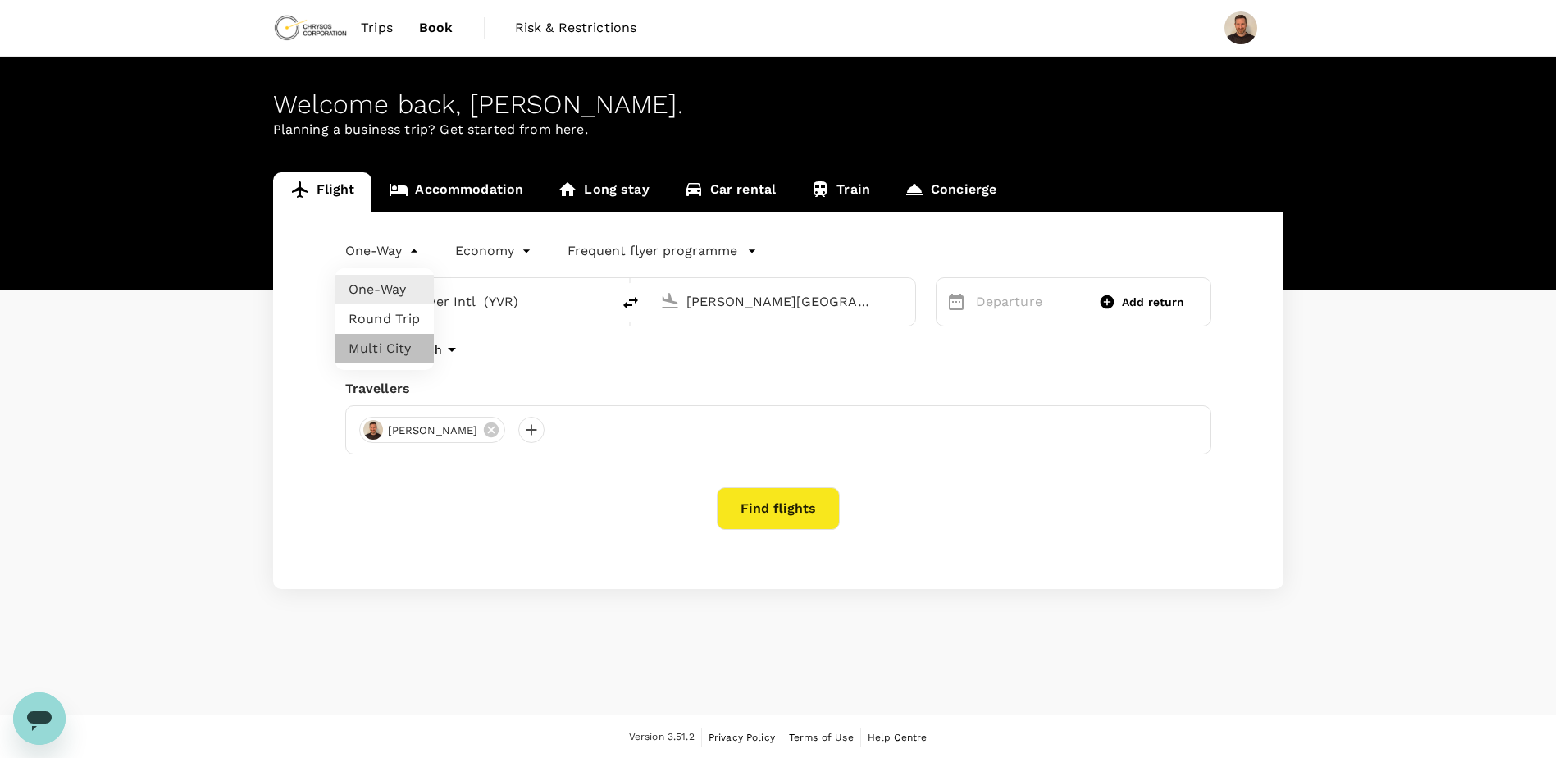
click at [400, 344] on li "Multi City" at bounding box center [384, 349] width 98 height 30
type input "multicity"
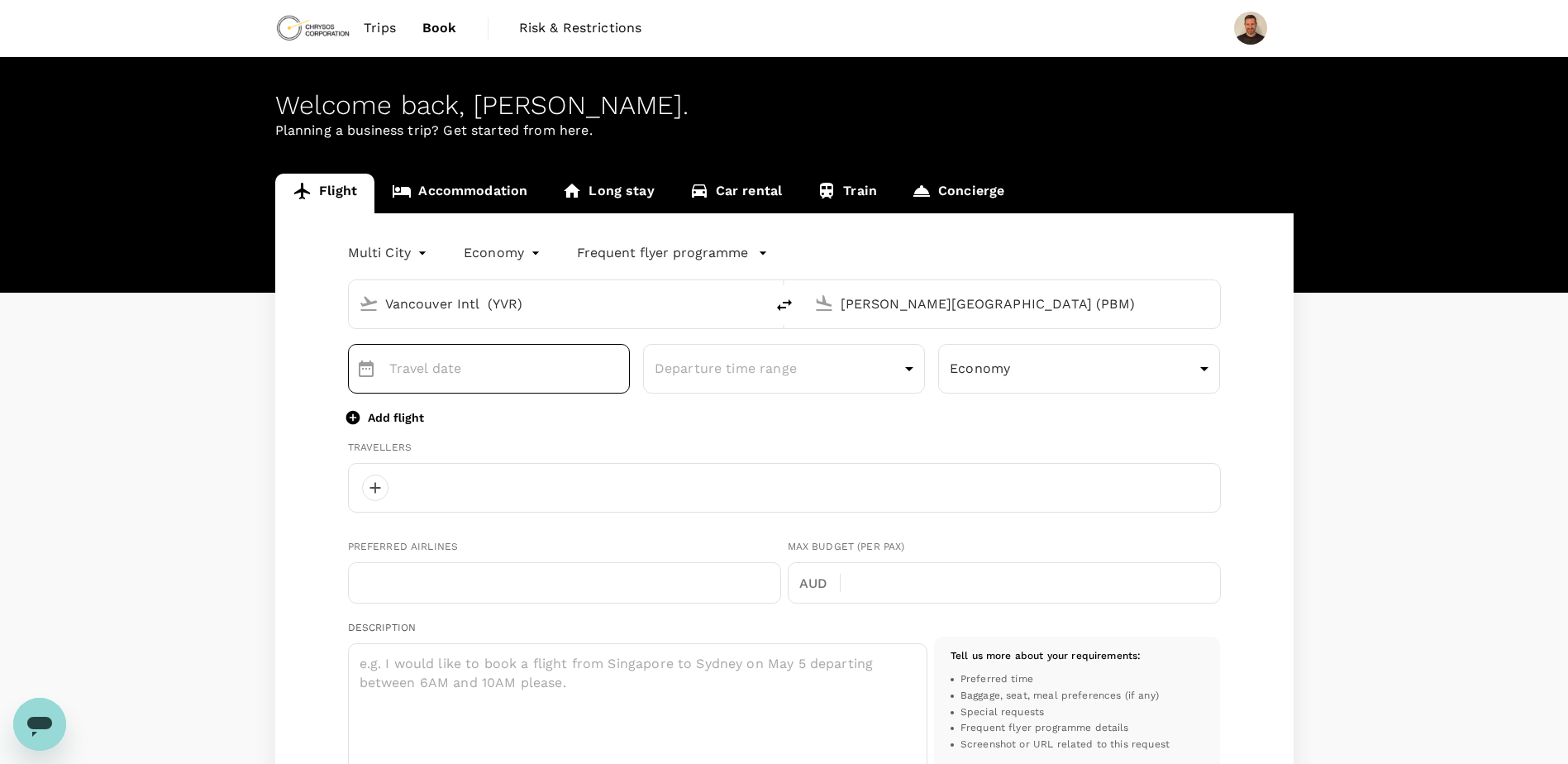
type input "DD MMMM"
click at [503, 370] on input "DD MMMM" at bounding box center [509, 368] width 241 height 50
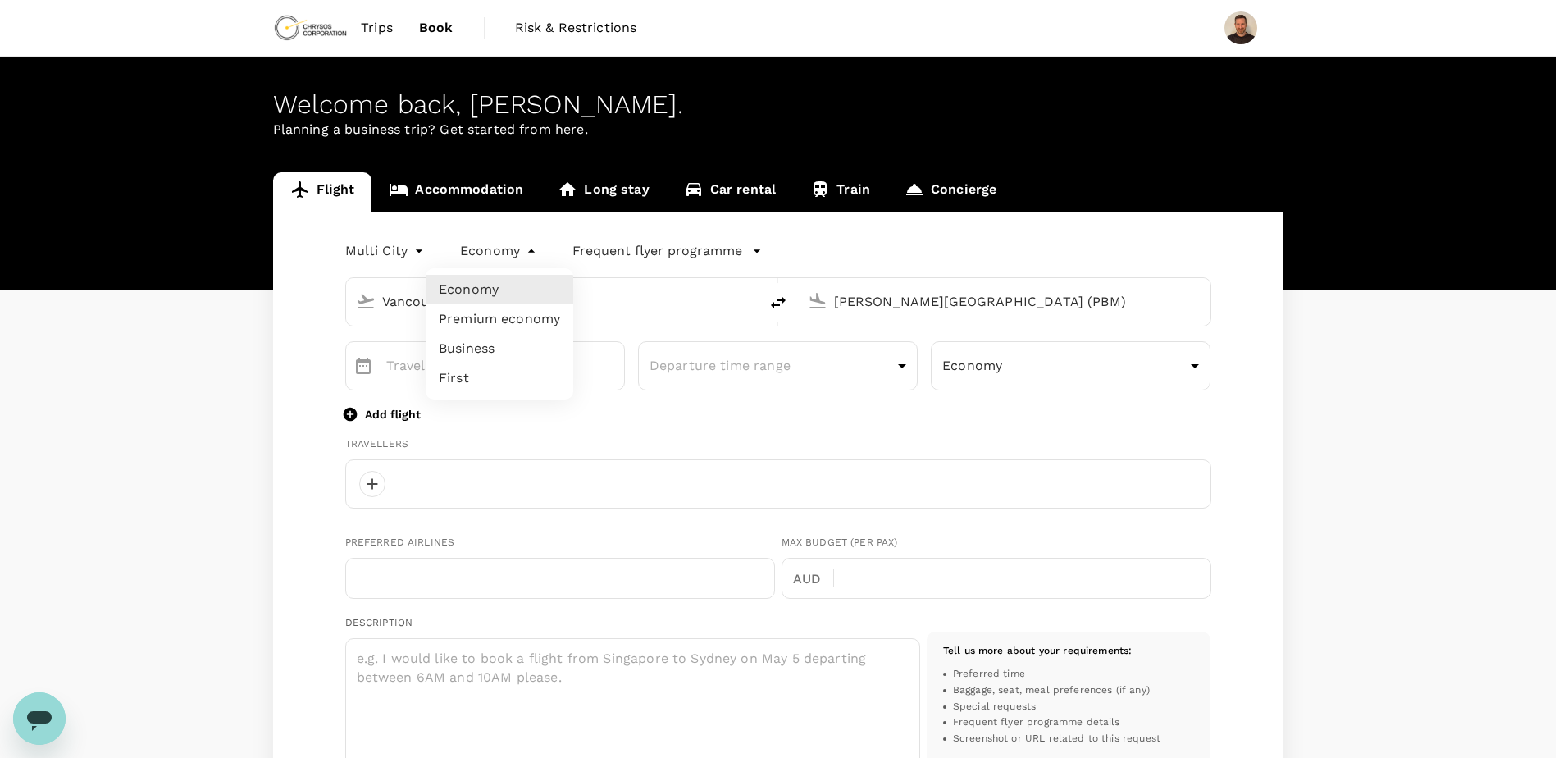
click at [519, 251] on body "Trips Book Risk & Restrictions Welcome back , [PERSON_NAME] . Planning a busine…" at bounding box center [784, 669] width 1568 height 1340
click at [519, 251] on div at bounding box center [784, 379] width 1568 height 758
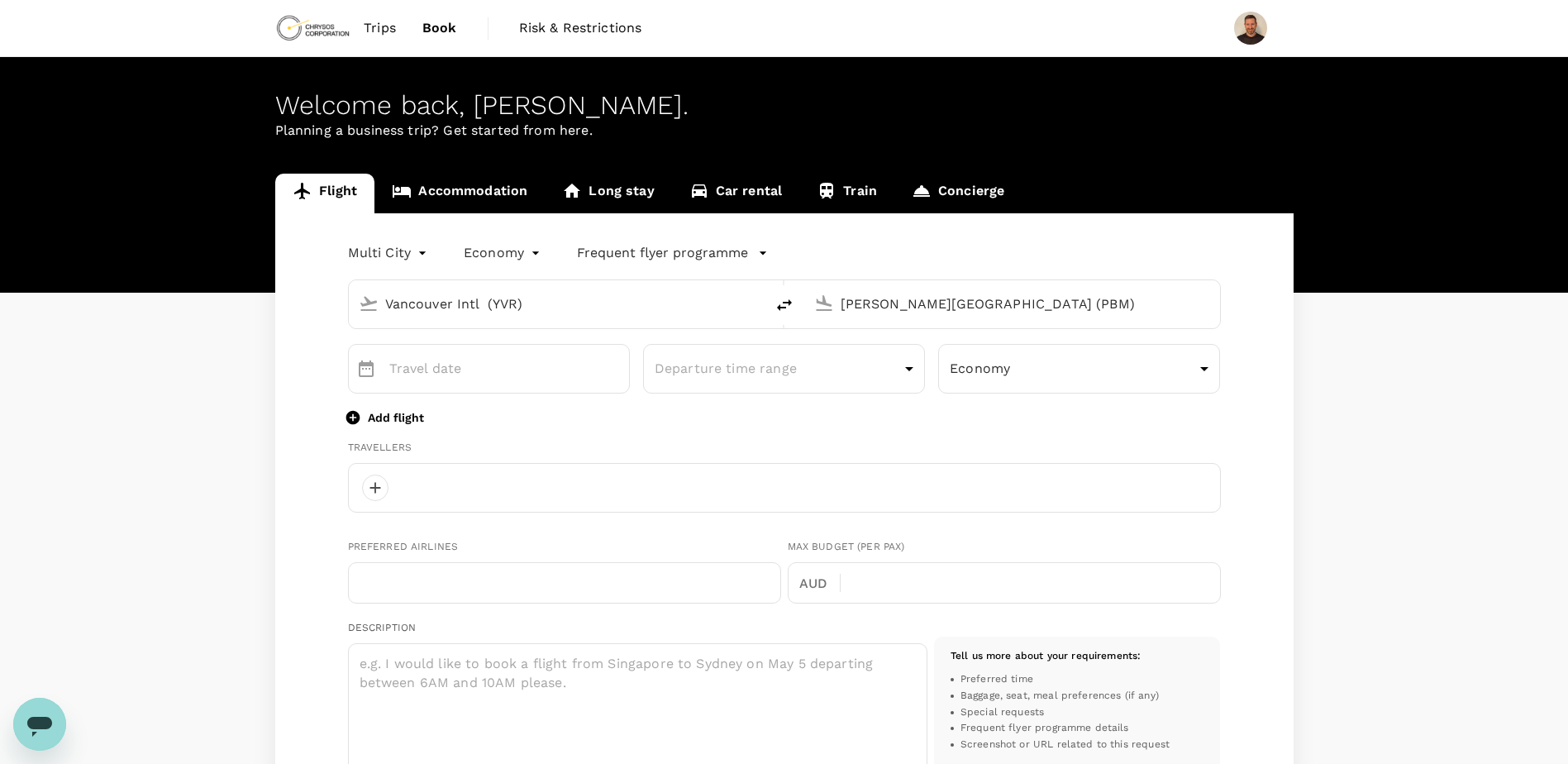
click at [782, 430] on div "Vancouver Intl (YVR) [PERSON_NAME] International Airport (PBM) ​ ​ Departure ti…" at bounding box center [784, 733] width 873 height 934
drag, startPoint x: 782, startPoint y: 430, endPoint x: 716, endPoint y: 246, distance: 195.5
click at [716, 246] on p "Frequent flyer programme" at bounding box center [662, 252] width 171 height 20
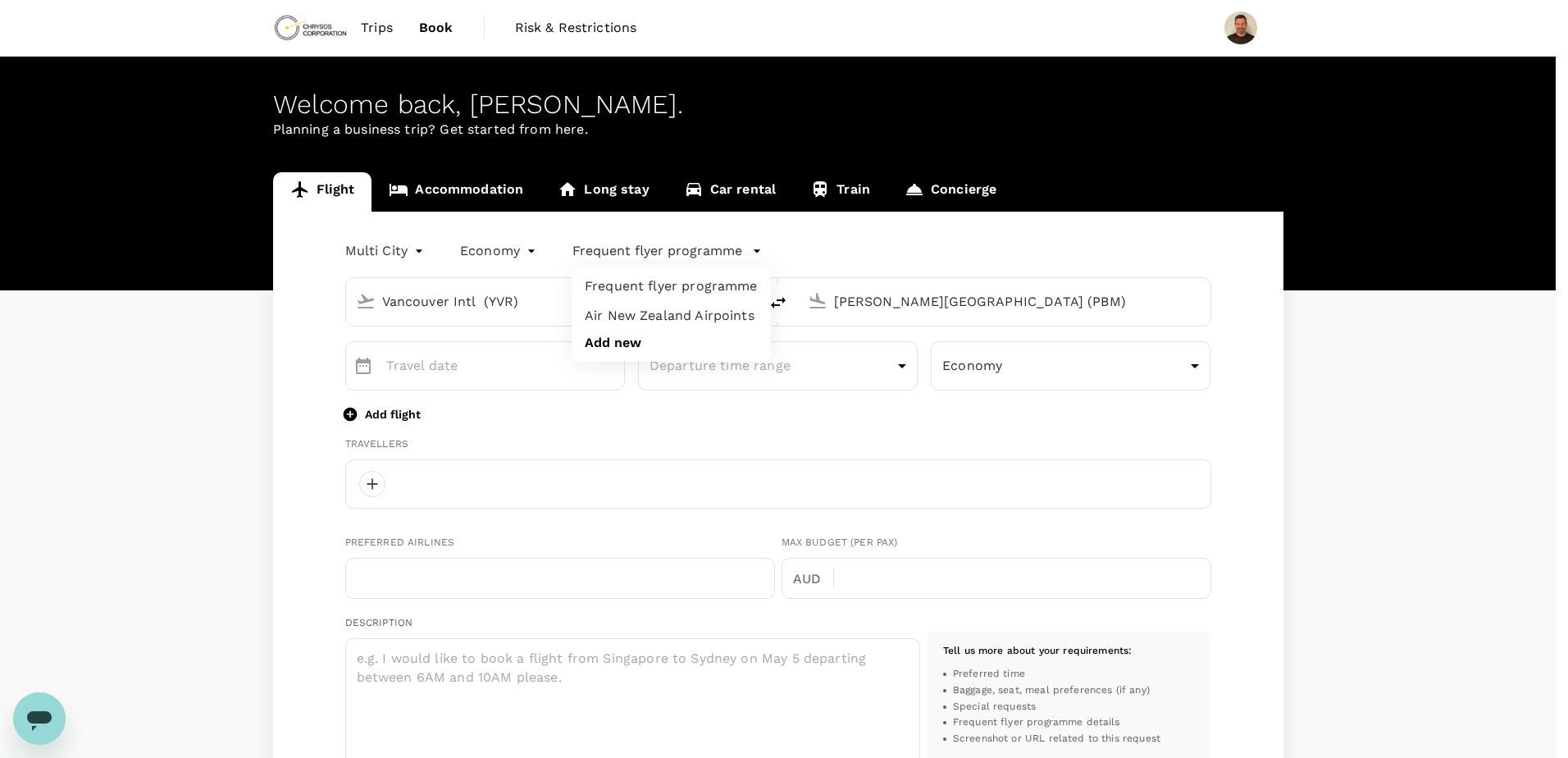
click at [800, 431] on div at bounding box center [784, 379] width 1568 height 758
